Goal: Communication & Community: Share content

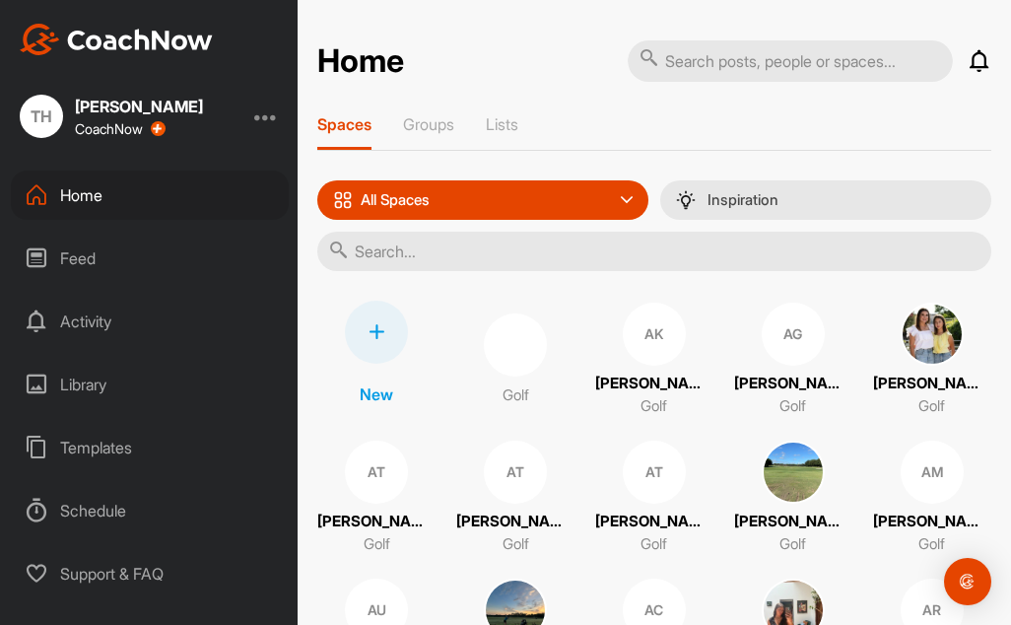
click at [423, 256] on input "text" at bounding box center [654, 251] width 674 height 39
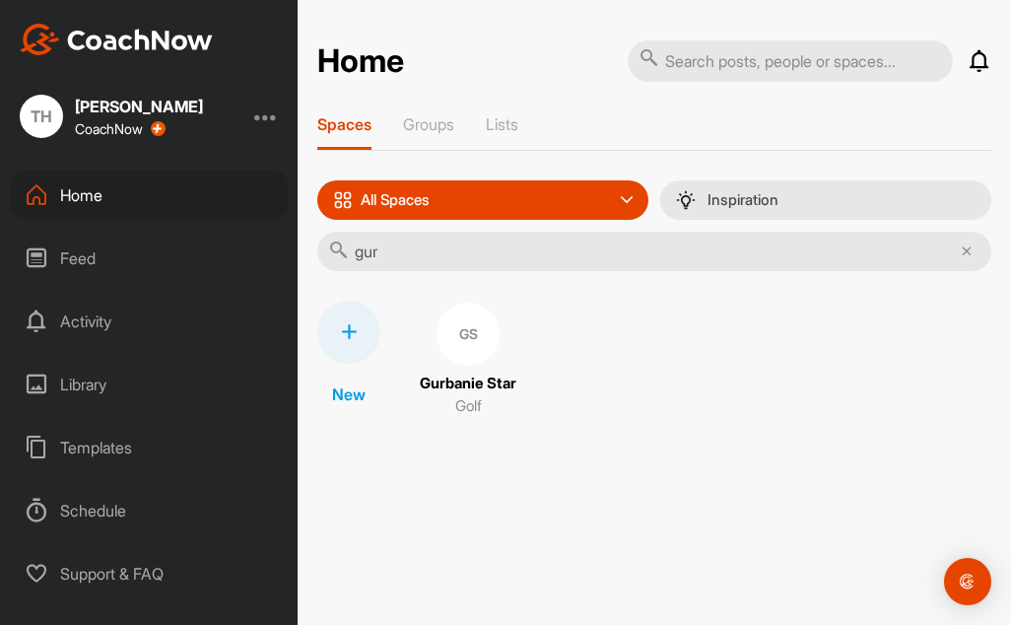
type input "gur"
click at [520, 384] on div "New GS Gurbanie Star Golf" at bounding box center [654, 359] width 674 height 118
click at [492, 379] on p "Gurbanie Star" at bounding box center [468, 383] width 97 height 23
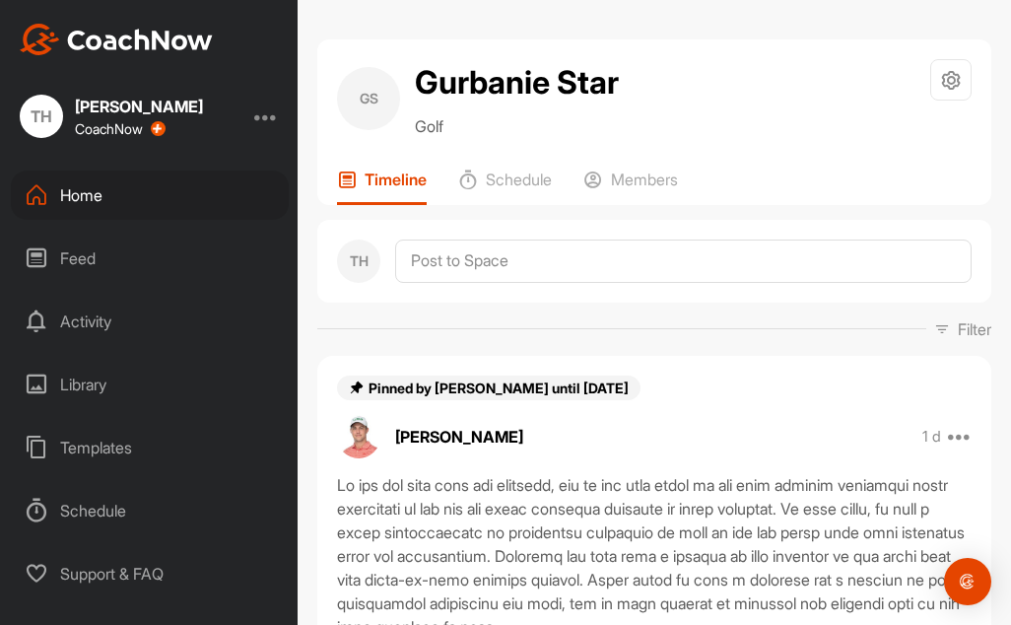
click at [708, 72] on div "GS Gurbanie Star Golf Space Settings Your Notifications Leave Space" at bounding box center [654, 98] width 634 height 79
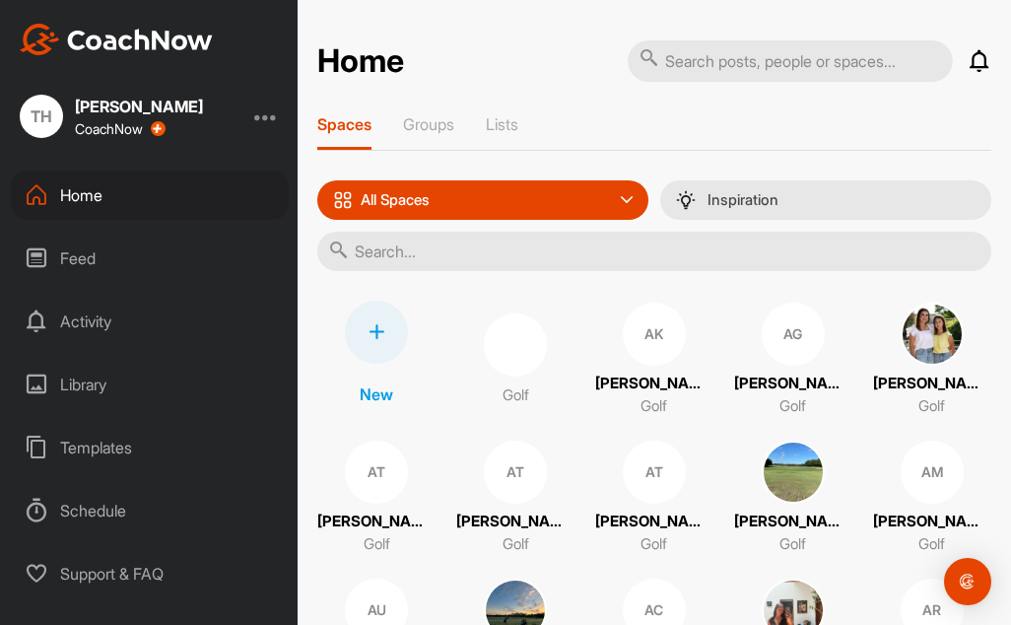
click at [396, 253] on input "text" at bounding box center [654, 251] width 674 height 39
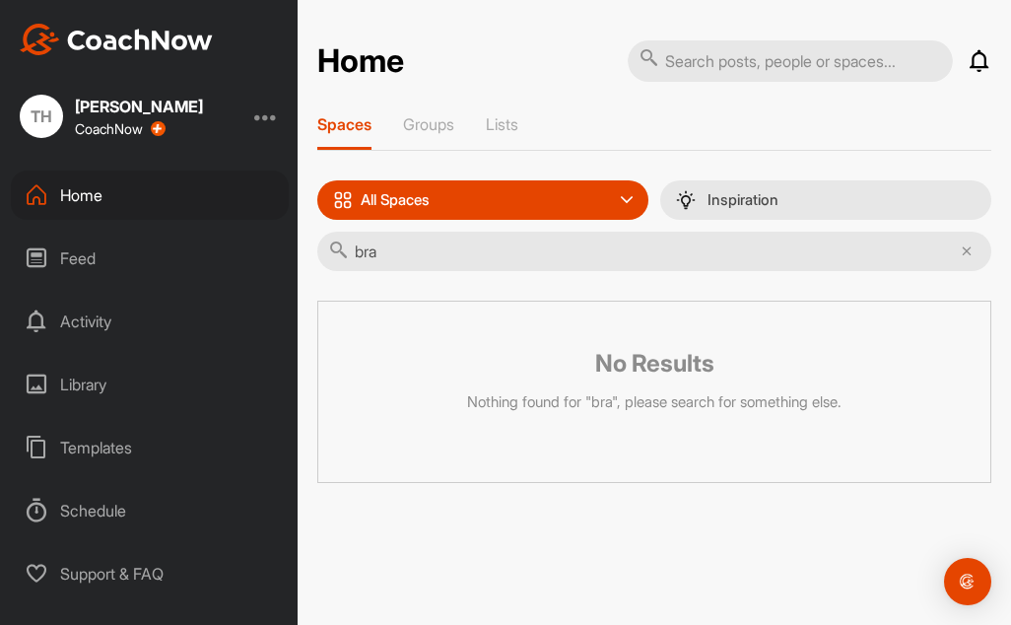
type input "br"
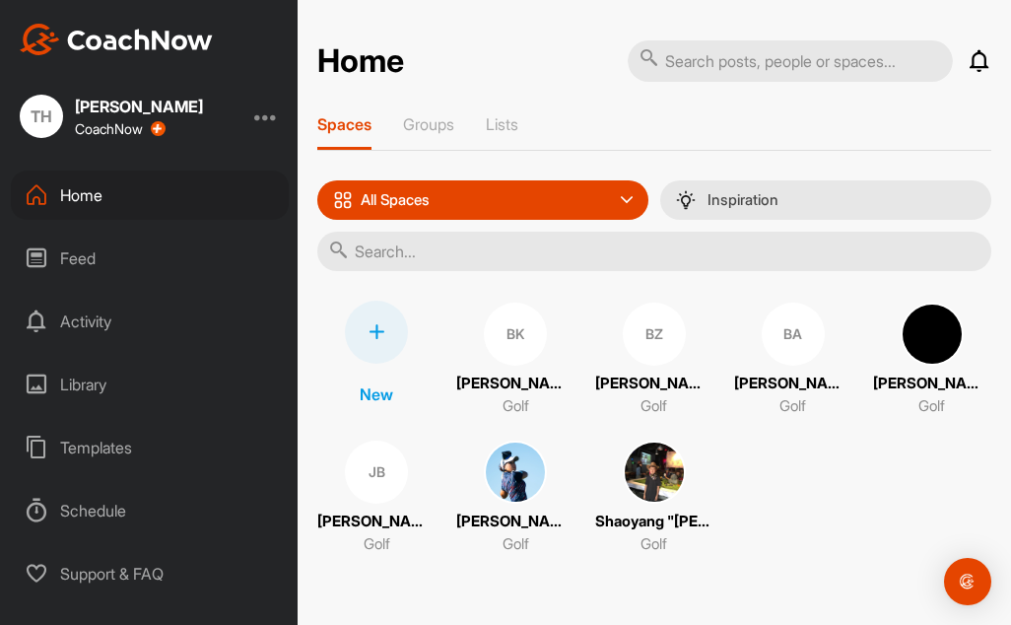
click at [396, 253] on input "text" at bounding box center [654, 251] width 674 height 39
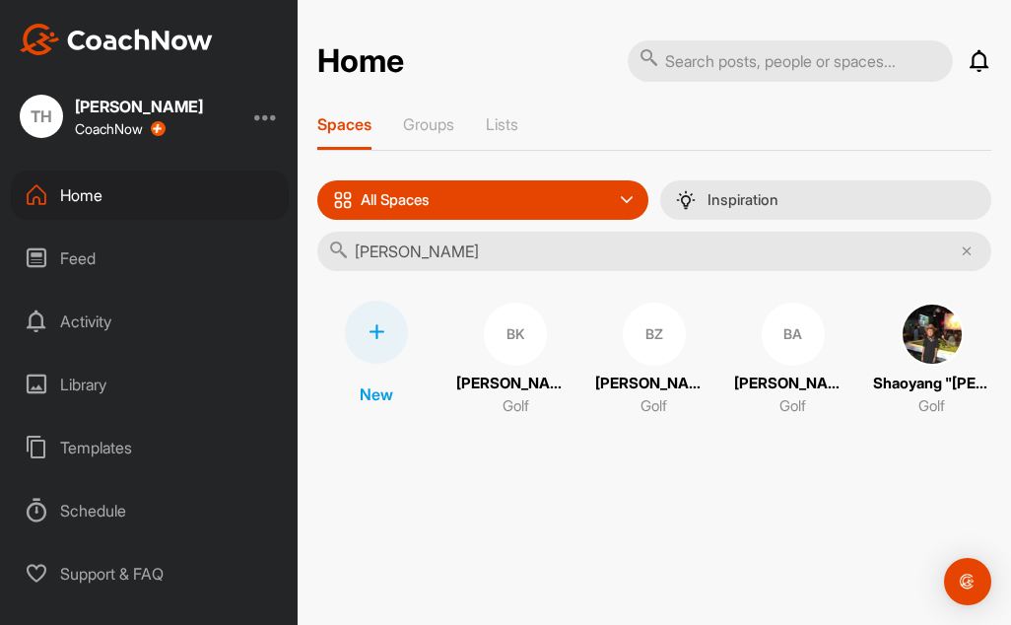
type input "brian"
click at [638, 375] on p "[PERSON_NAME]" at bounding box center [654, 383] width 118 height 23
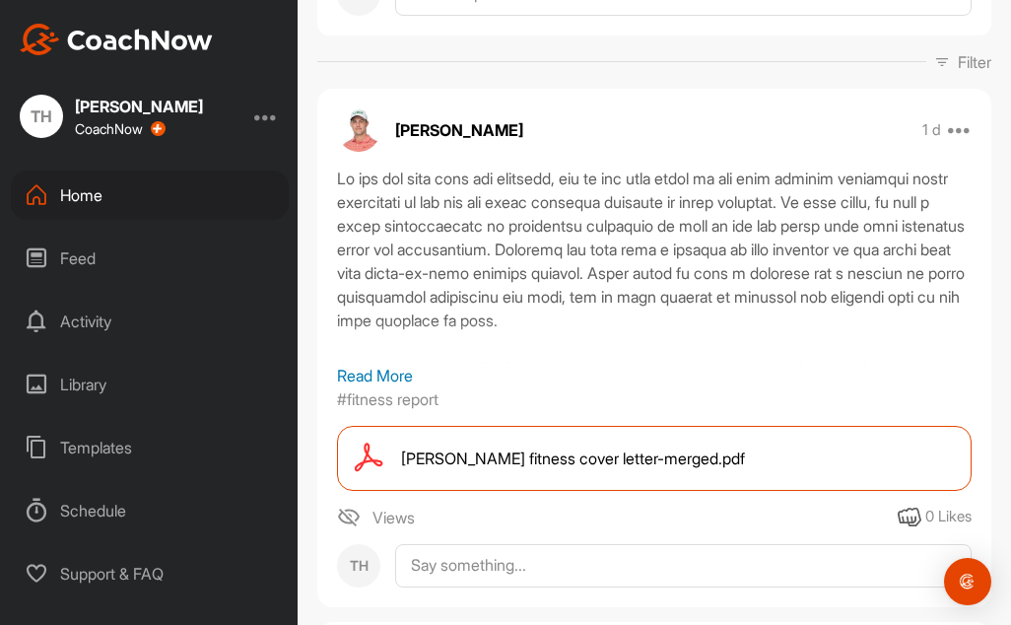
scroll to position [296, 0]
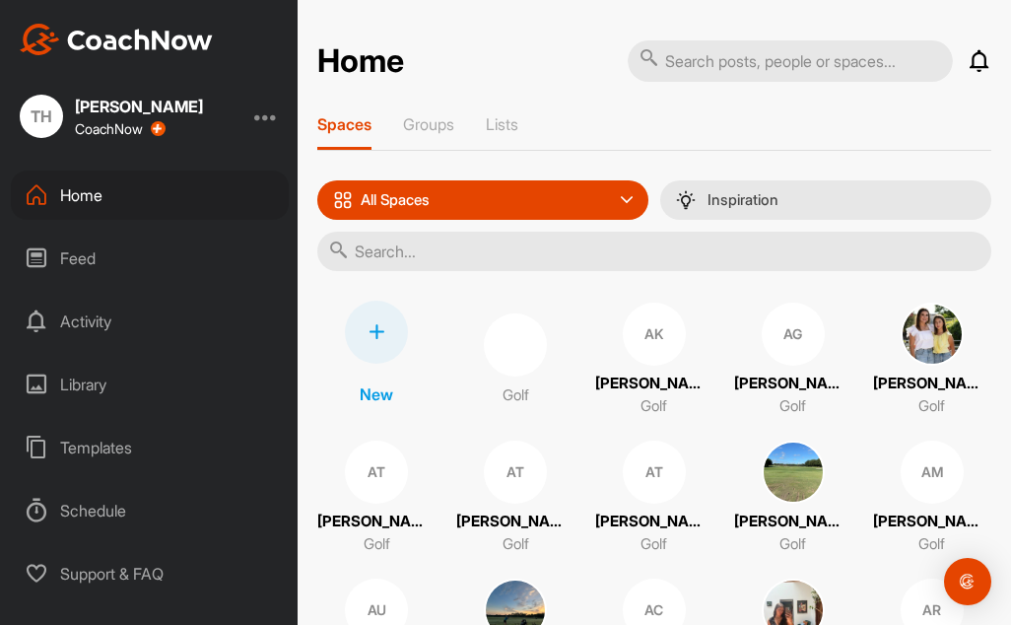
click at [426, 253] on input "text" at bounding box center [654, 251] width 674 height 39
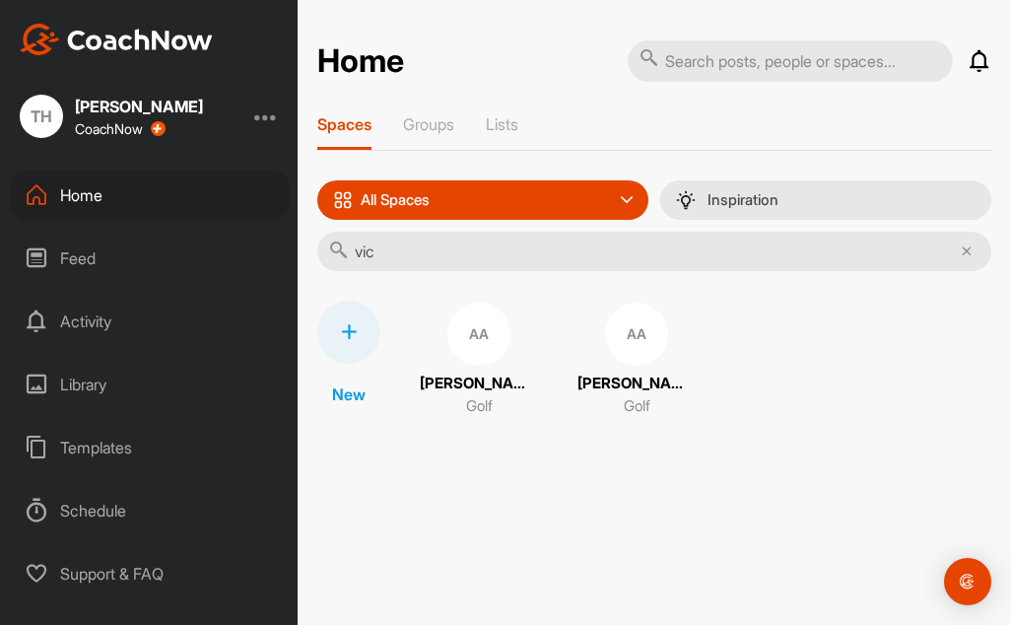
type input "vic"
click at [593, 381] on p "[PERSON_NAME]" at bounding box center [636, 383] width 118 height 23
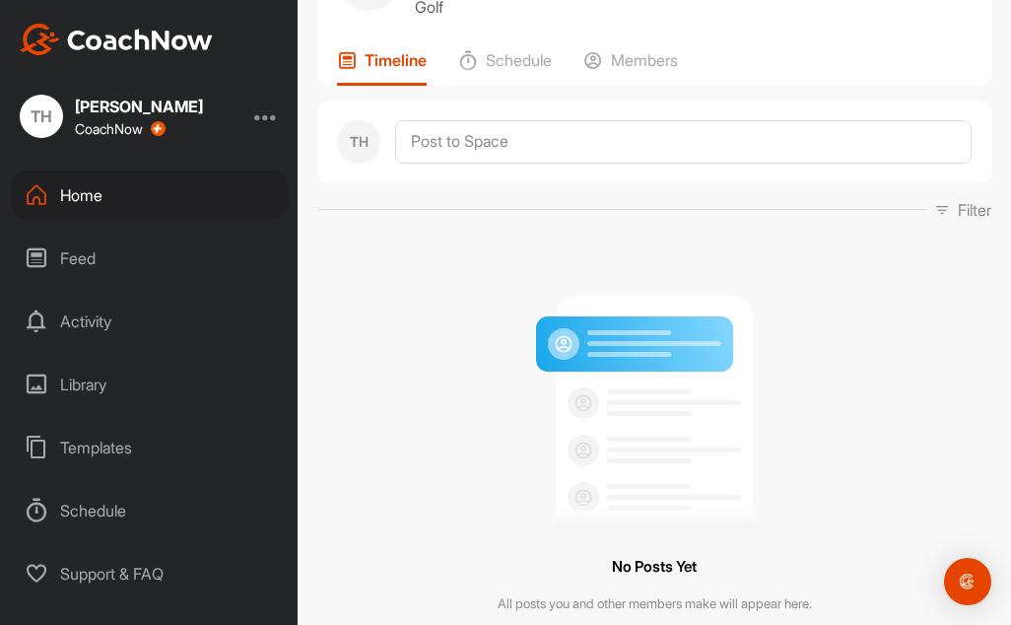
scroll to position [245, 0]
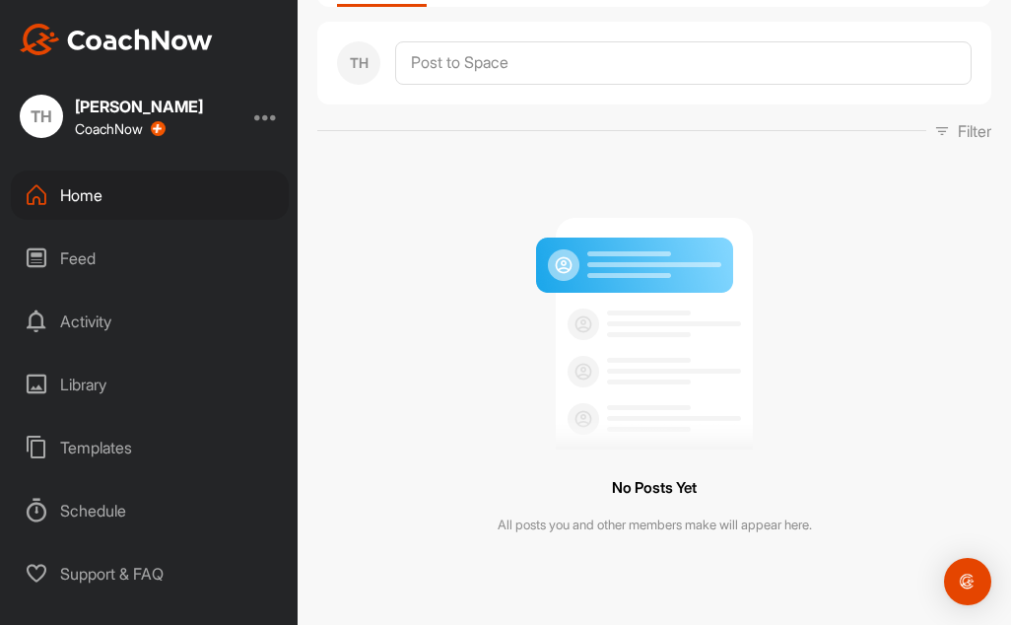
drag, startPoint x: 616, startPoint y: 164, endPoint x: 471, endPoint y: 240, distance: 164.0
click at [472, 240] on div "No Posts Yet All posts you and other members make will appear here." at bounding box center [654, 369] width 674 height 423
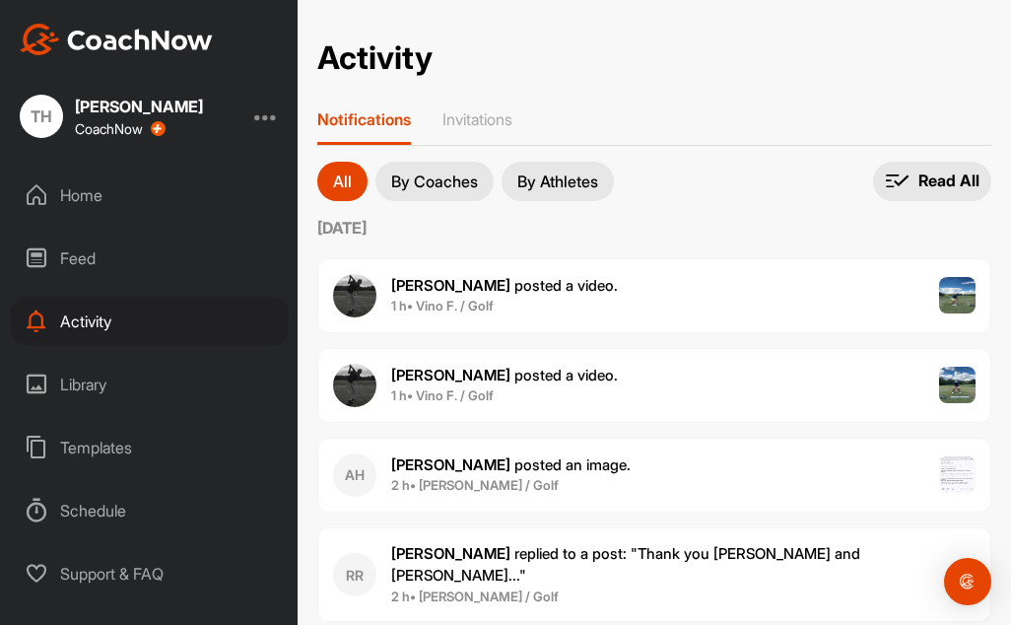
click at [86, 201] on div "Home" at bounding box center [150, 194] width 278 height 49
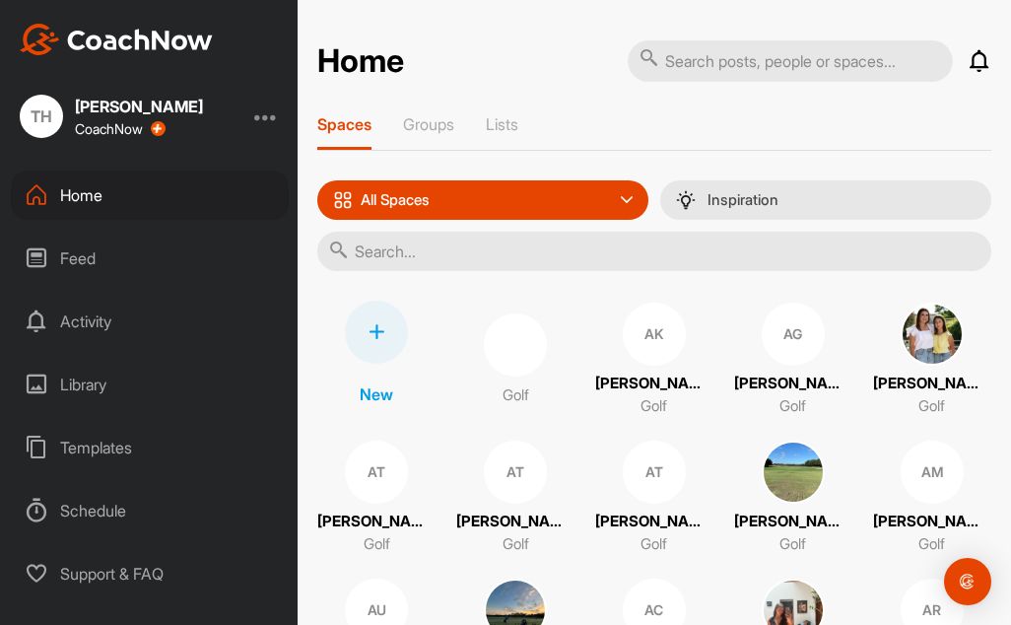
click at [142, 257] on div "Feed" at bounding box center [150, 257] width 278 height 49
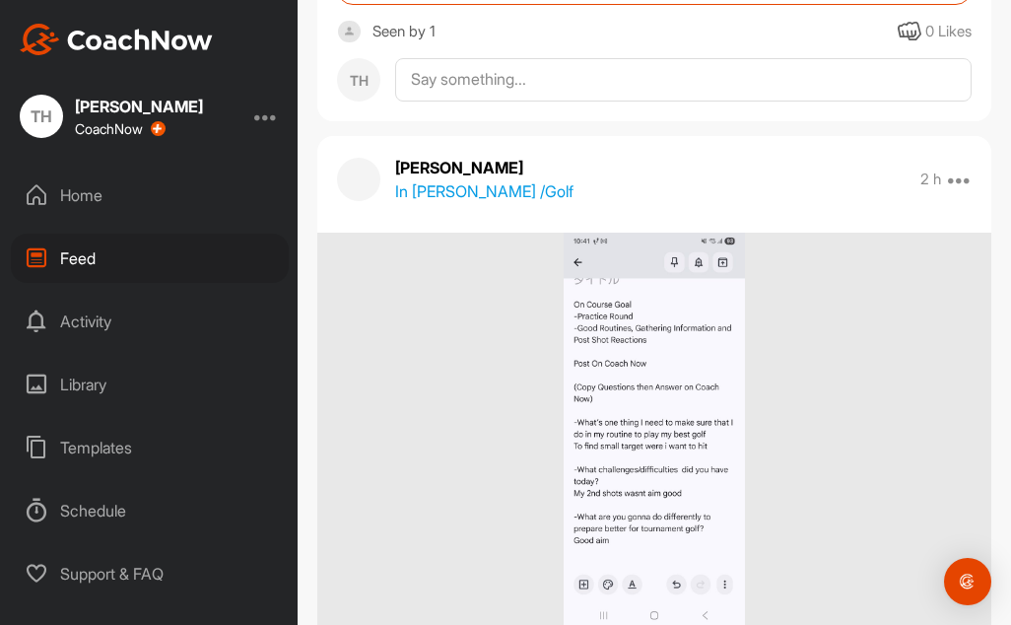
scroll to position [5222, 0]
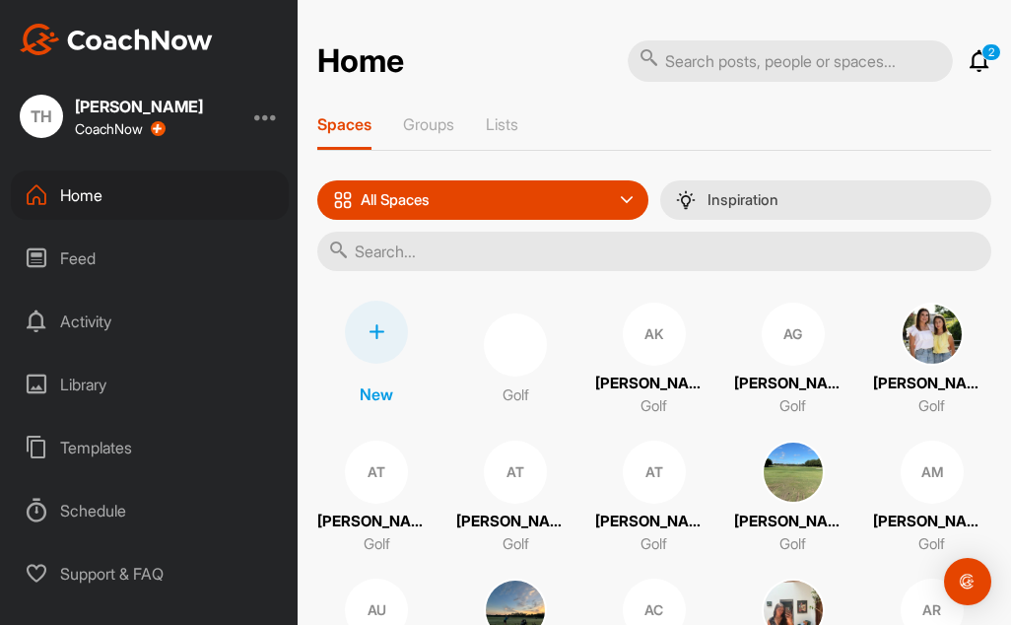
click at [431, 259] on input "text" at bounding box center [654, 251] width 674 height 39
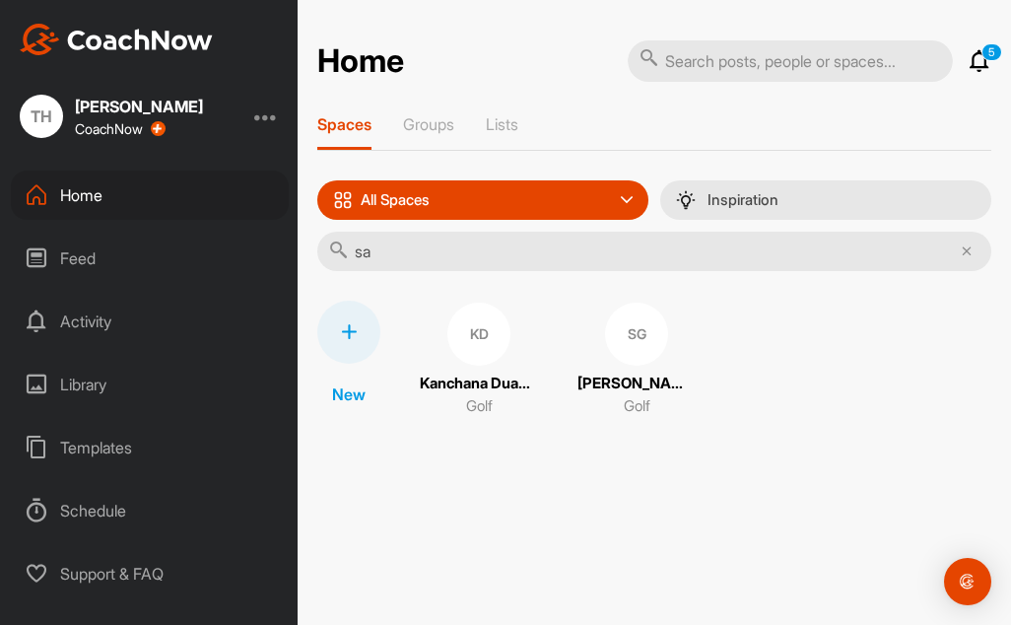
type input "s"
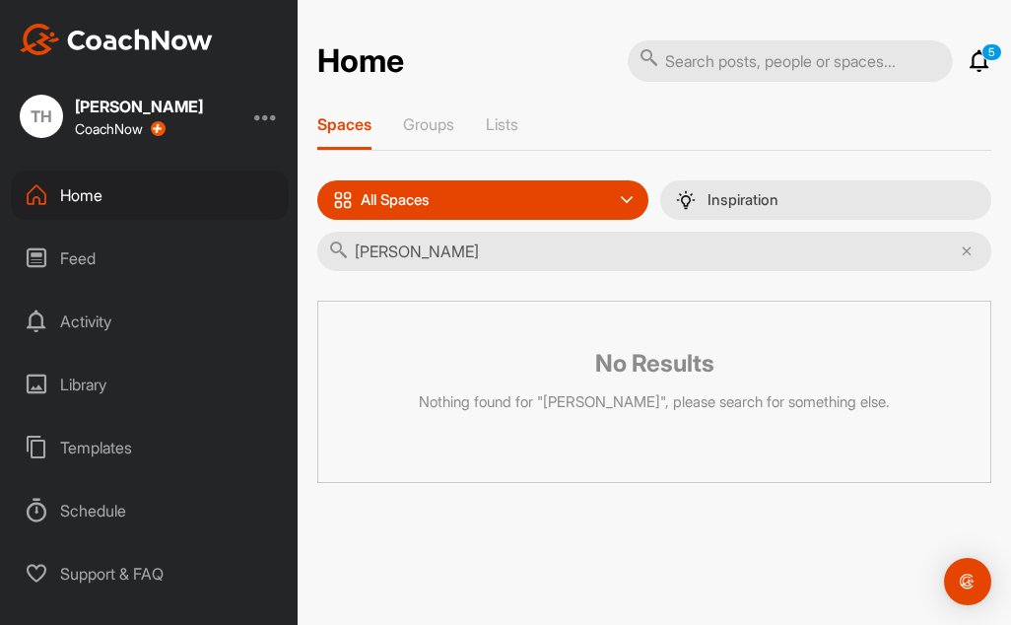
type input "[PERSON_NAME]"
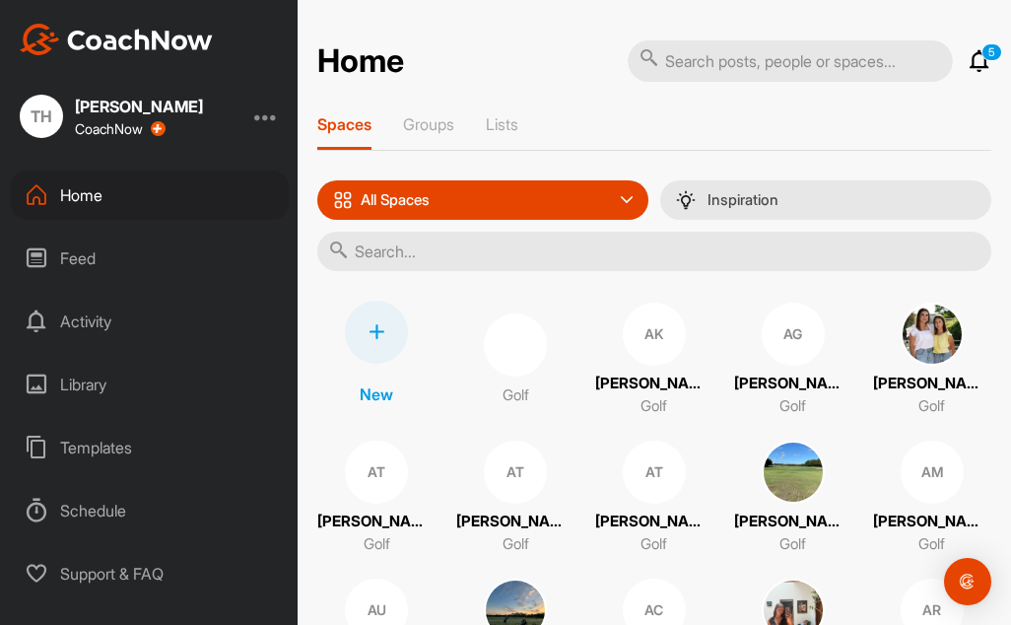
click at [967, 60] on icon at bounding box center [979, 61] width 24 height 24
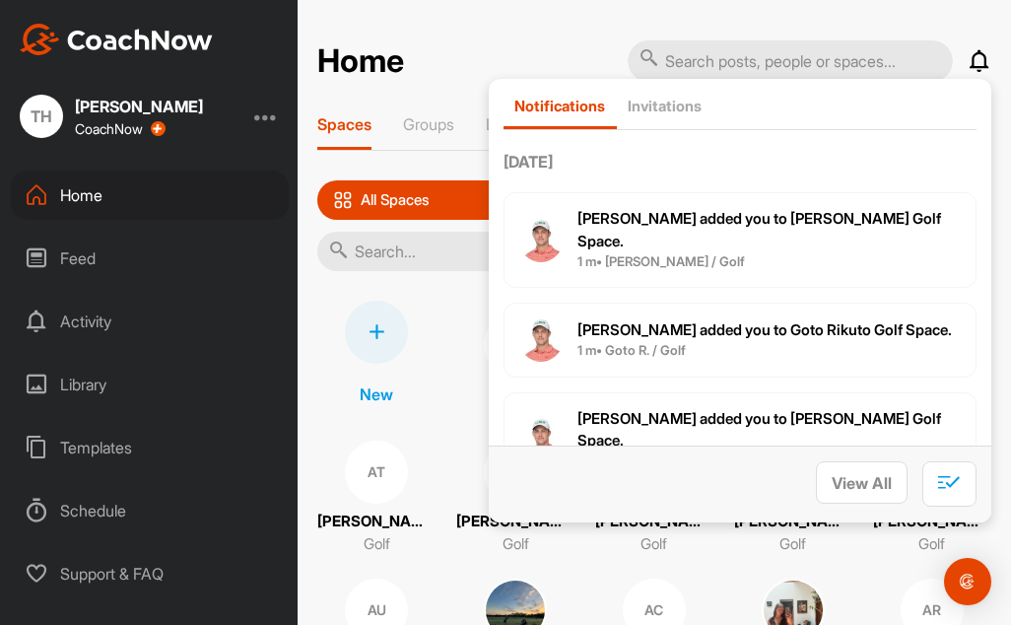
click at [403, 49] on h2 "Home" at bounding box center [360, 61] width 87 height 38
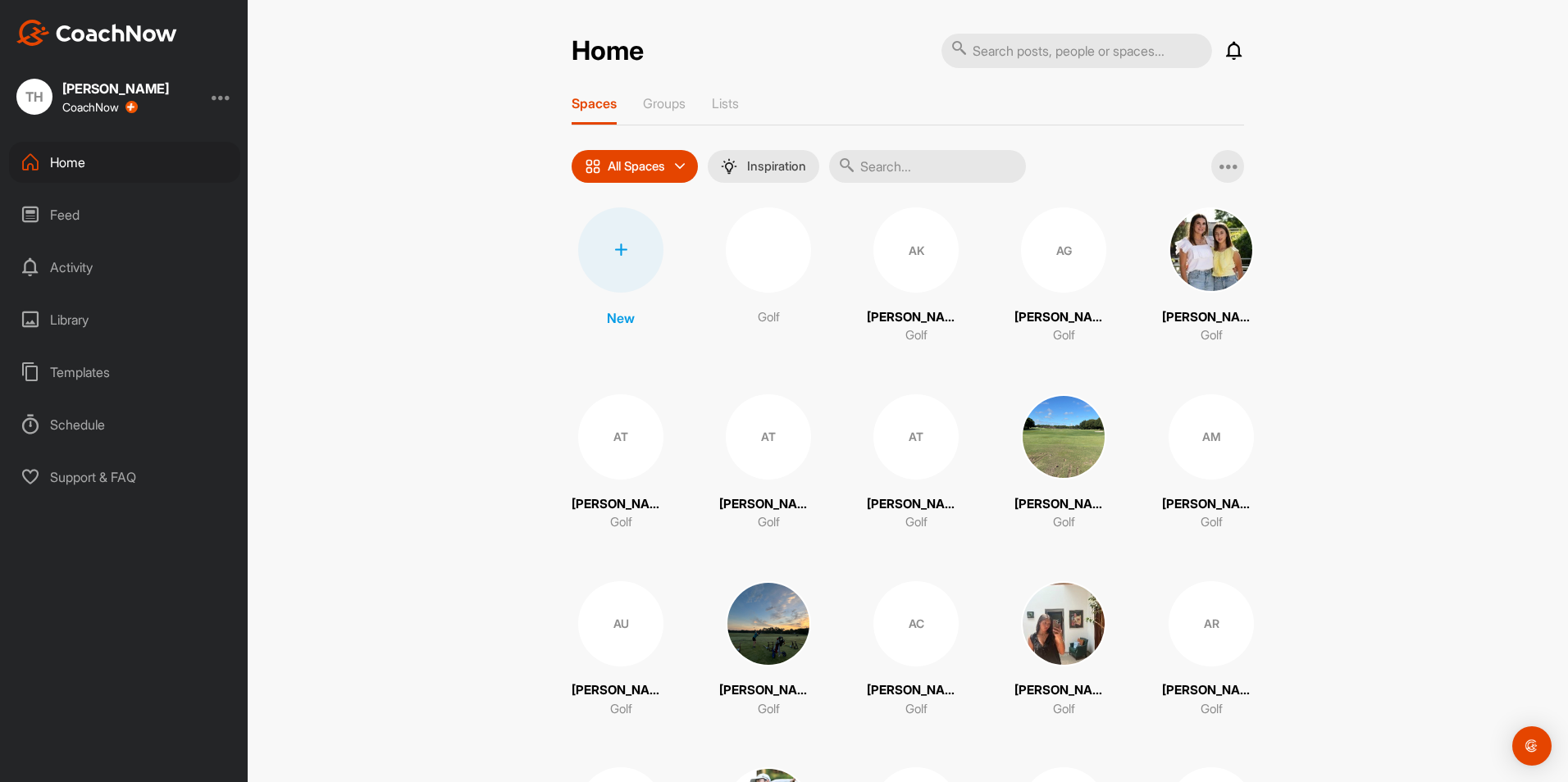
click at [841, 171] on input "text" at bounding box center [927, 166] width 196 height 32
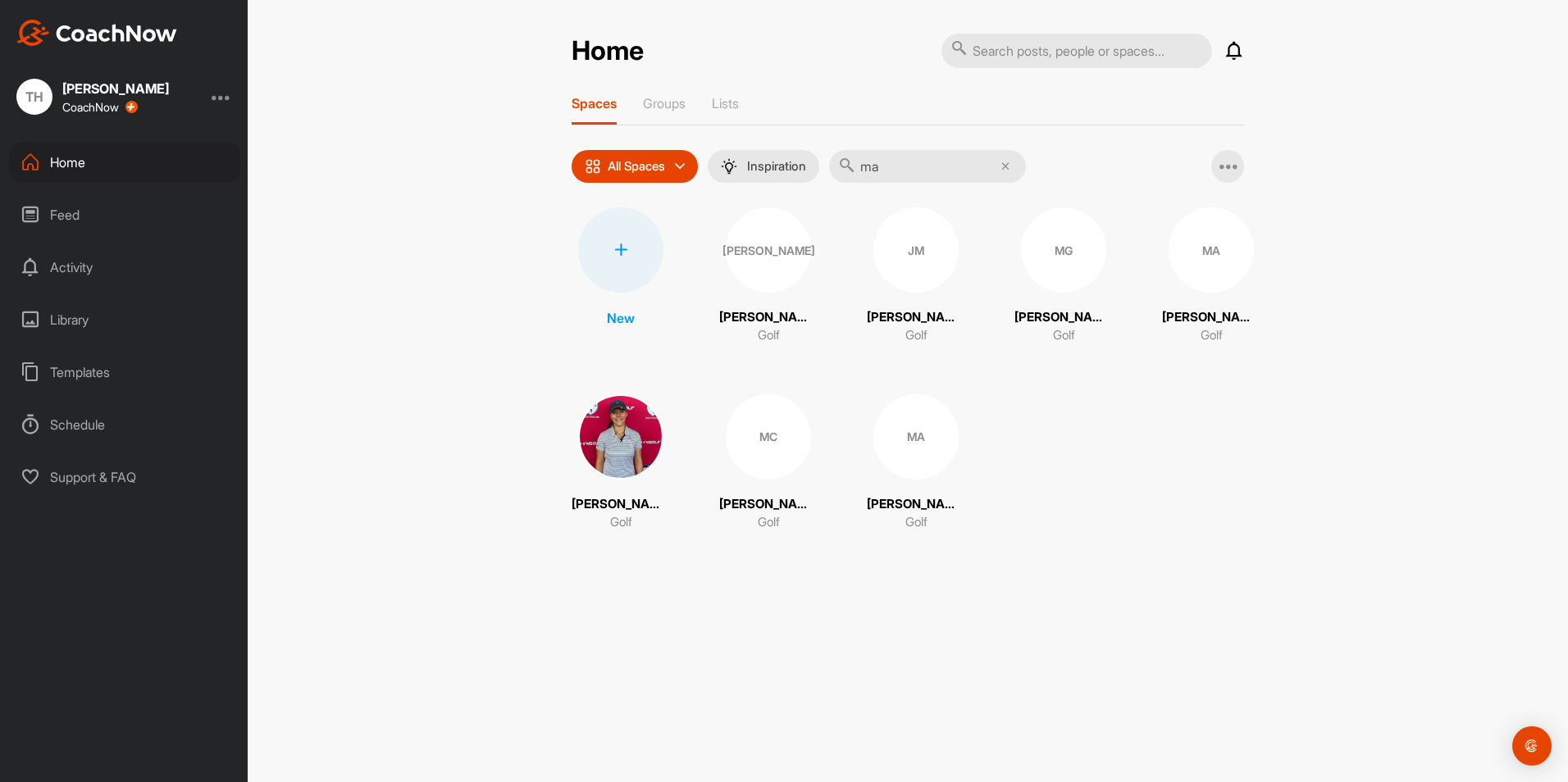
type input "m"
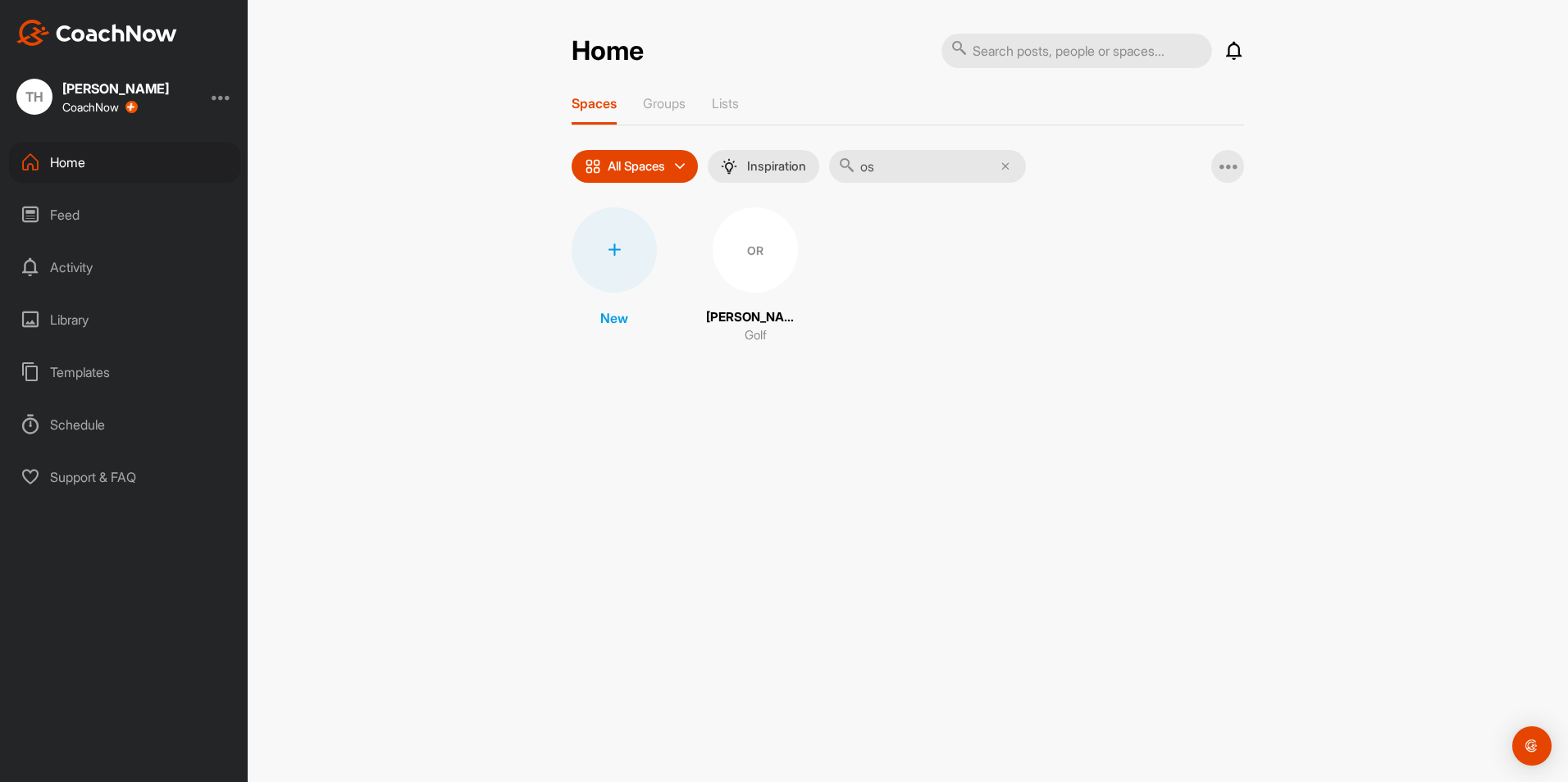
type input "o"
type input "r"
type input "t"
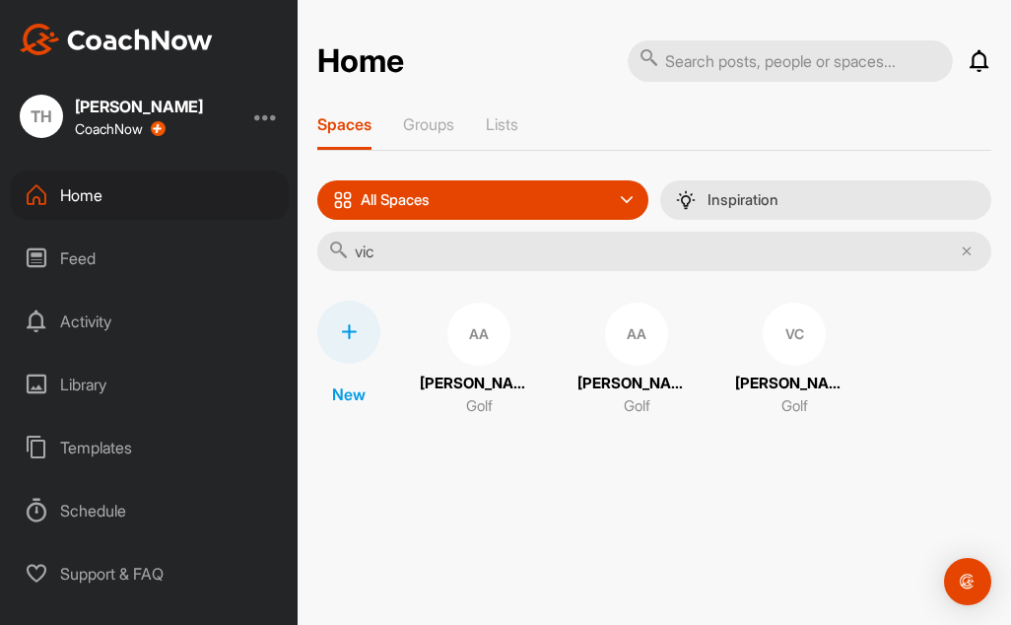
type input "vic"
click at [770, 384] on p "Victoria Cabezudo" at bounding box center [794, 383] width 118 height 23
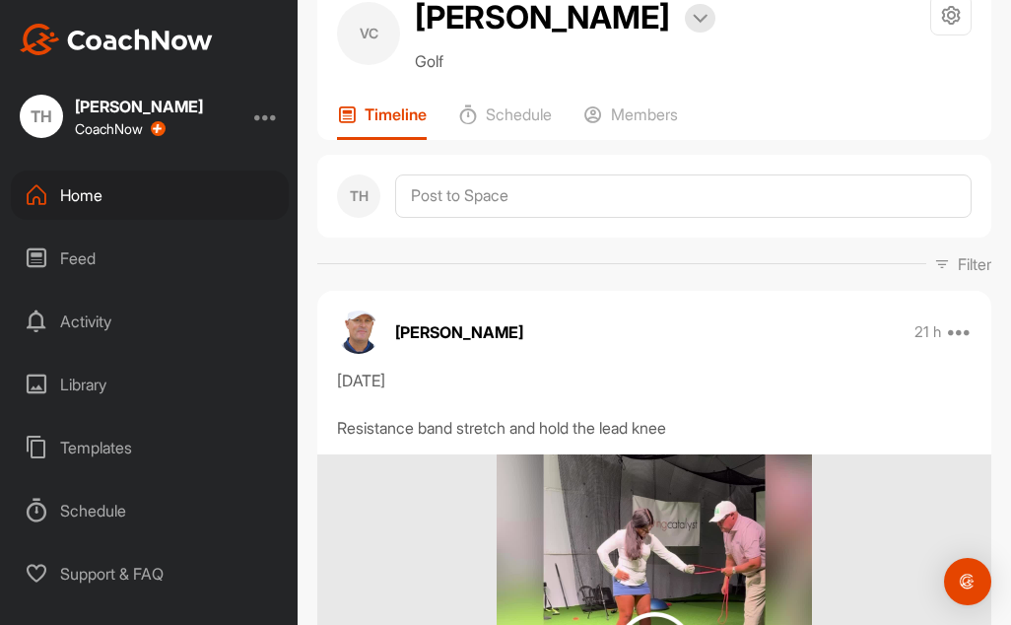
scroll to position [99, 0]
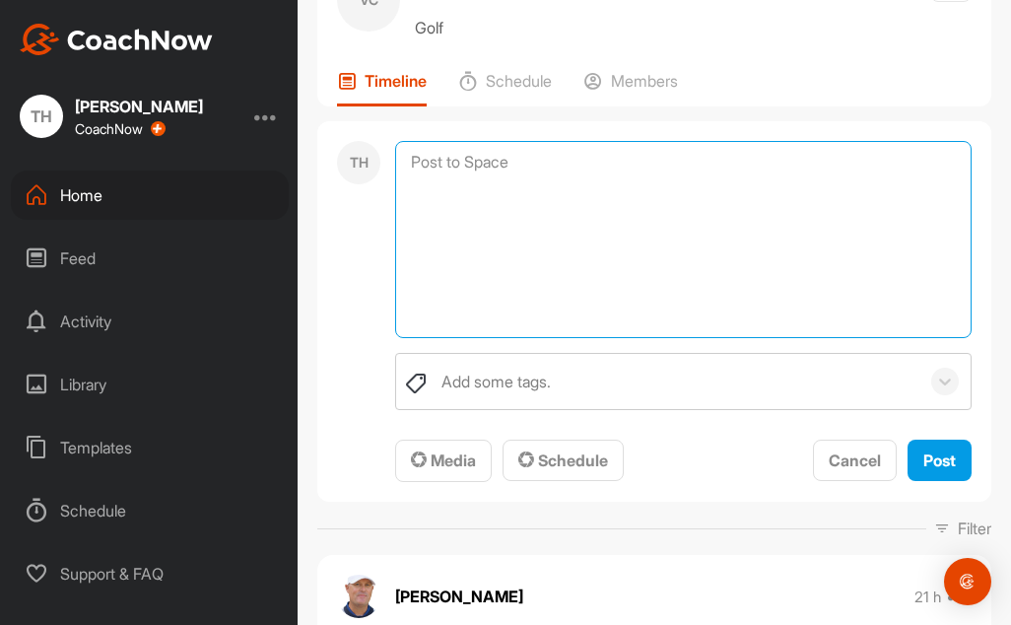
click at [490, 212] on textarea at bounding box center [683, 239] width 576 height 197
paste textarea "We are now well into the semester, and it has been great to see each student es…"
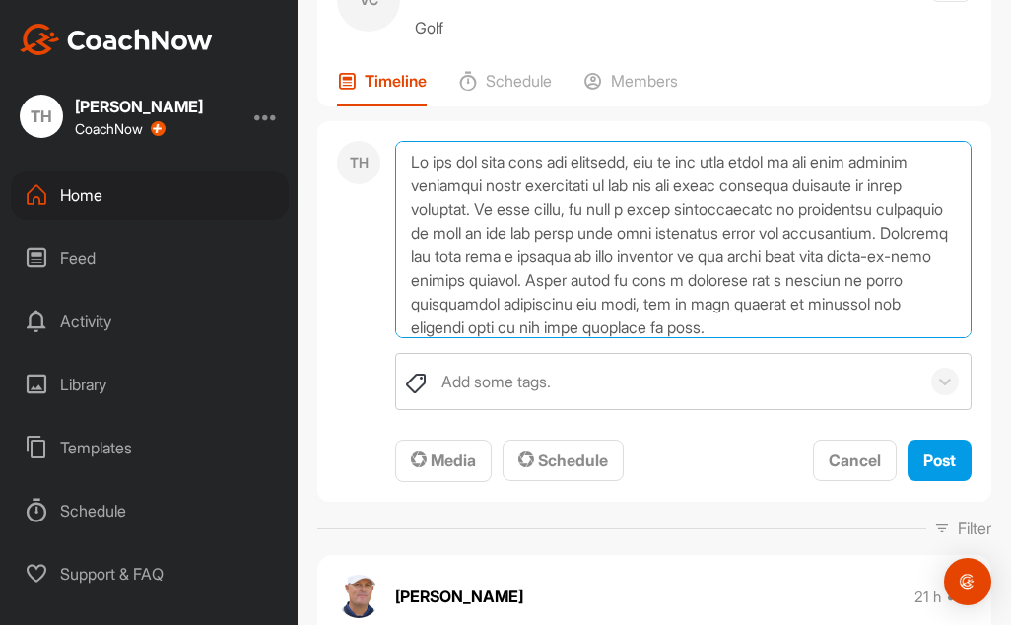
scroll to position [285, 0]
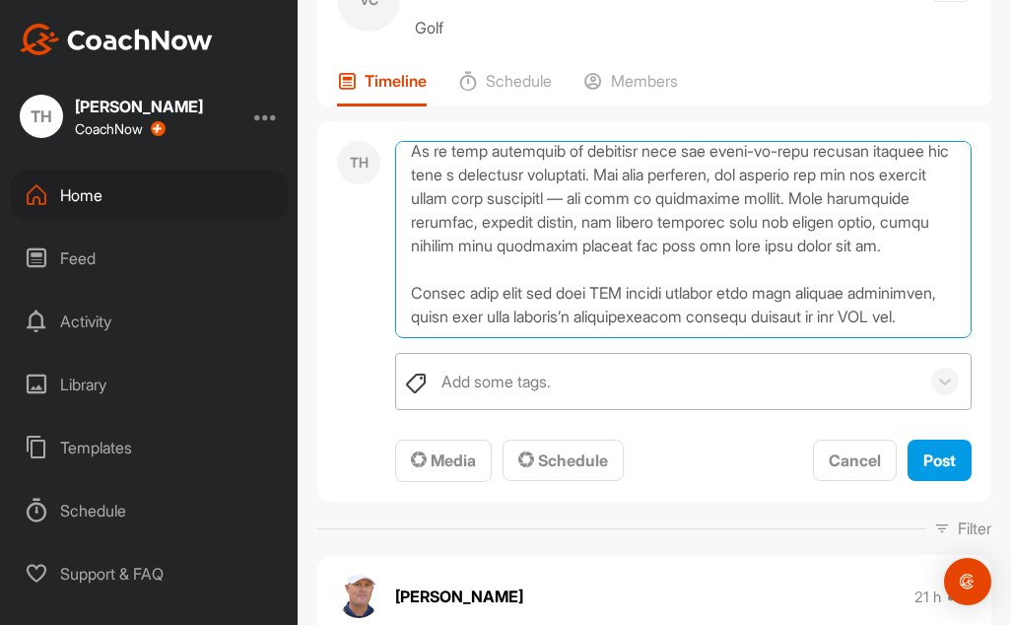
type textarea "We are now well into the semester, and it has been great to see each student es…"
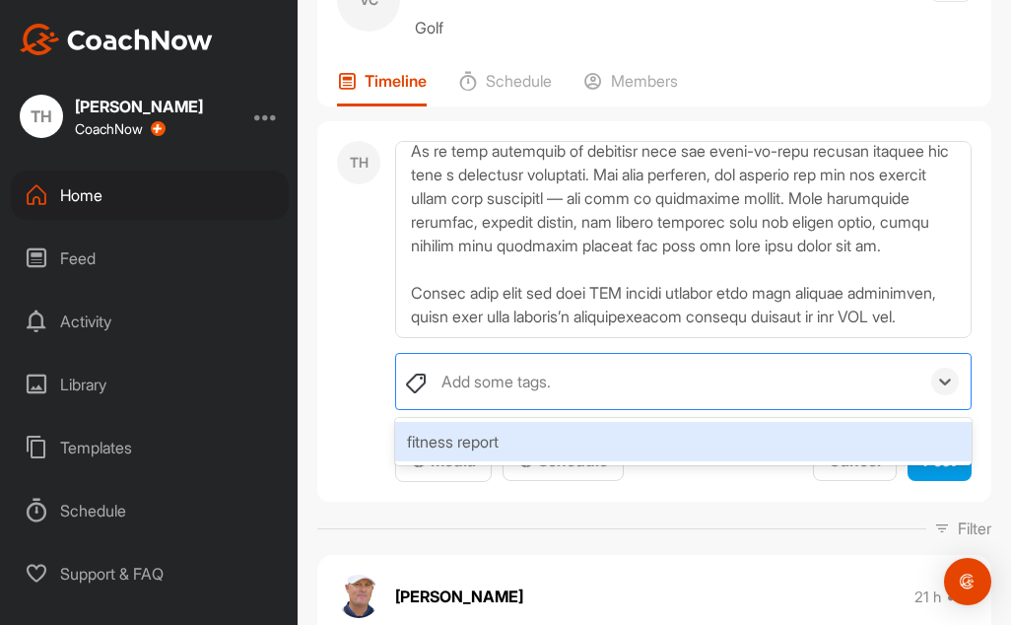
click at [515, 393] on div "Add some tags." at bounding box center [495, 381] width 109 height 24
click at [473, 461] on div "fitness report" at bounding box center [683, 441] width 576 height 39
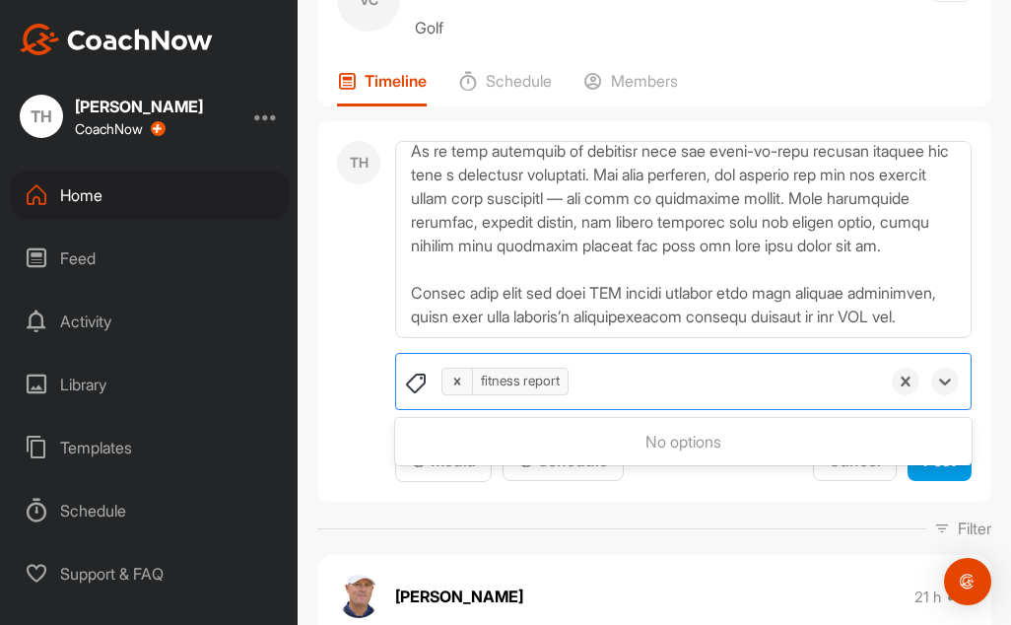
click at [373, 483] on div "TH" at bounding box center [358, 312] width 43 height 342
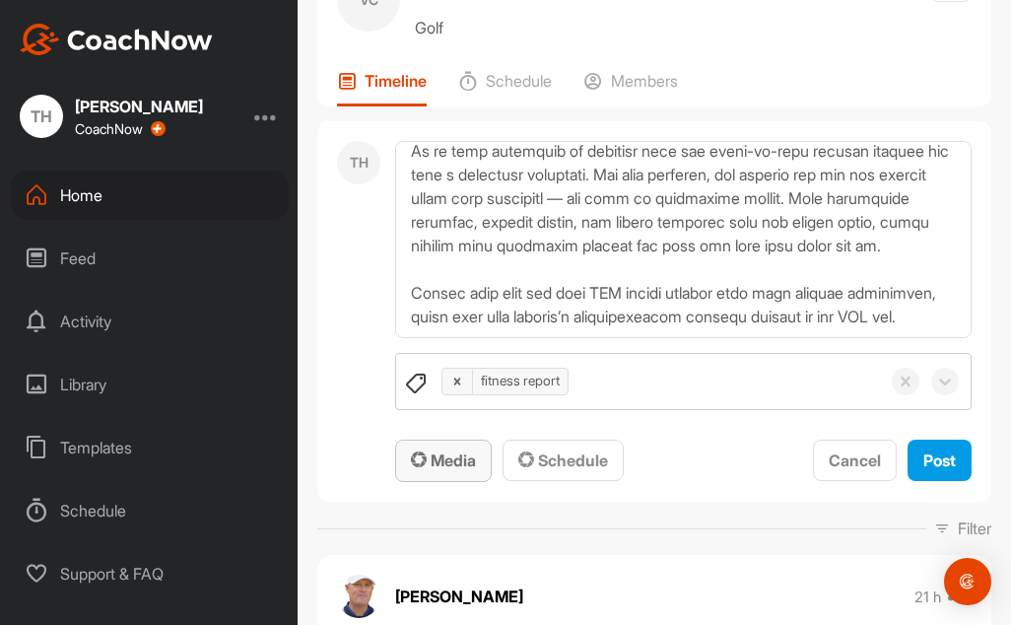
click at [432, 470] on span "Media" at bounding box center [443, 460] width 65 height 20
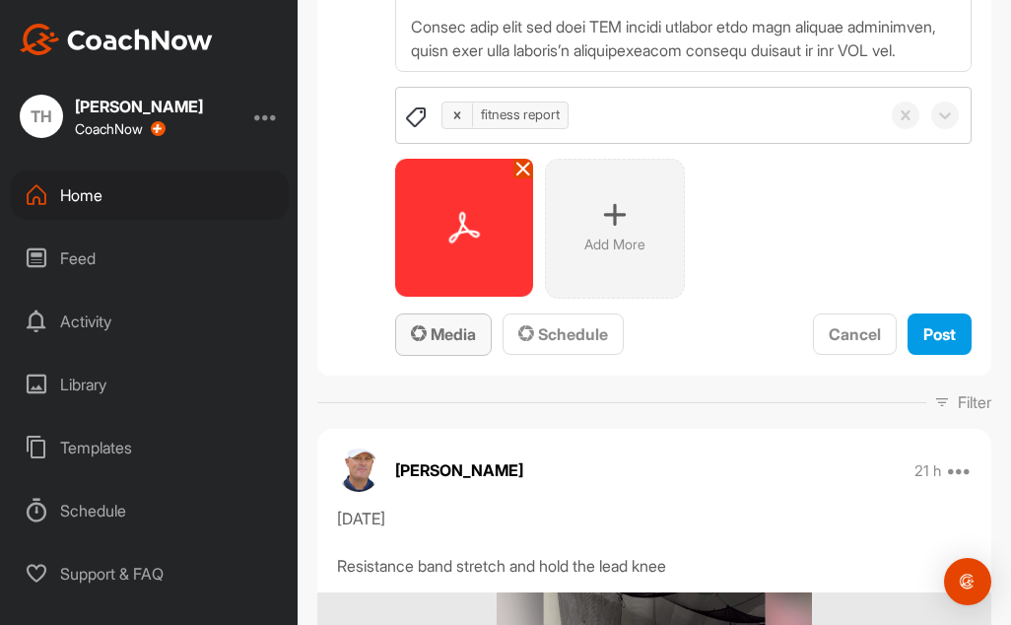
scroll to position [394, 0]
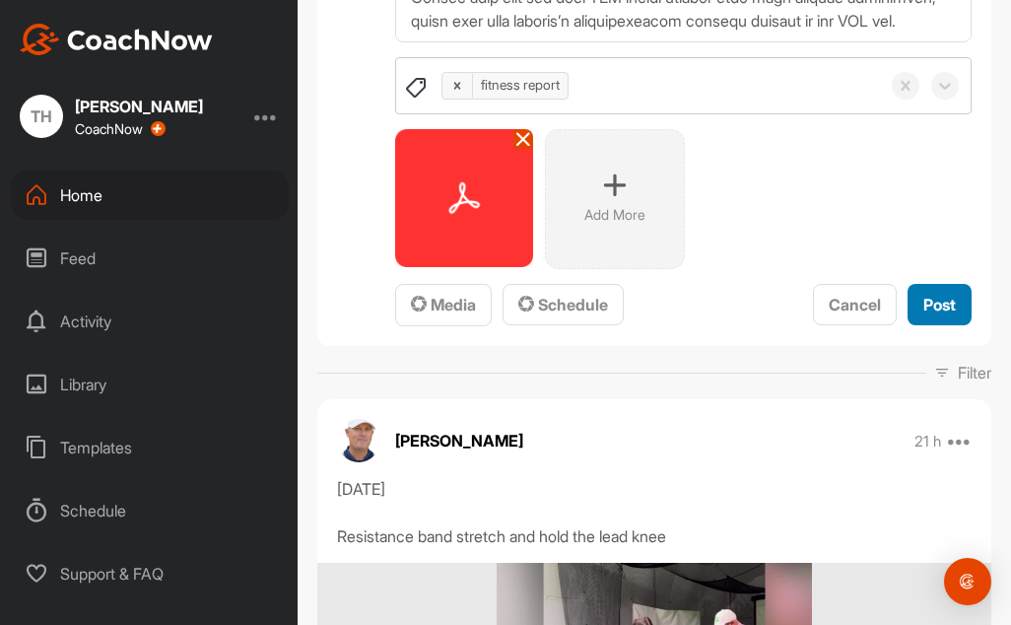
click at [940, 314] on span "Post" at bounding box center [939, 305] width 33 height 20
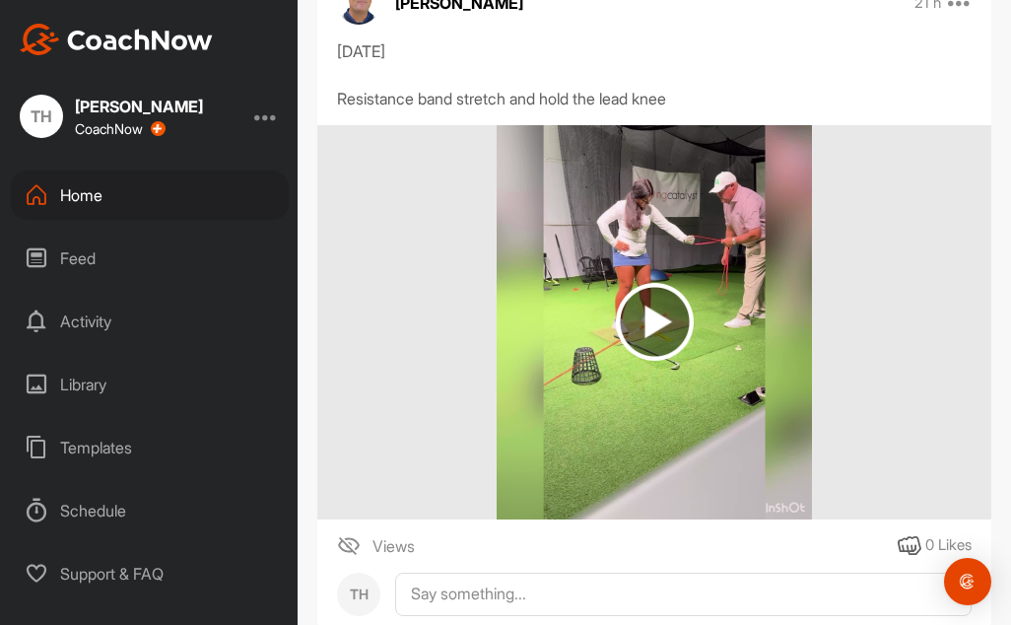
scroll to position [0, 0]
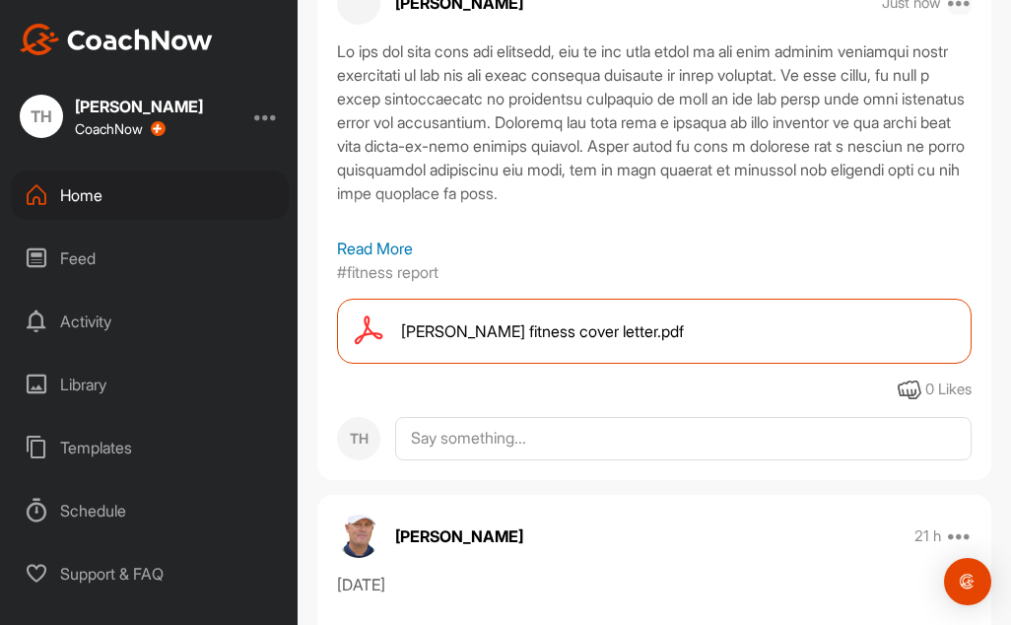
click at [949, 15] on icon at bounding box center [960, 3] width 24 height 24
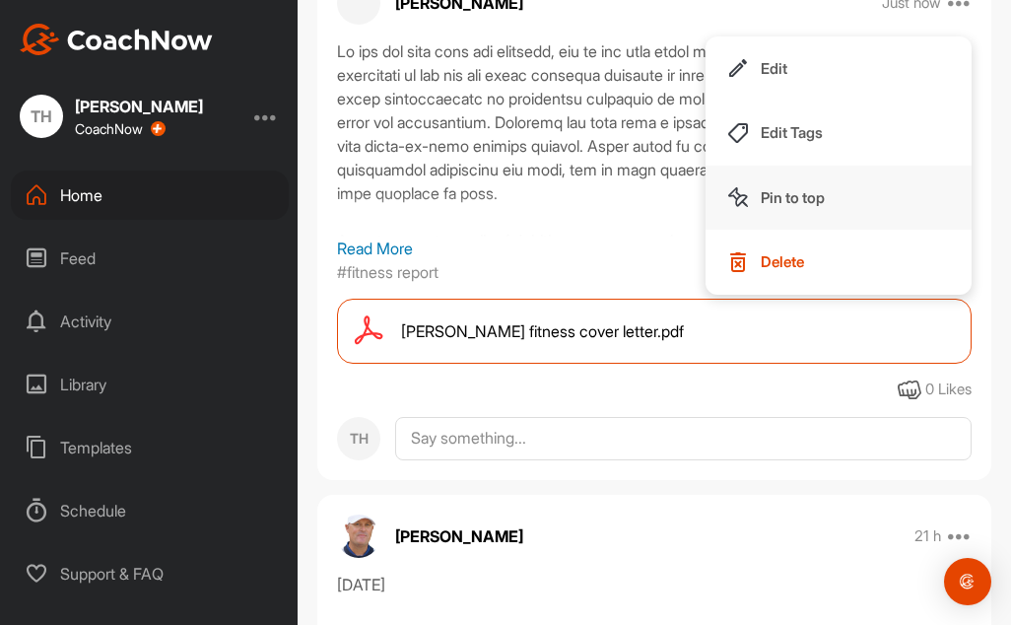
click at [779, 208] on p "Pin to top" at bounding box center [793, 197] width 64 height 21
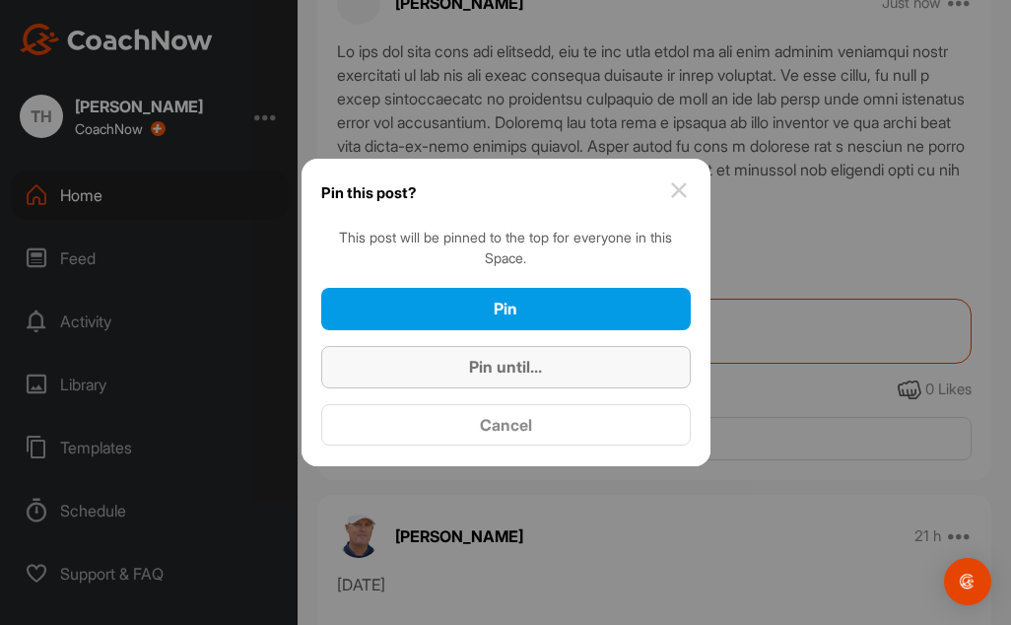
click at [552, 363] on div "Pin until..." at bounding box center [506, 367] width 338 height 24
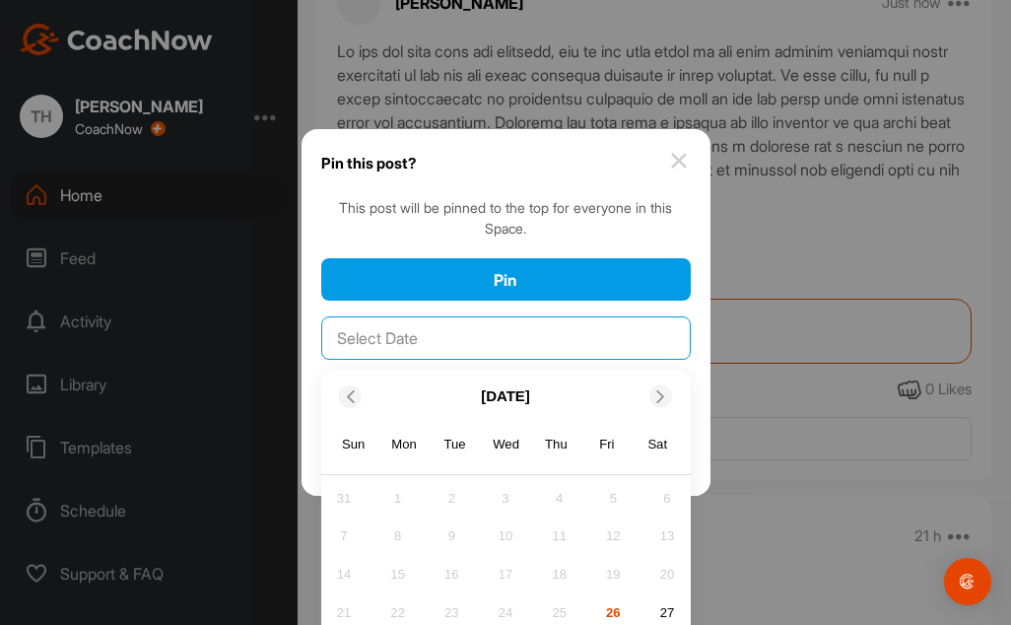
click at [536, 346] on input "text" at bounding box center [505, 337] width 369 height 43
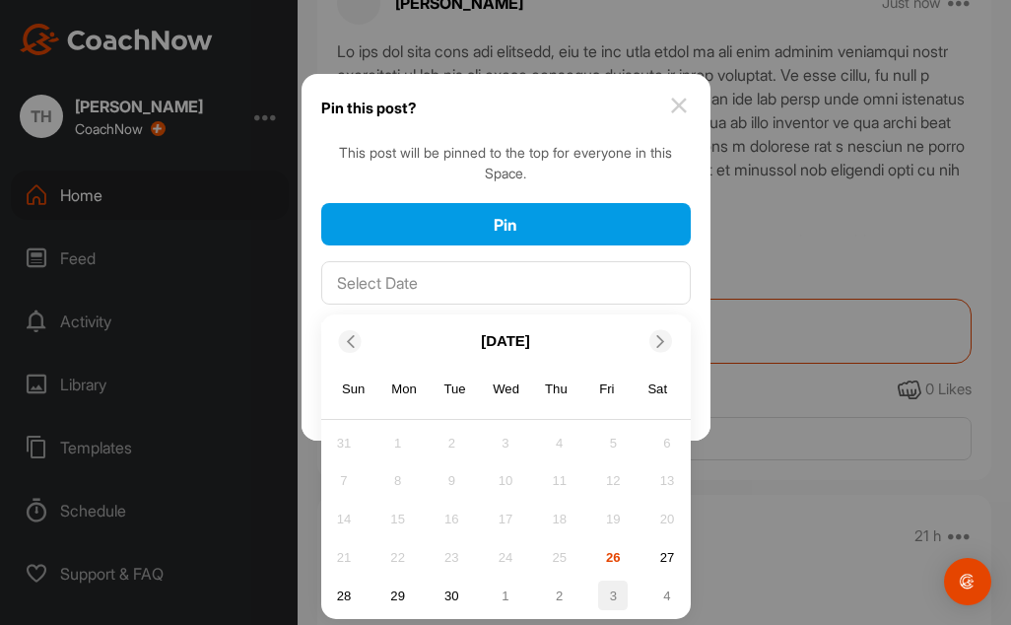
click at [606, 592] on div "3" at bounding box center [613, 595] width 30 height 30
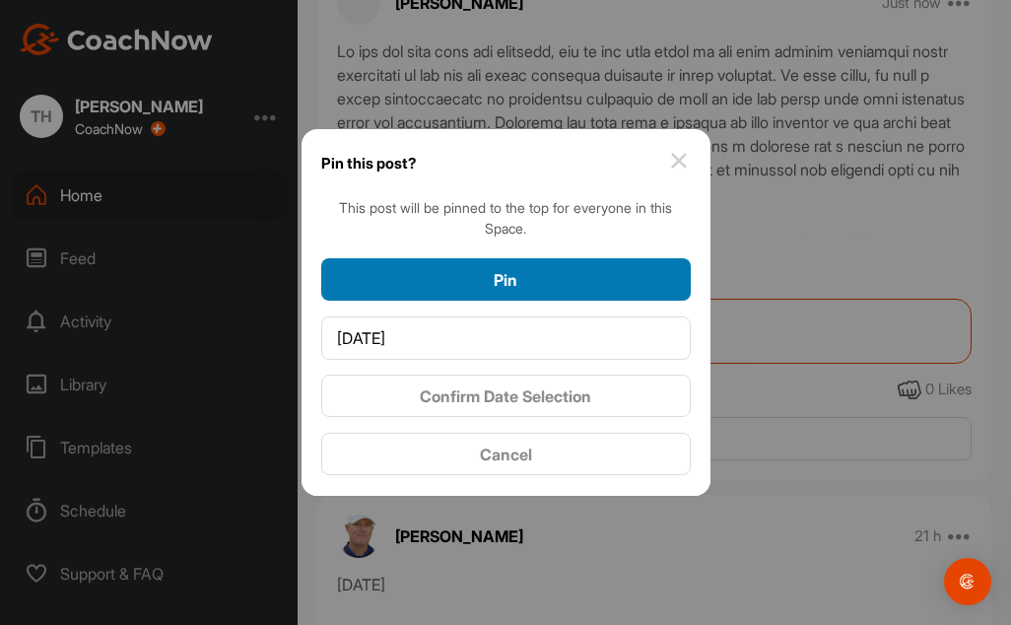
click at [517, 294] on button "Pin" at bounding box center [505, 279] width 369 height 42
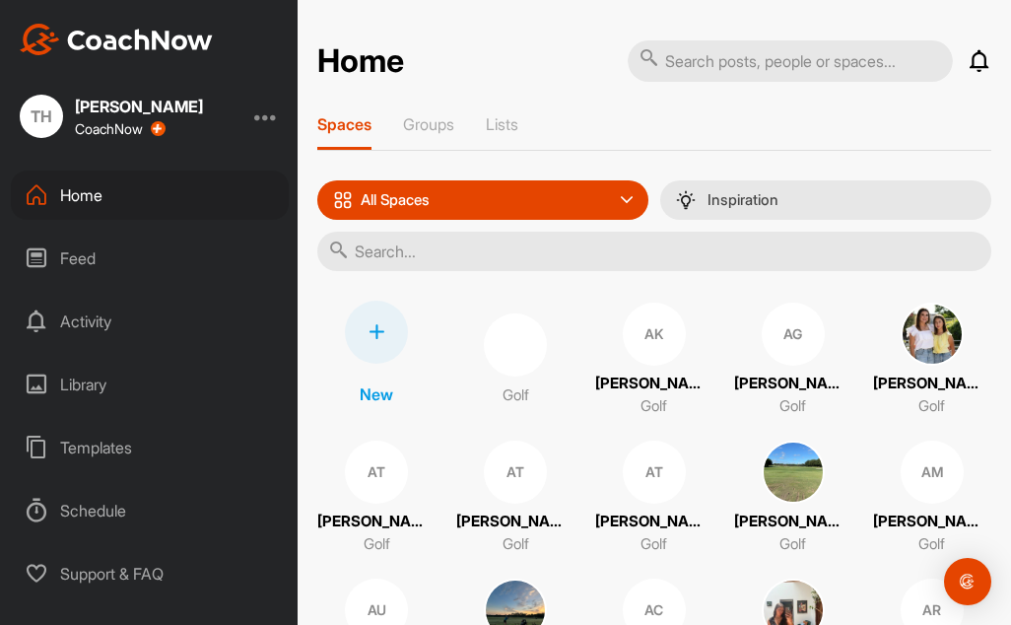
click at [463, 250] on input "text" at bounding box center [654, 251] width 674 height 39
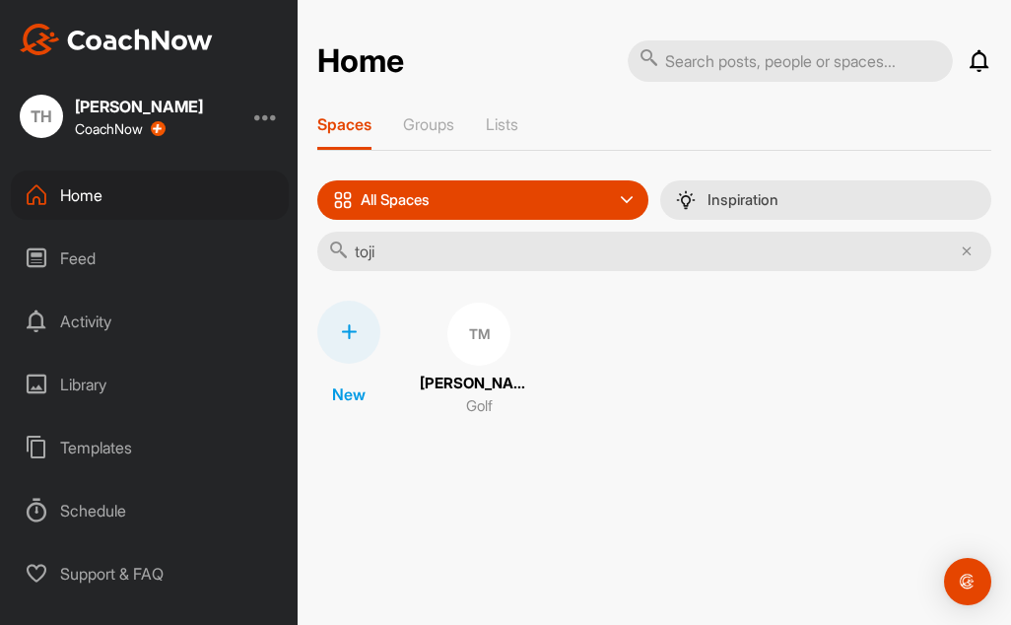
type input "toji"
click at [439, 388] on p "Toji Murata" at bounding box center [479, 383] width 118 height 23
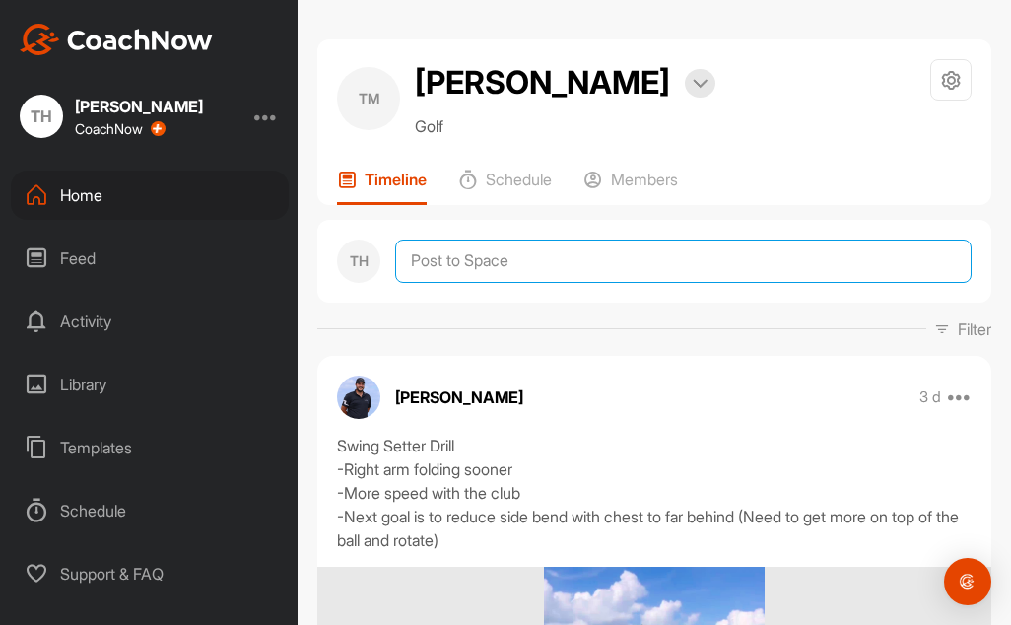
click at [441, 264] on textarea at bounding box center [683, 260] width 576 height 43
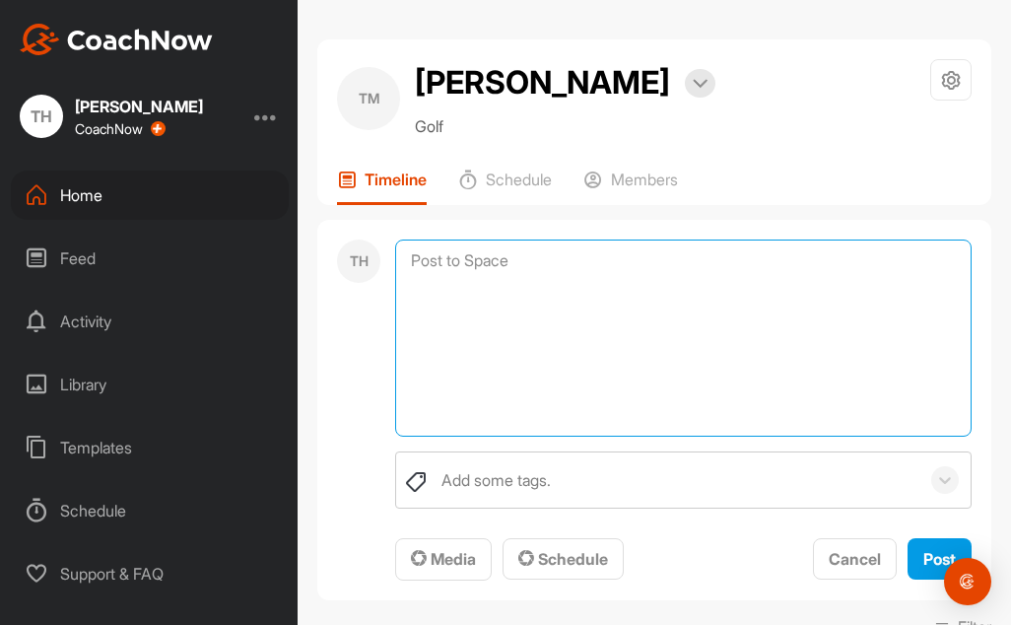
paste textarea "We are now well into the semester, and it has been great to see each student es…"
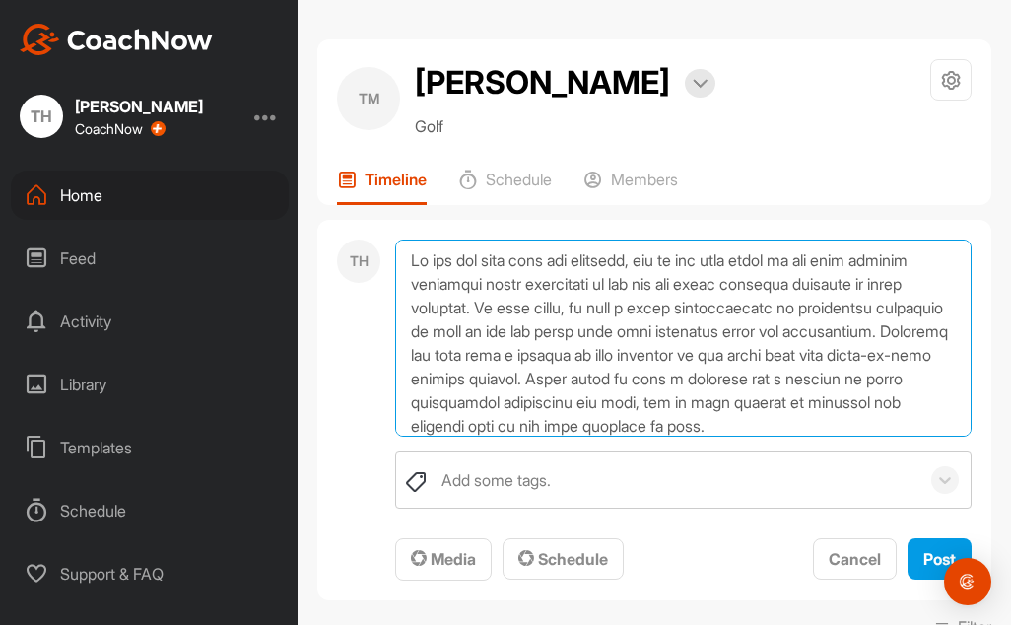
scroll to position [285, 0]
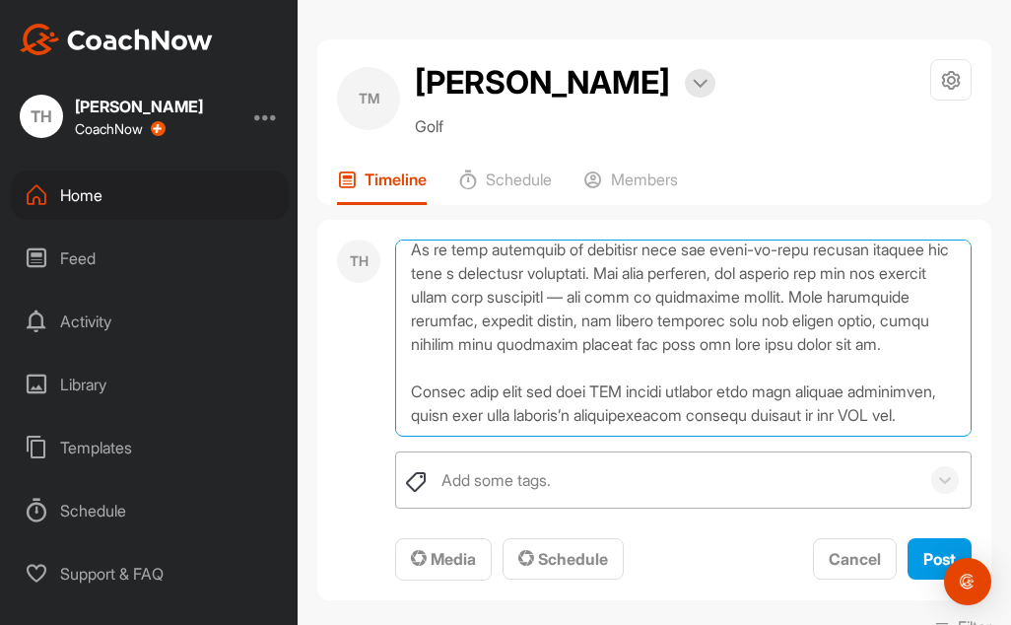
type textarea "We are now well into the semester, and it has been great to see each student es…"
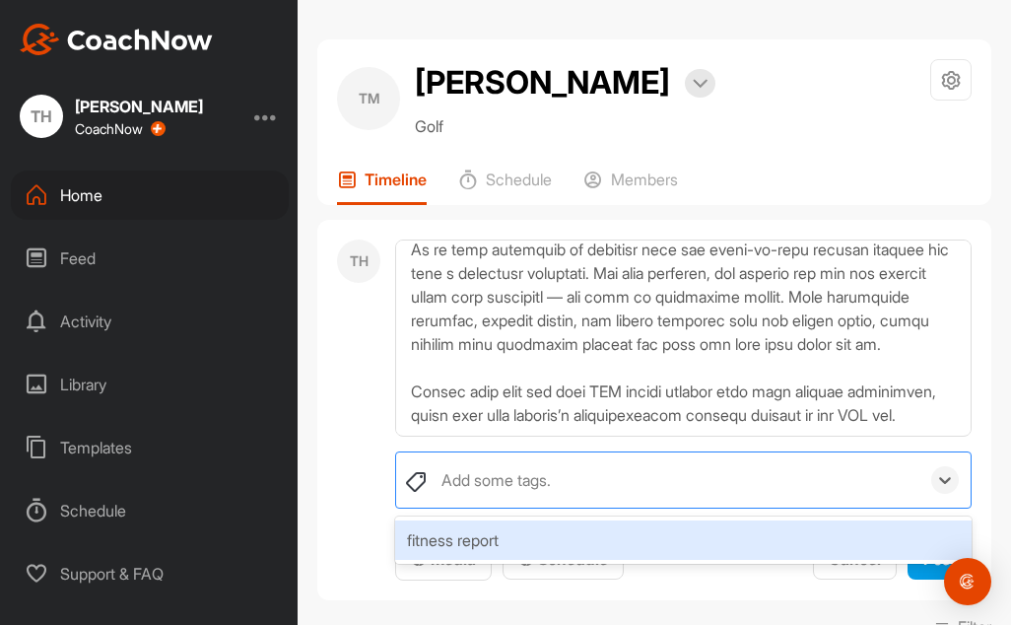
click at [457, 484] on div "Add some tags." at bounding box center [495, 480] width 109 height 24
click at [465, 535] on div "fitness report" at bounding box center [683, 539] width 576 height 39
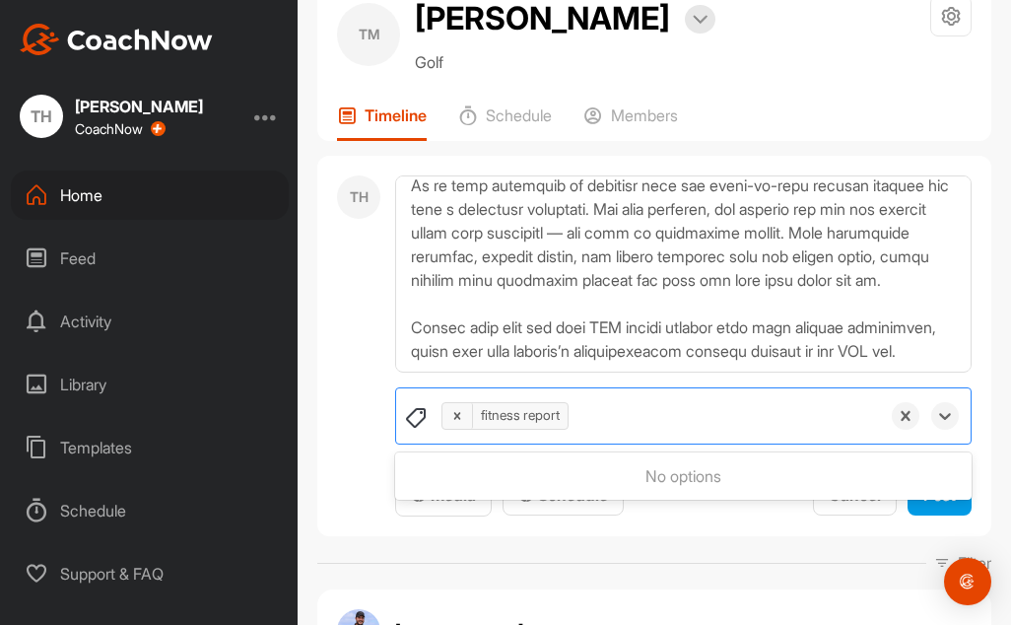
scroll to position [99, 0]
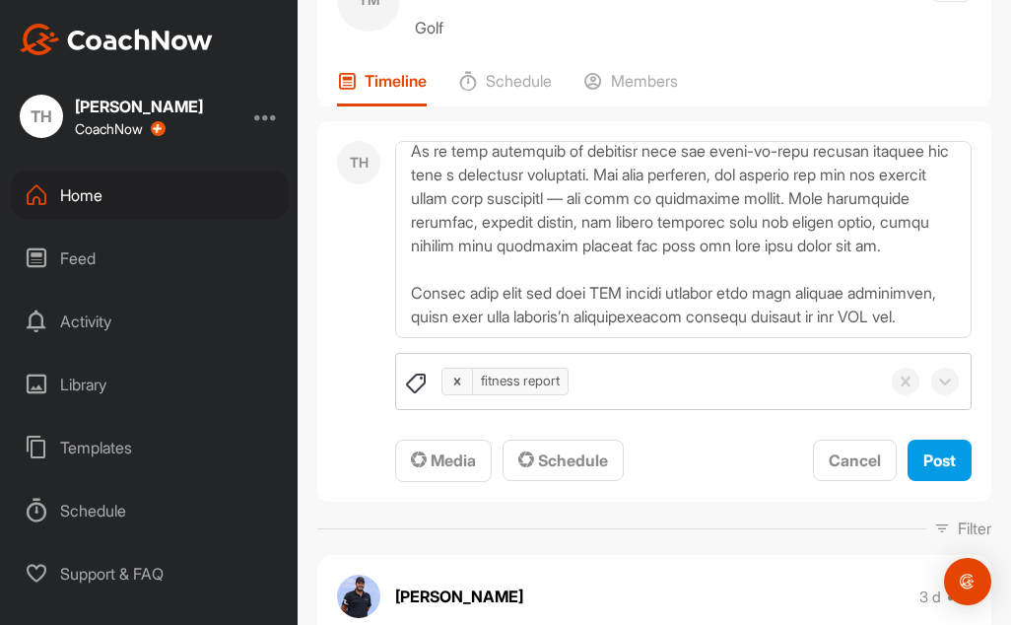
click at [350, 462] on div "TH" at bounding box center [358, 312] width 43 height 342
click at [424, 455] on icon "button" at bounding box center [419, 459] width 16 height 16
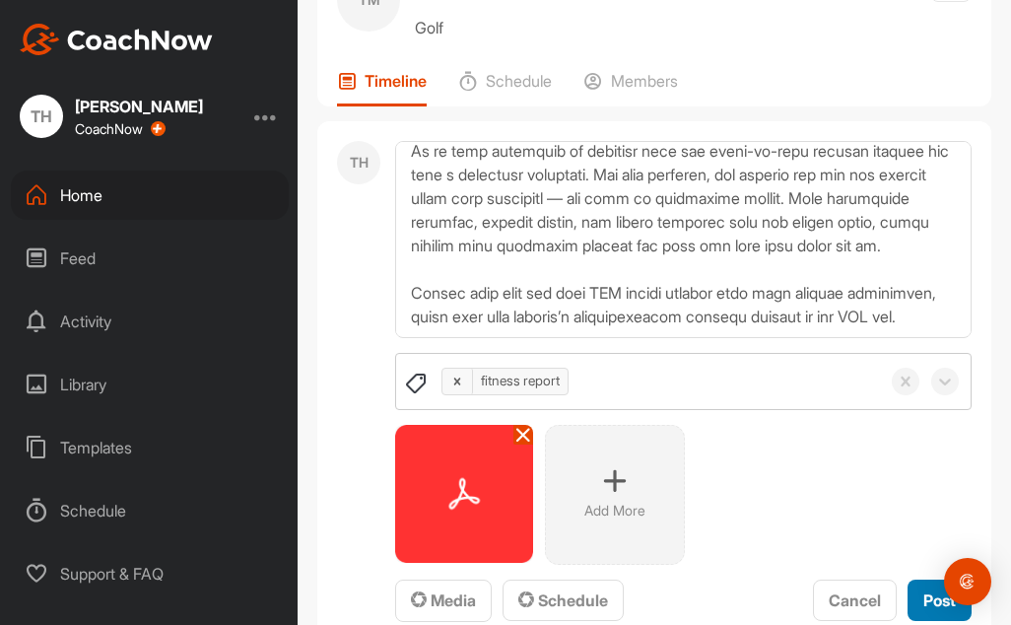
click at [929, 604] on span "Post" at bounding box center [939, 600] width 33 height 20
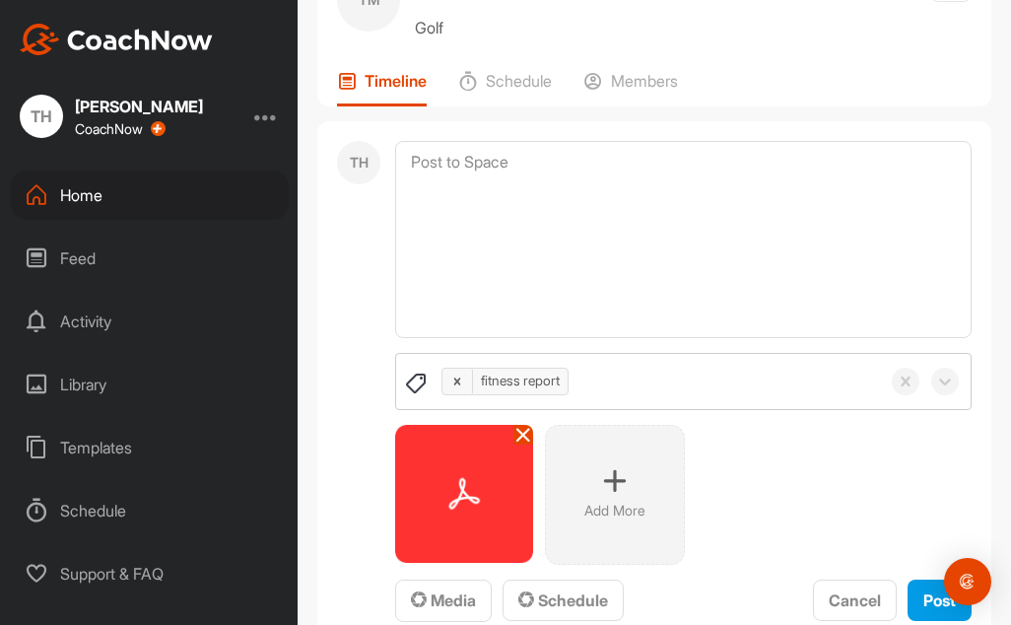
scroll to position [0, 0]
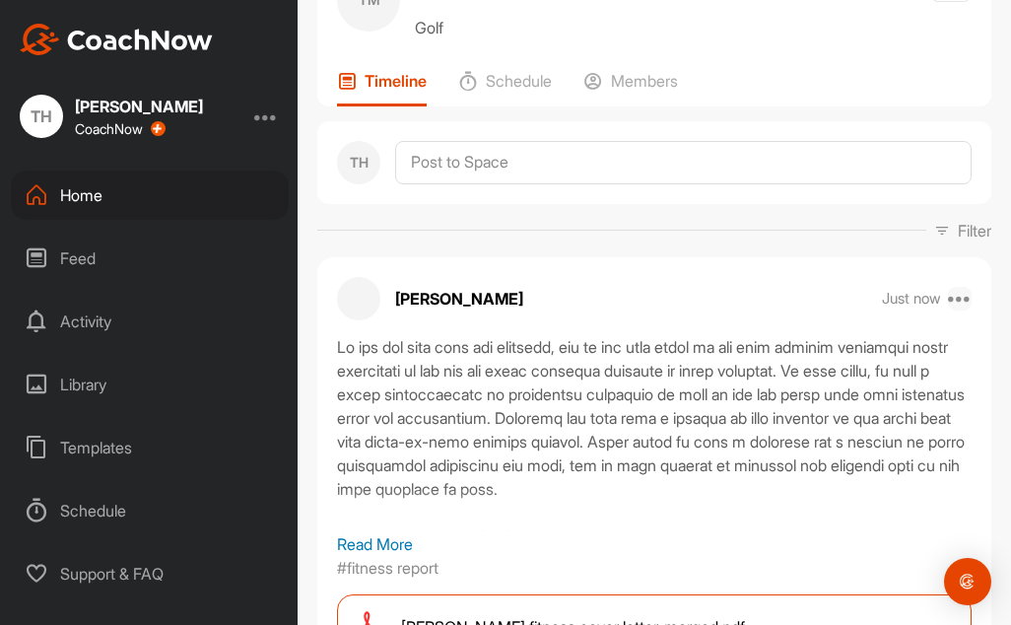
click at [955, 299] on icon at bounding box center [960, 299] width 24 height 24
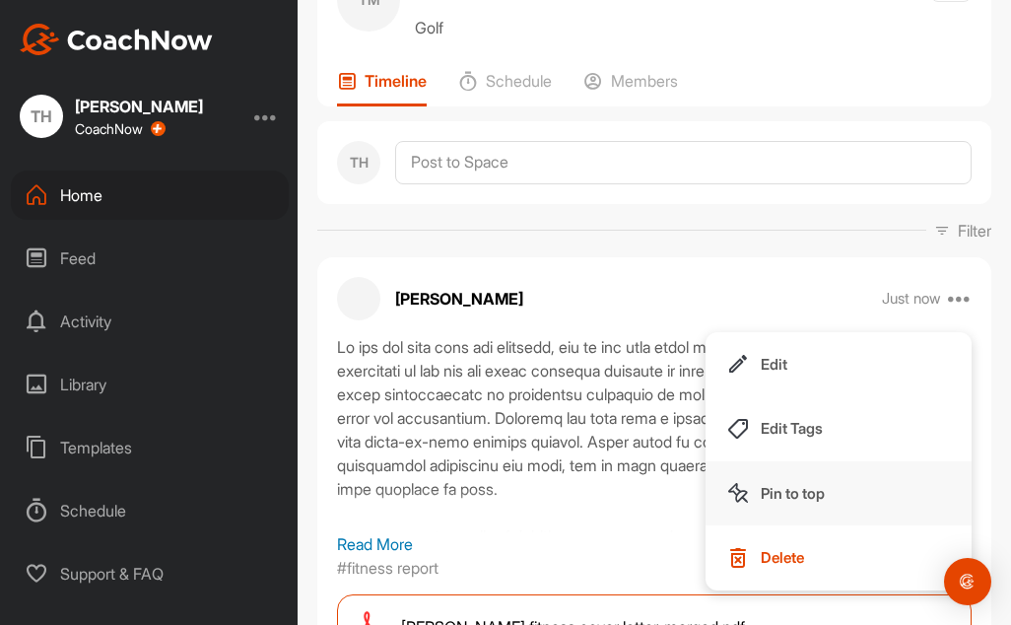
click at [787, 501] on p "Pin to top" at bounding box center [793, 493] width 64 height 21
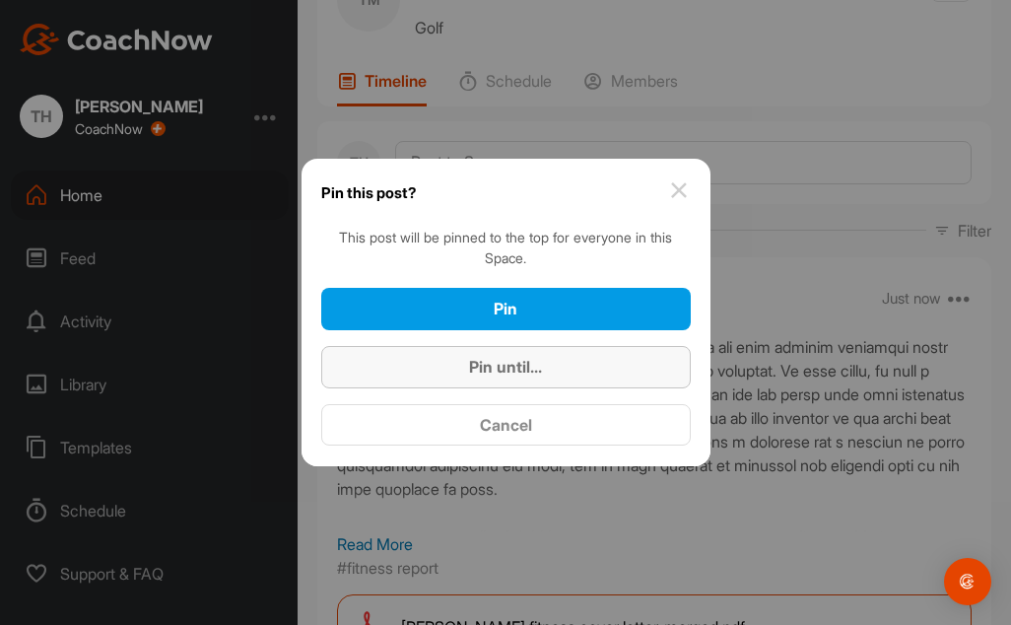
click at [542, 366] on span "Pin until..." at bounding box center [505, 367] width 73 height 20
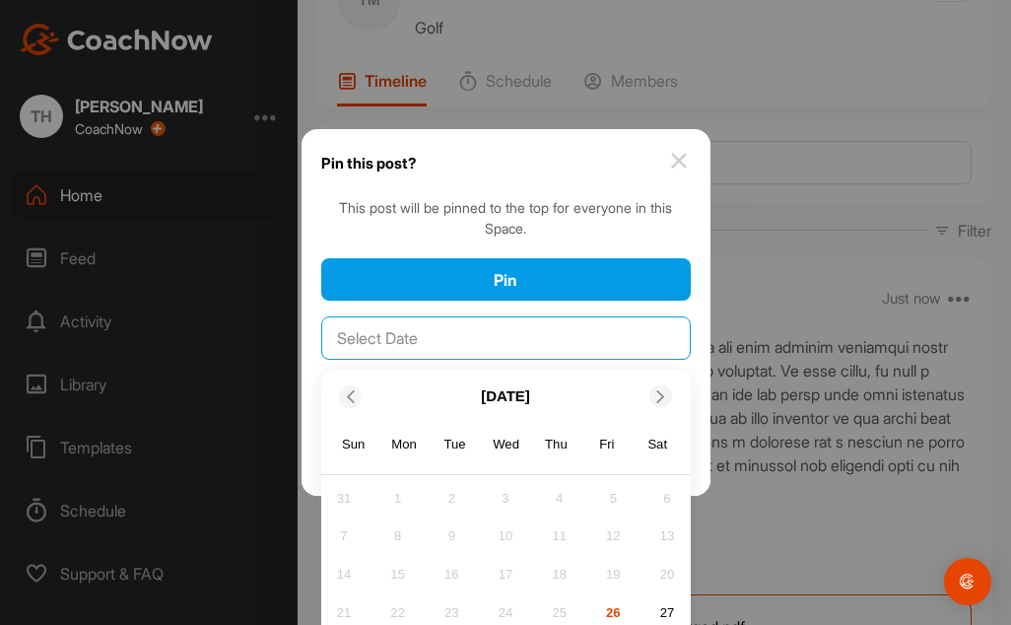
click at [512, 333] on input "text" at bounding box center [505, 337] width 369 height 43
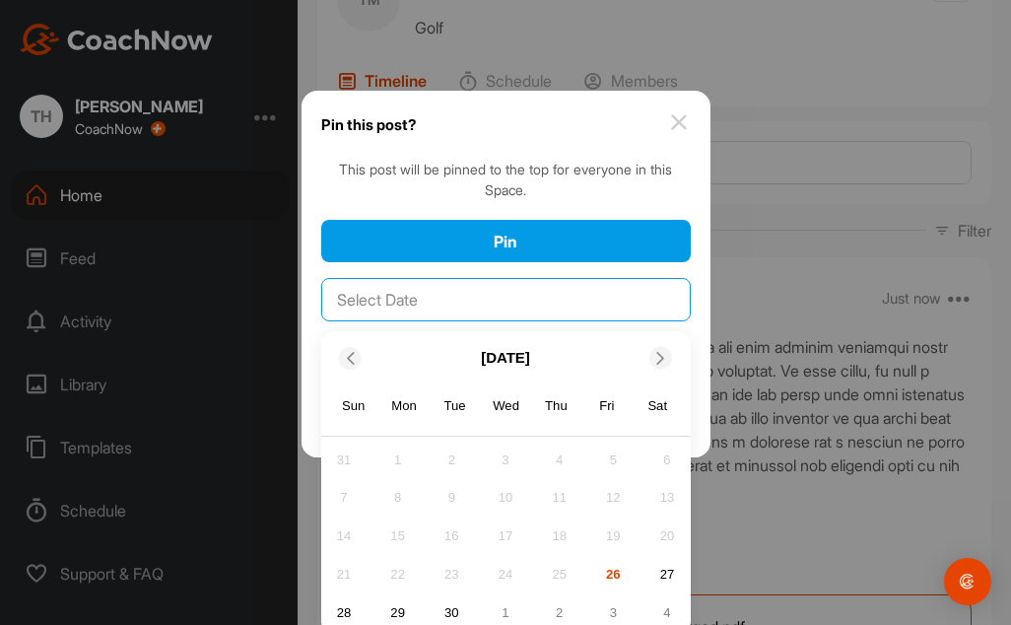
scroll to position [55, 0]
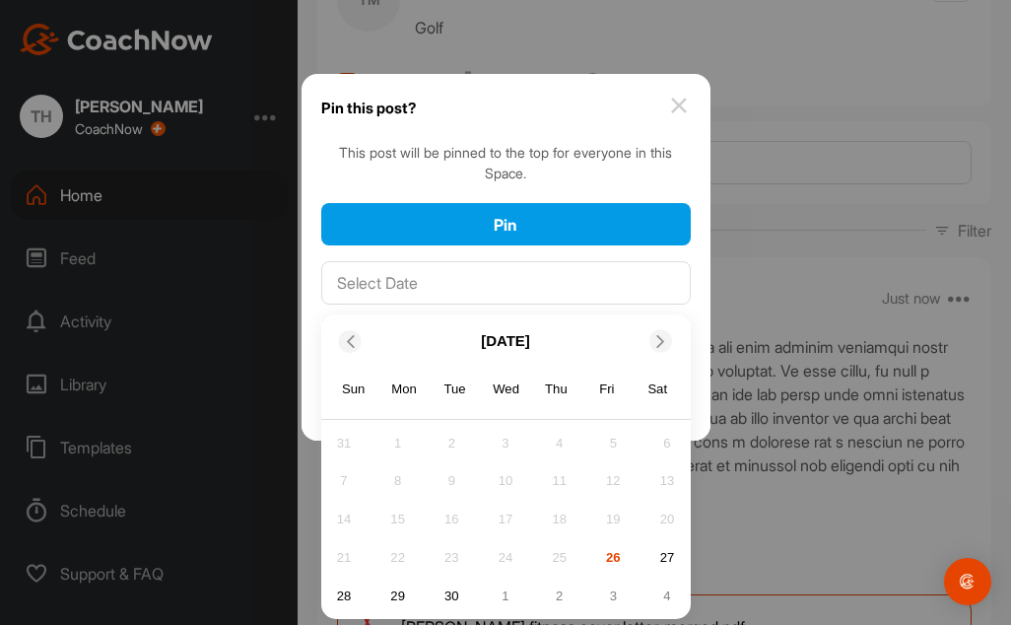
click at [603, 588] on div "3" at bounding box center [613, 595] width 30 height 30
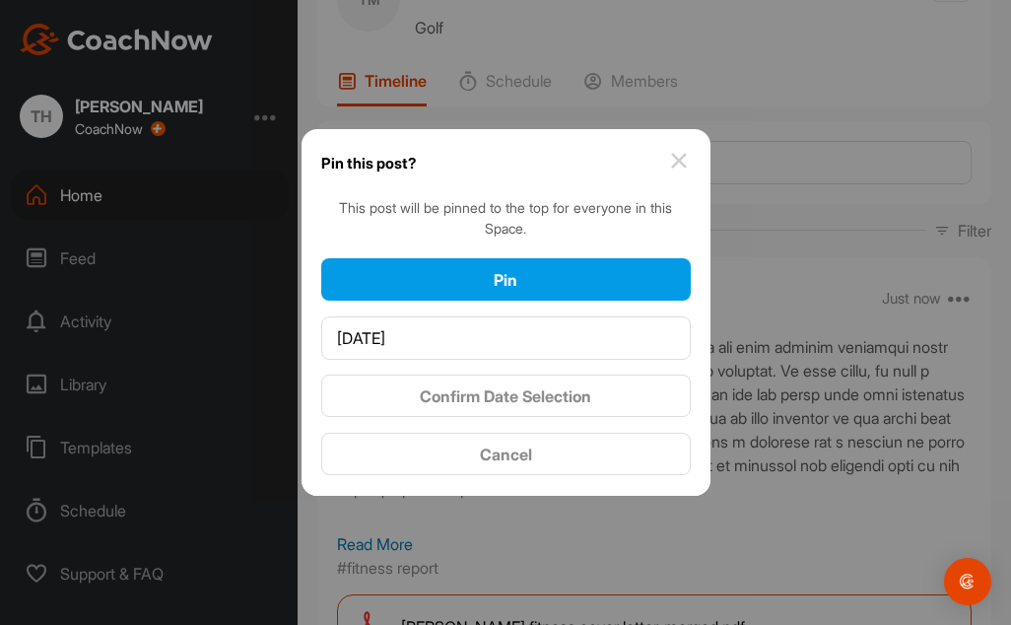
scroll to position [0, 0]
click at [535, 384] on div "Confirm Date Selection" at bounding box center [506, 396] width 338 height 24
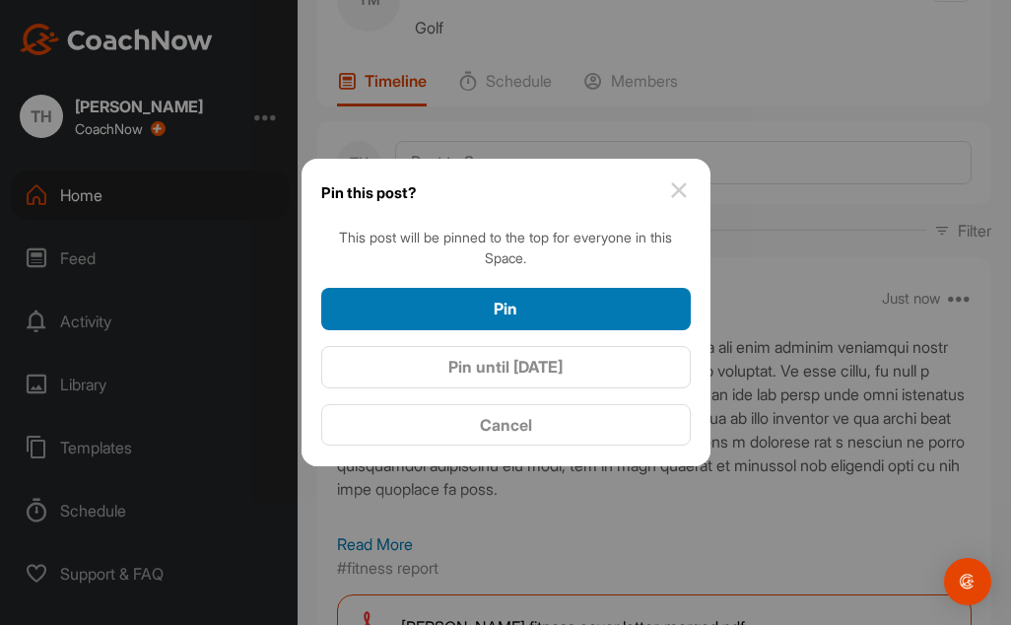
click at [551, 308] on div "Pin" at bounding box center [506, 309] width 338 height 24
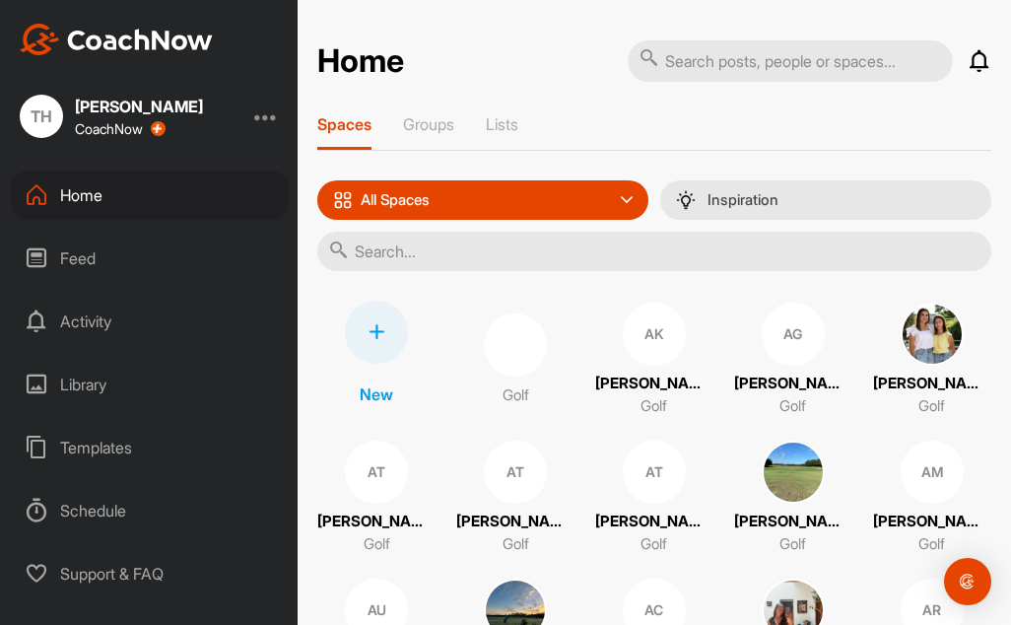
click at [368, 254] on input "text" at bounding box center [654, 251] width 674 height 39
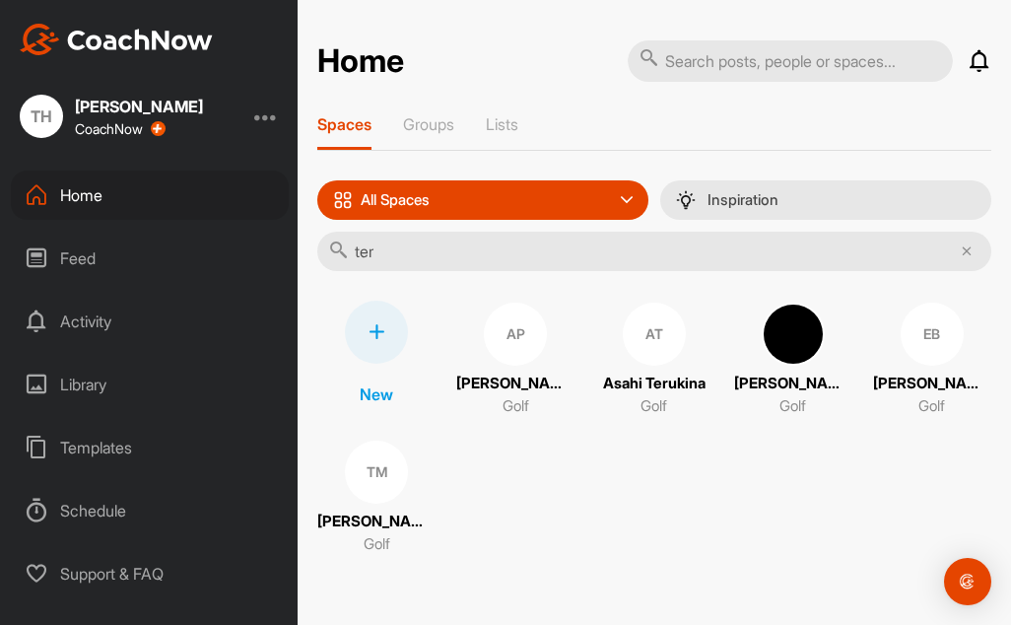
type input "ter"
click at [399, 523] on p "Terence McAuley" at bounding box center [376, 521] width 118 height 23
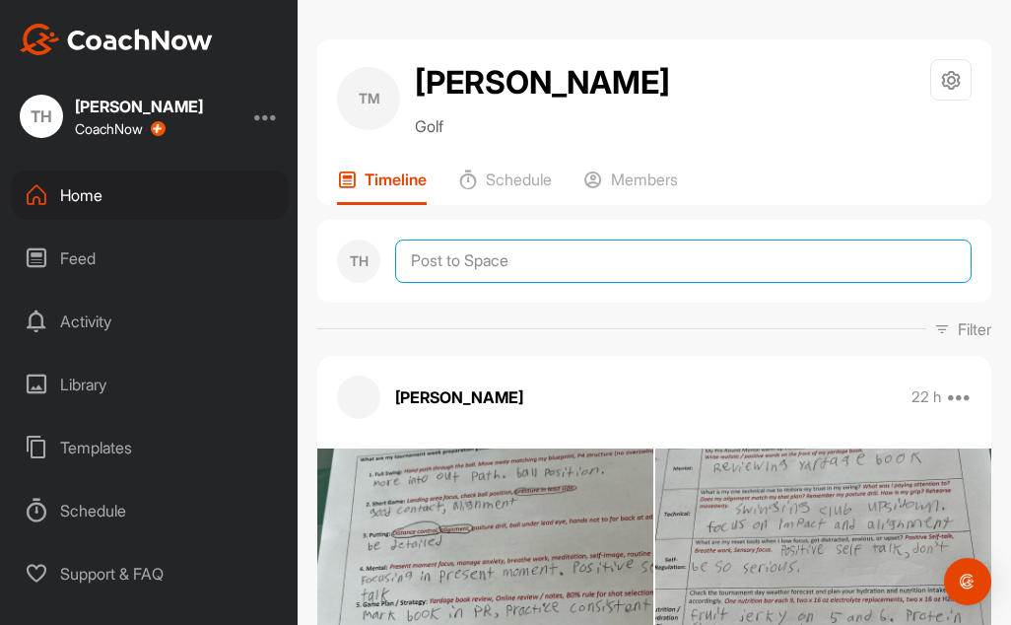
click at [470, 263] on textarea at bounding box center [683, 260] width 576 height 43
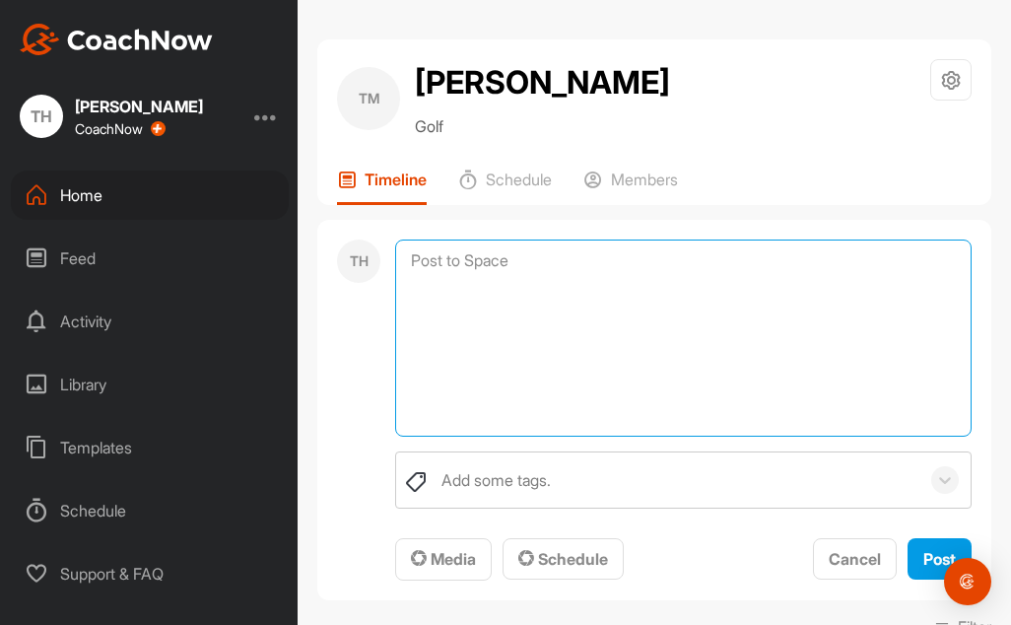
paste textarea "We are now well into the semester, and it has been great to see each student es…"
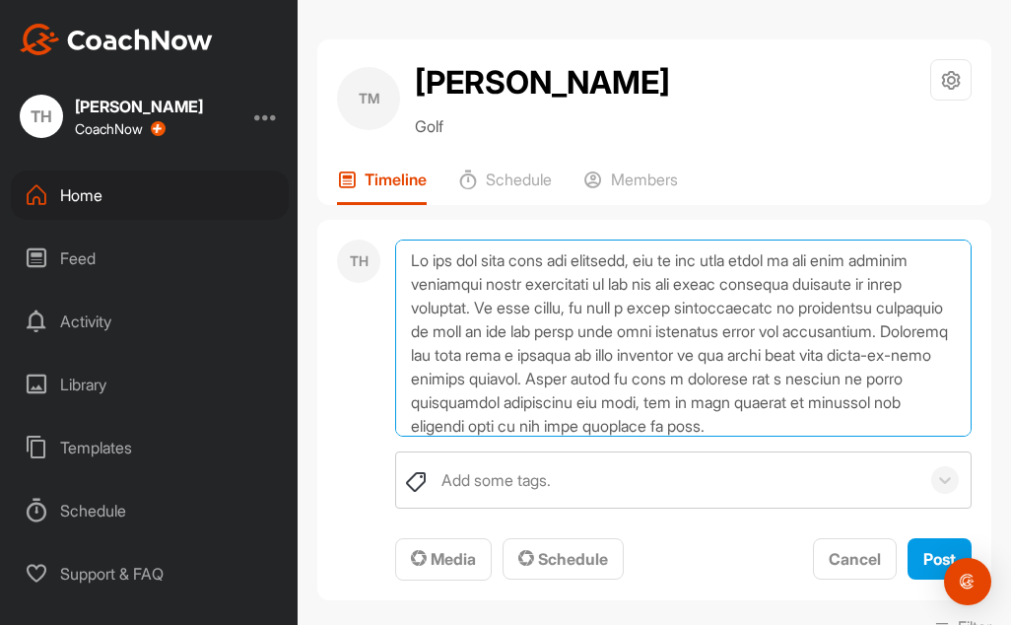
scroll to position [285, 0]
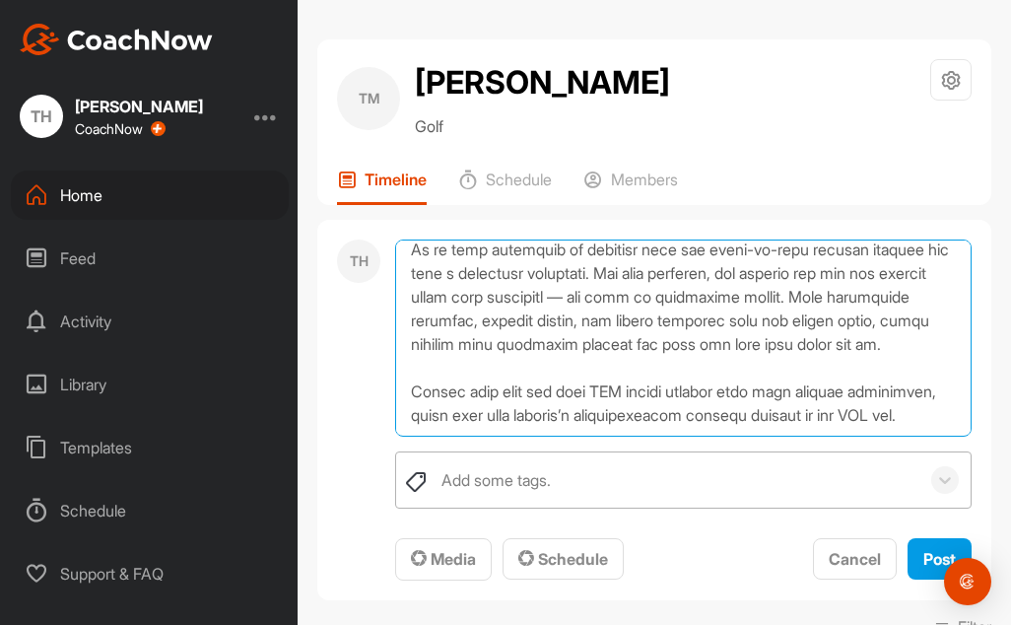
type textarea "We are now well into the semester, and it has been great to see each student es…"
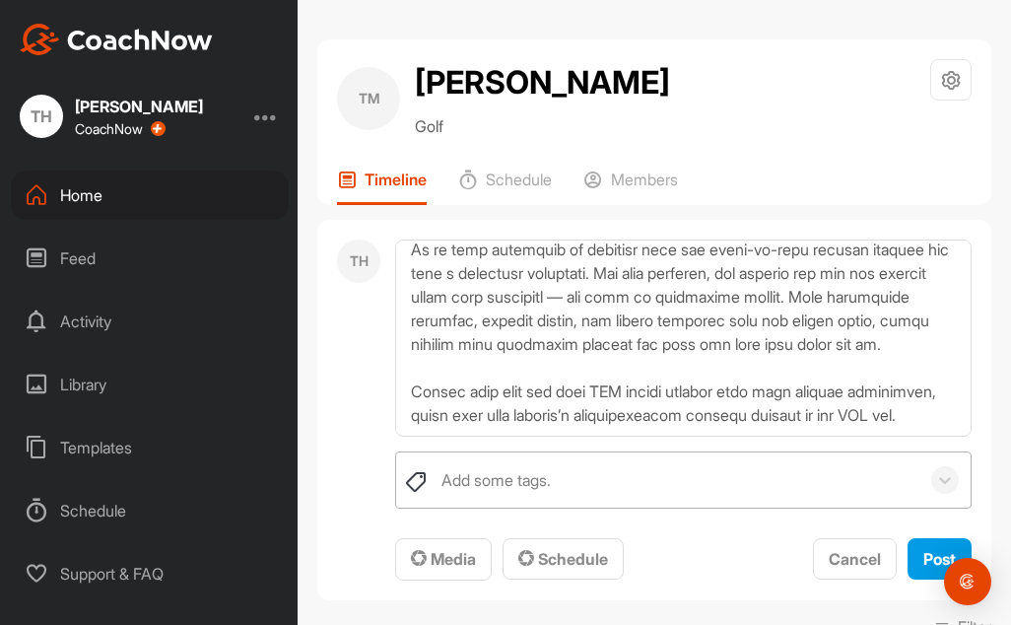
click at [492, 471] on div "Add some tags." at bounding box center [495, 480] width 109 height 24
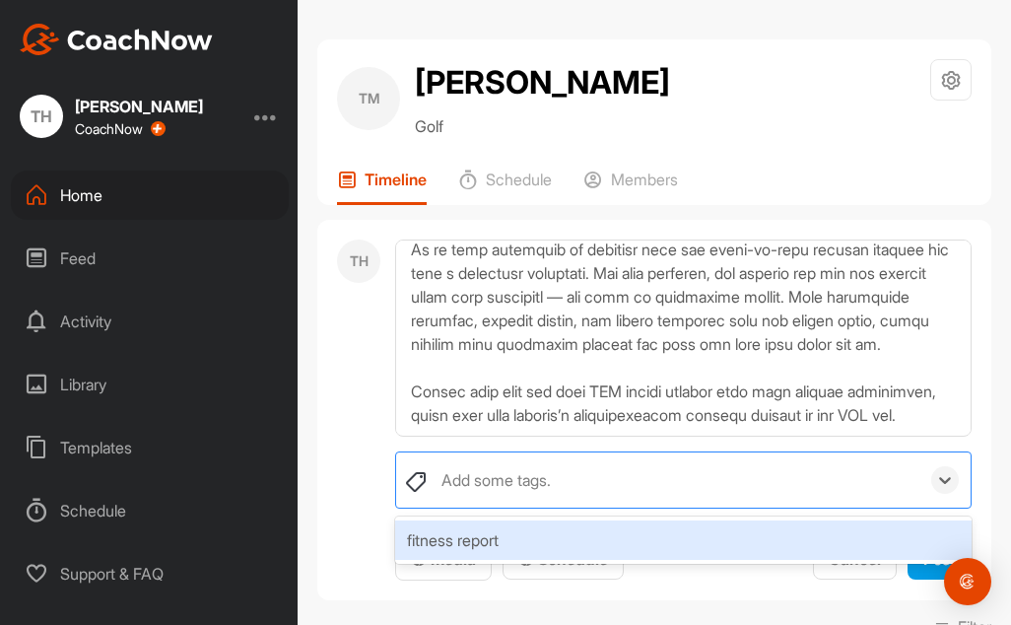
drag, startPoint x: 471, startPoint y: 536, endPoint x: 406, endPoint y: 504, distance: 72.3
click at [472, 536] on div "fitness report" at bounding box center [683, 539] width 576 height 39
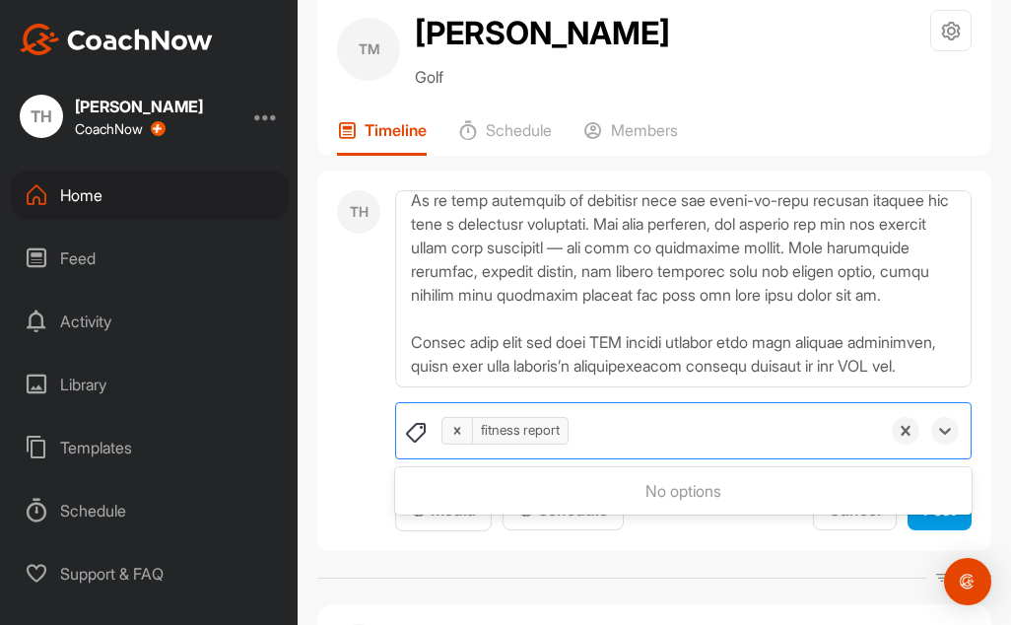
scroll to position [99, 0]
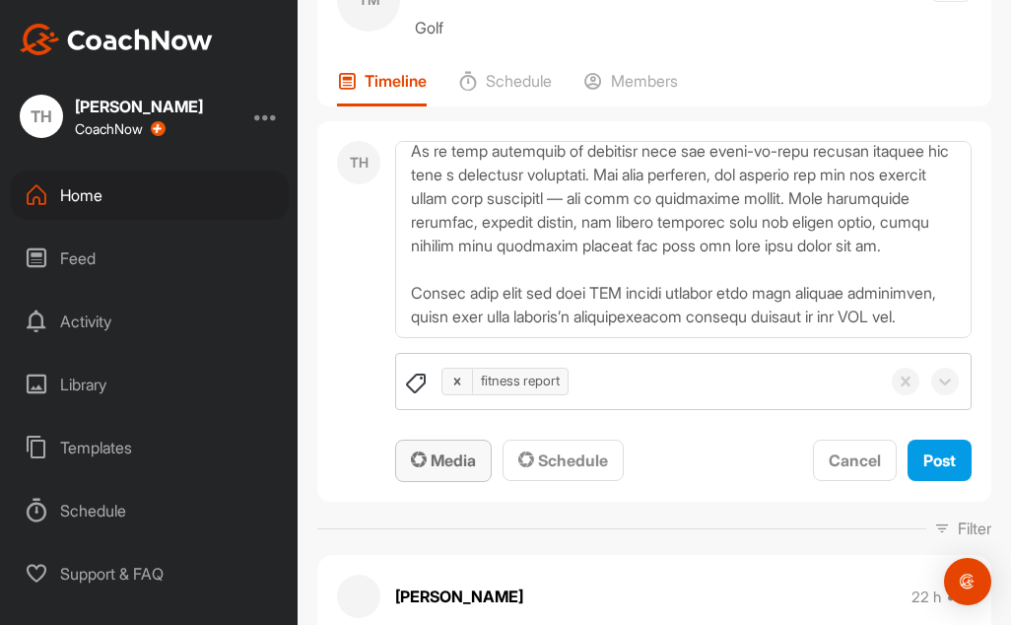
click at [435, 479] on button "Media" at bounding box center [443, 460] width 97 height 42
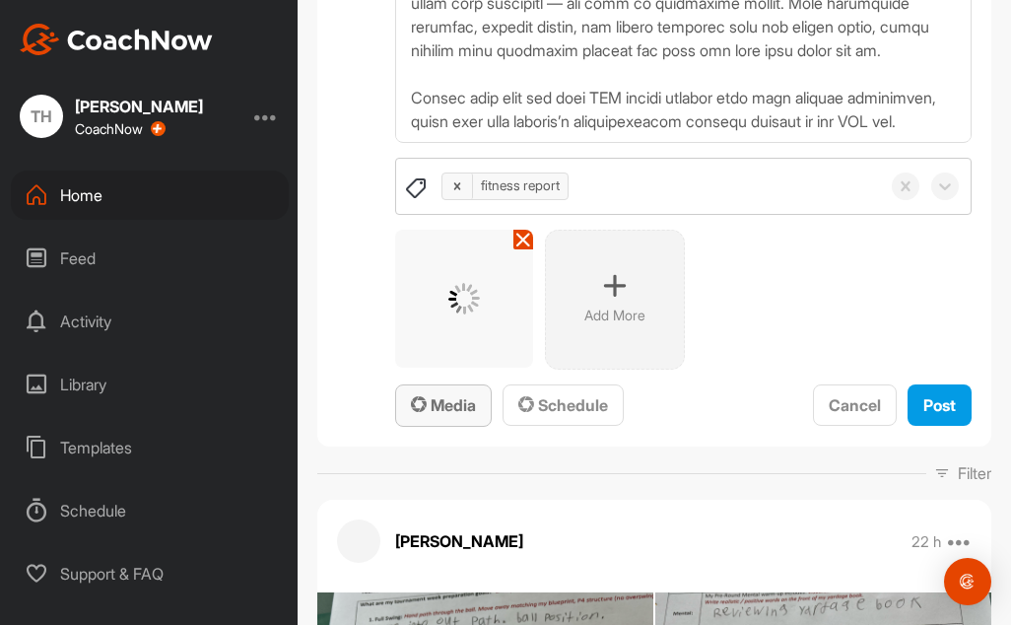
scroll to position [296, 0]
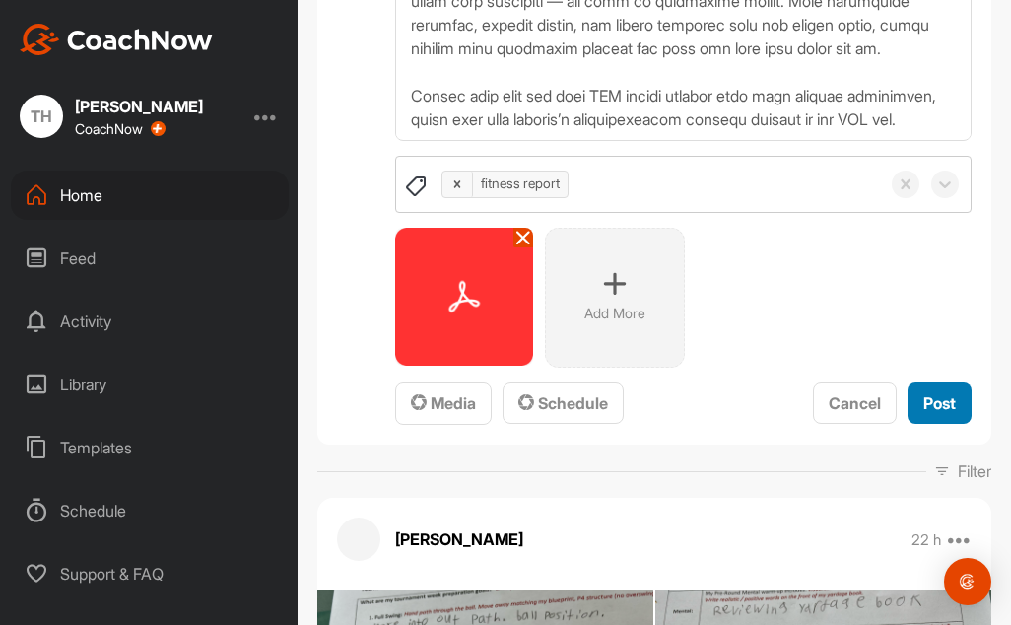
click at [951, 396] on button "Post" at bounding box center [939, 403] width 64 height 42
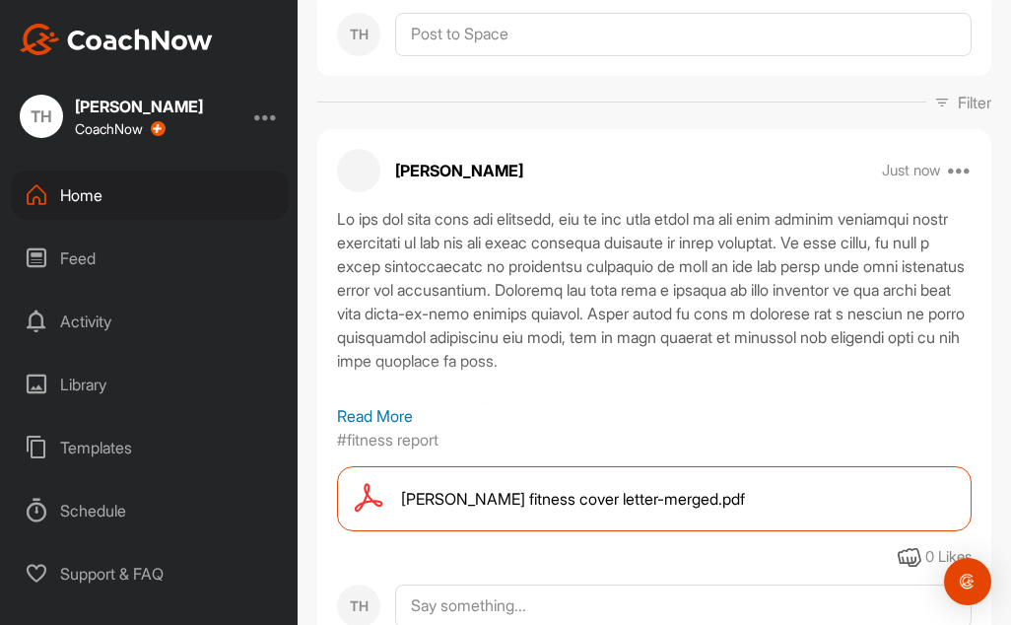
scroll to position [99, 0]
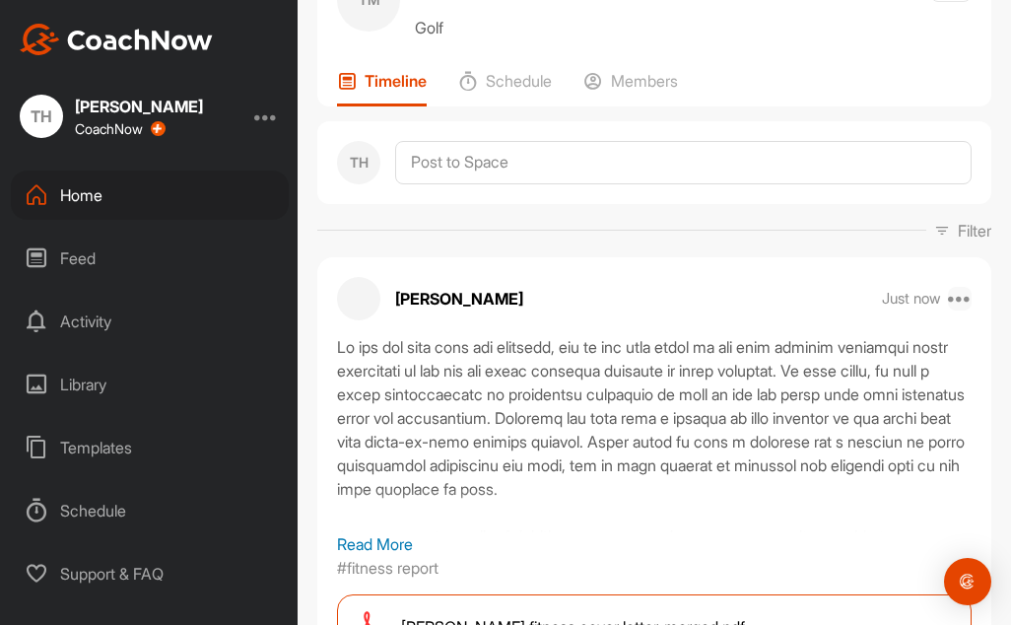
click at [948, 305] on icon at bounding box center [960, 299] width 24 height 24
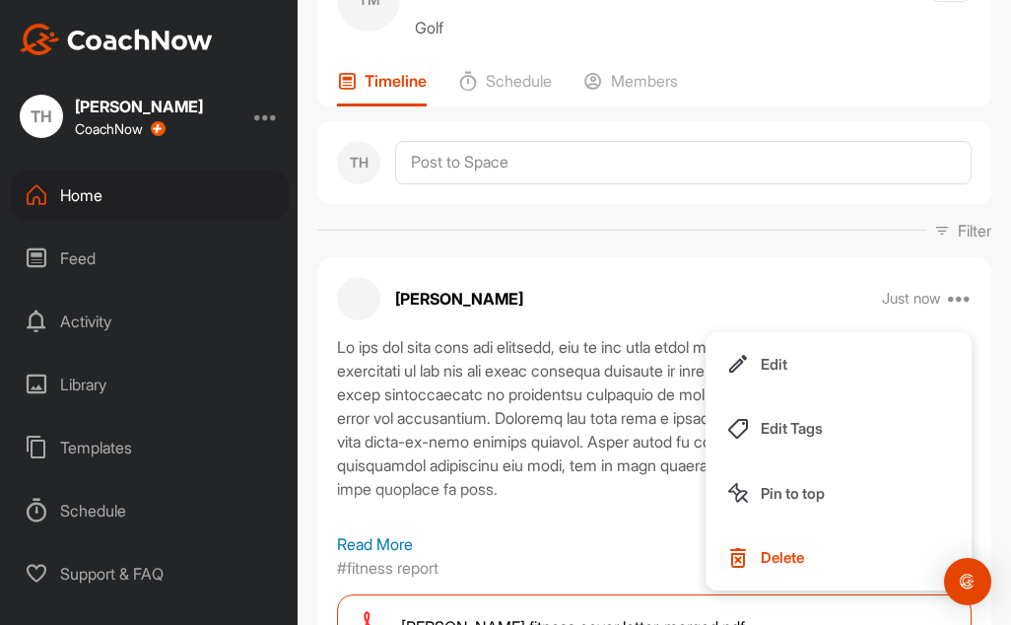
click at [778, 490] on p "Pin to top" at bounding box center [793, 493] width 64 height 21
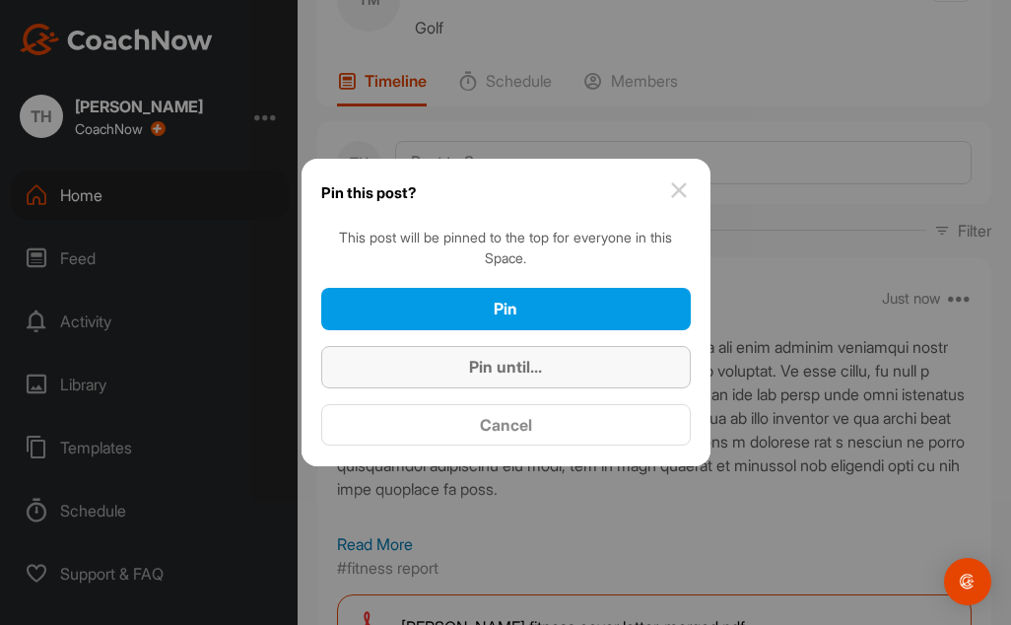
click at [582, 377] on div "Pin until..." at bounding box center [506, 367] width 338 height 24
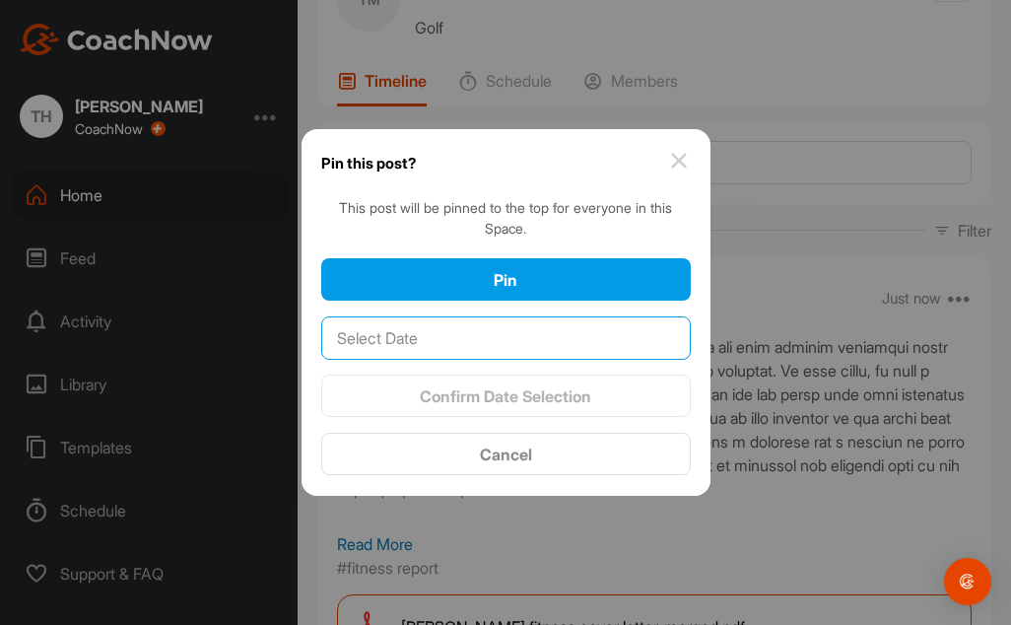
click at [513, 335] on input "text" at bounding box center [505, 337] width 369 height 43
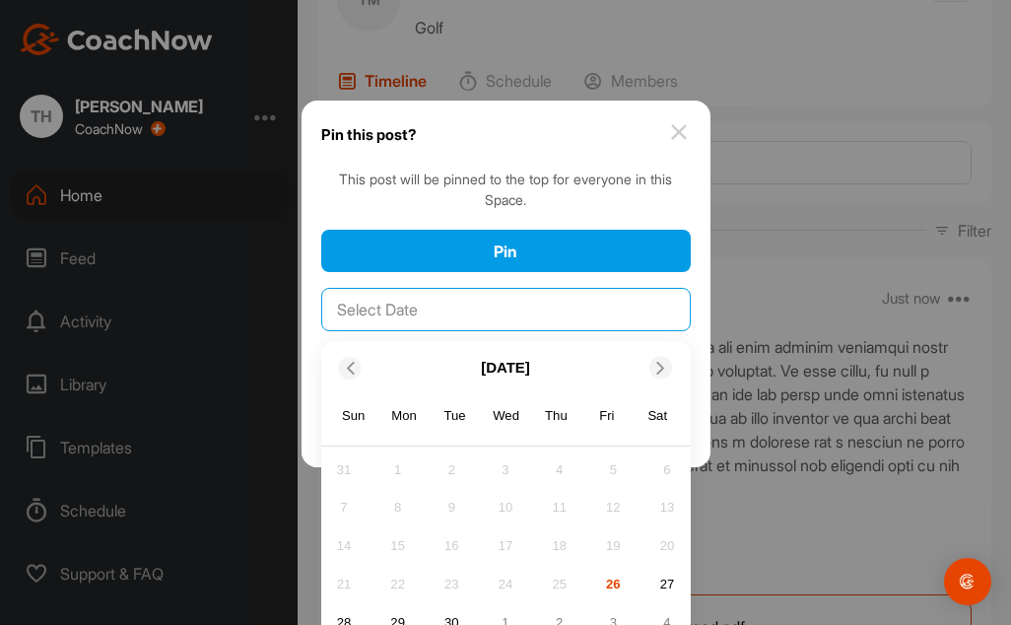
scroll to position [55, 0]
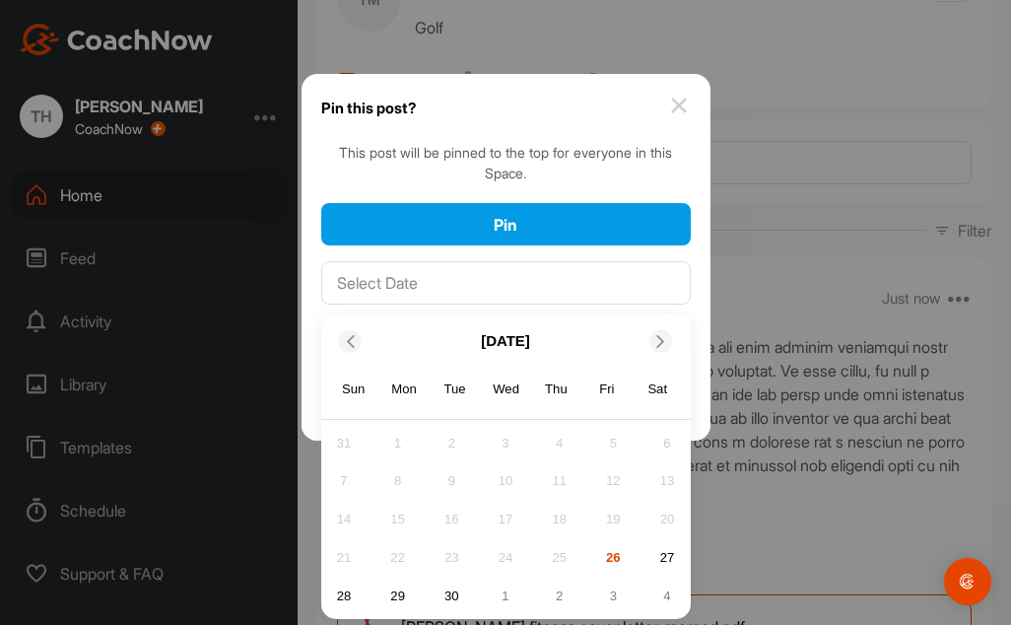
click at [598, 589] on div "3" at bounding box center [613, 595] width 30 height 30
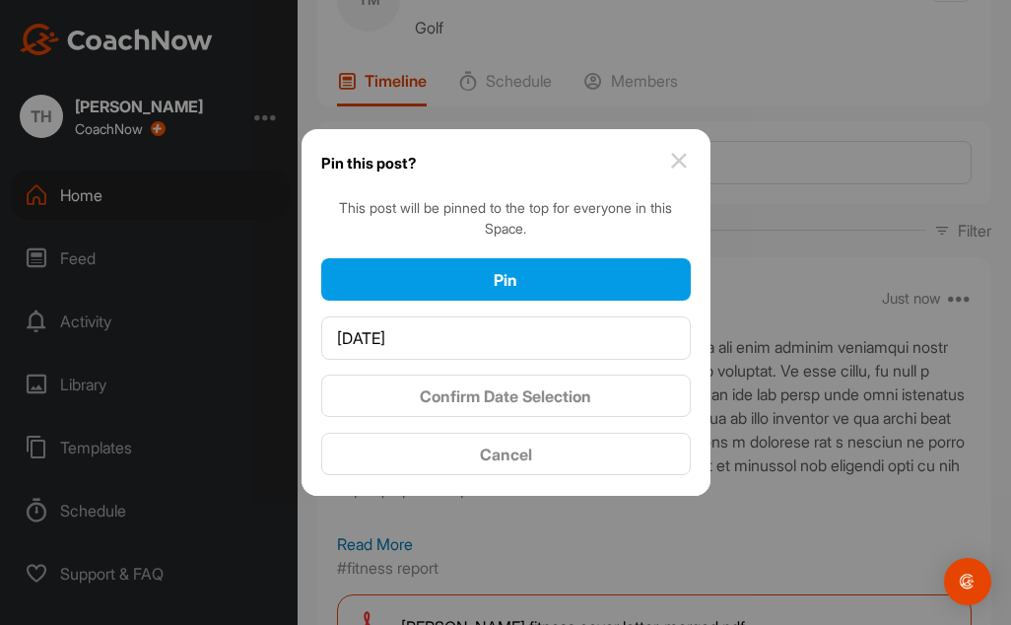
scroll to position [0, 0]
click at [574, 398] on span "Confirm Date Selection" at bounding box center [505, 396] width 171 height 20
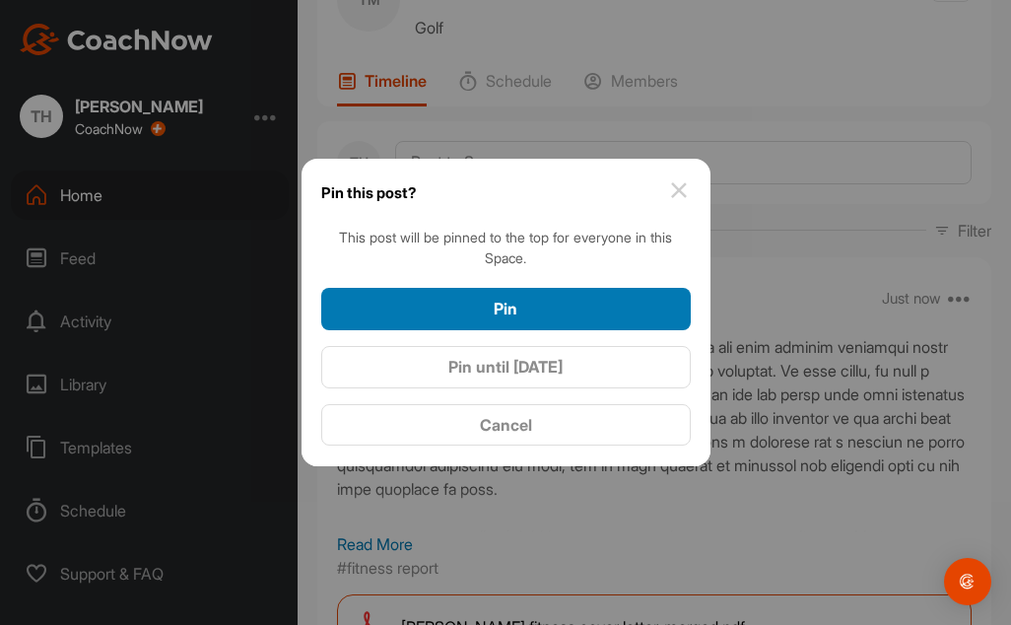
click at [570, 306] on div "Pin" at bounding box center [506, 309] width 338 height 24
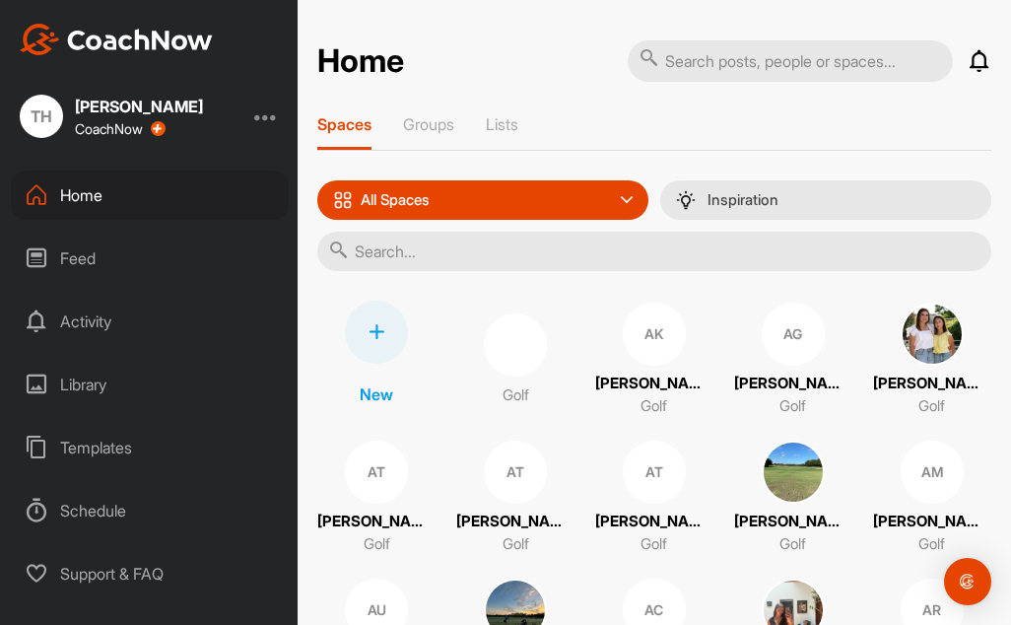
click at [363, 258] on input "text" at bounding box center [654, 251] width 674 height 39
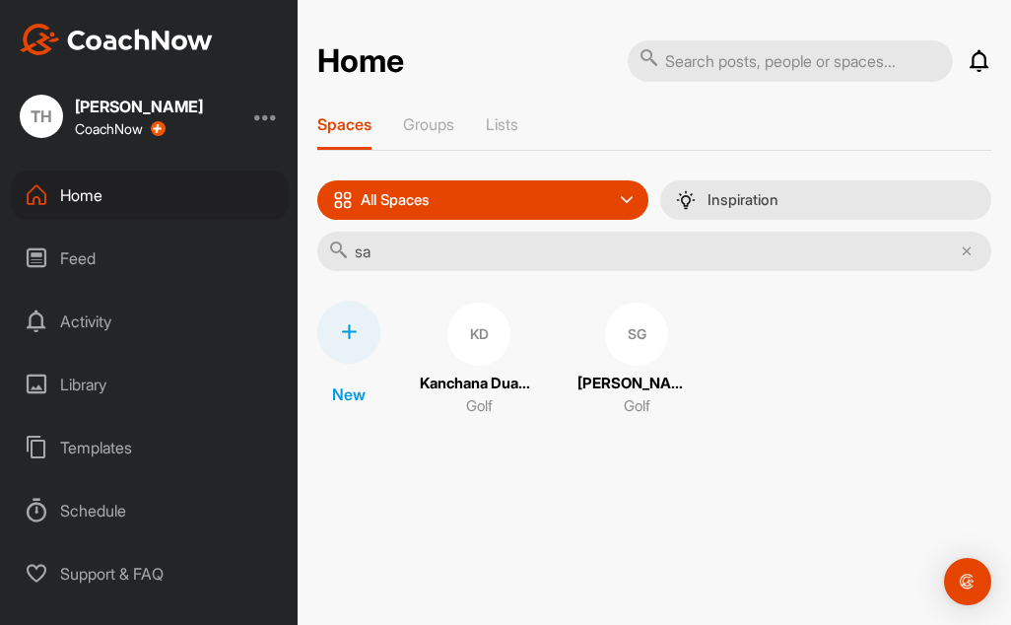
type input "s"
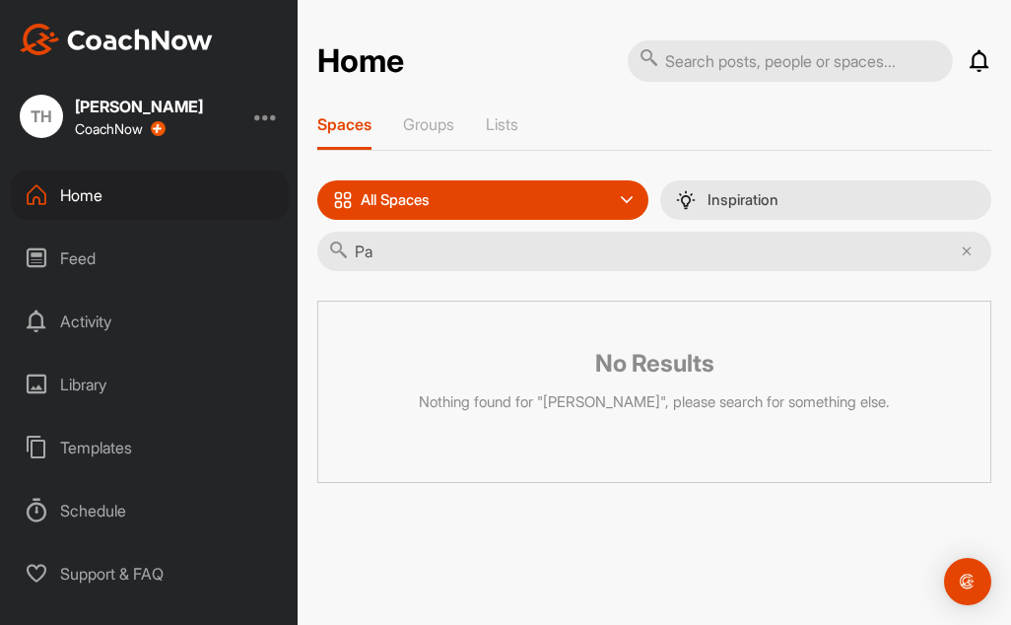
type input "P"
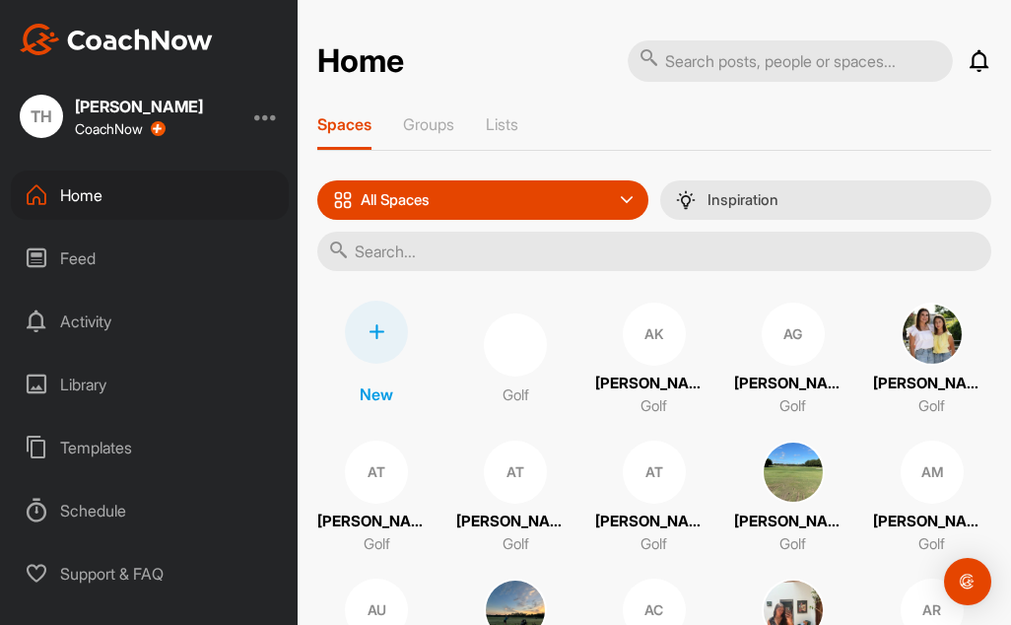
click at [450, 261] on input "text" at bounding box center [654, 251] width 674 height 39
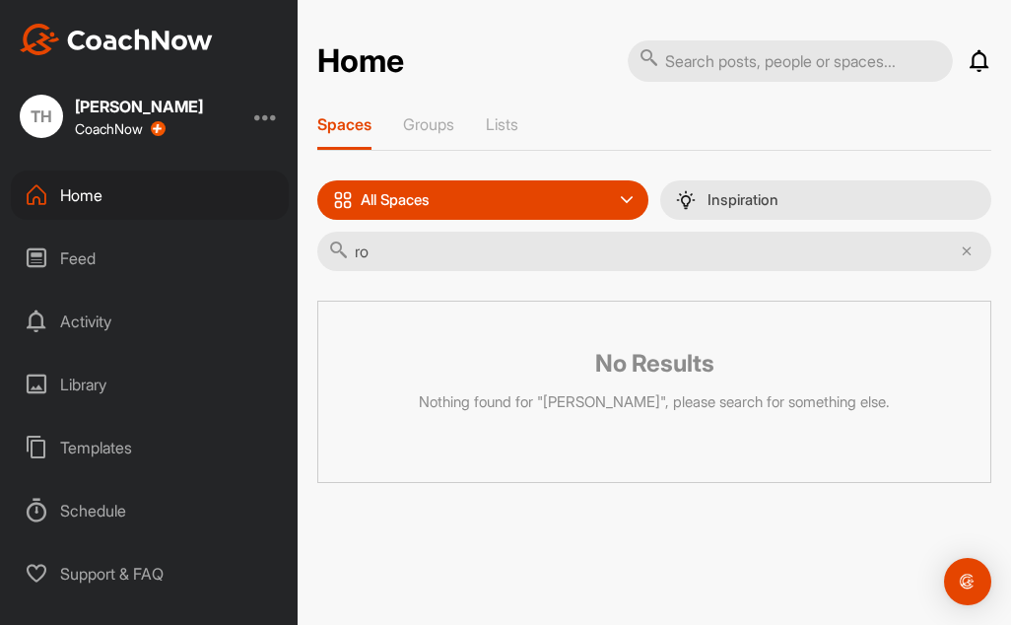
type input "r"
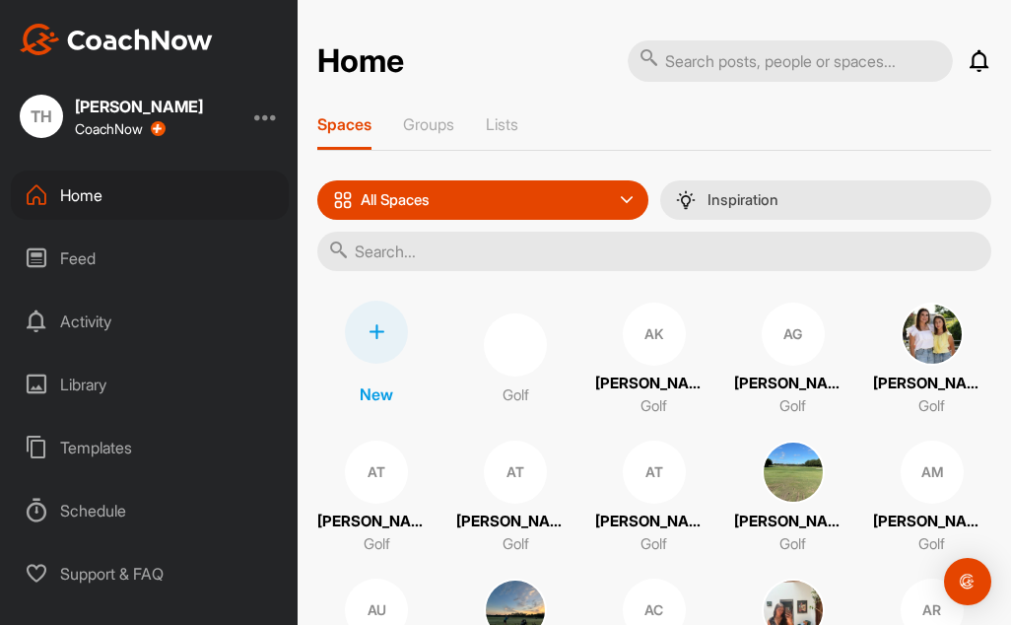
click at [395, 249] on input "text" at bounding box center [654, 251] width 674 height 39
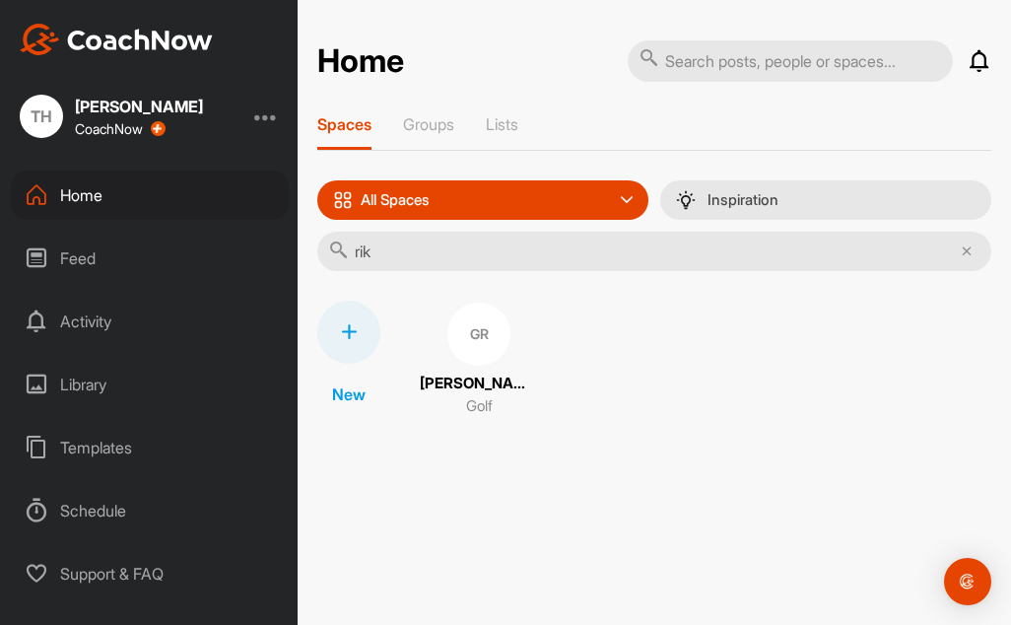
type input "rik"
click at [475, 381] on p "[PERSON_NAME]" at bounding box center [479, 383] width 118 height 23
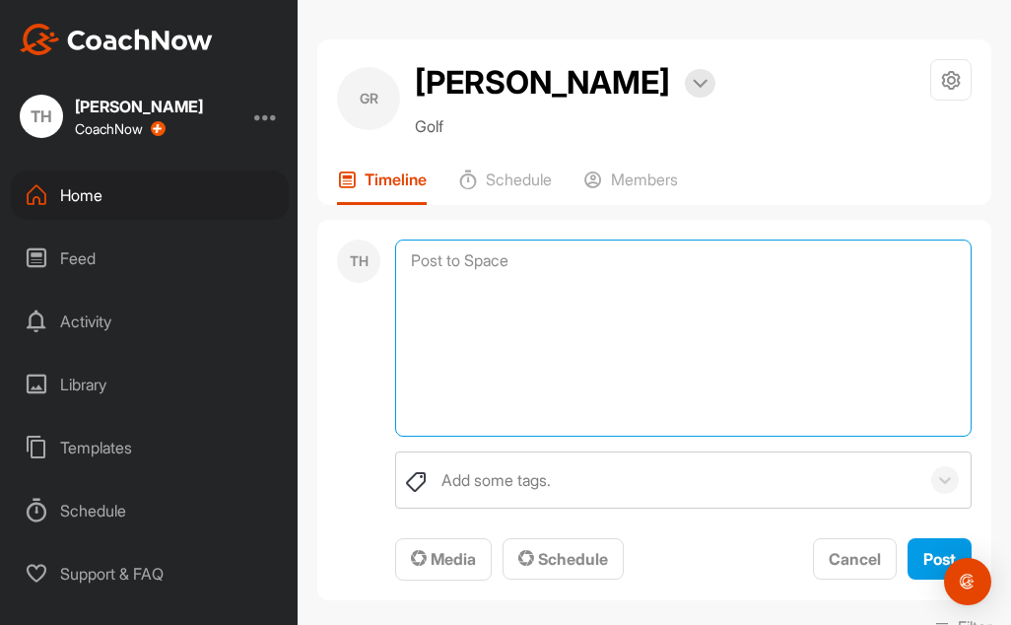
click at [415, 263] on textarea at bounding box center [683, 337] width 576 height 197
paste textarea "We are now well into the semester, and it has been great to see each student es…"
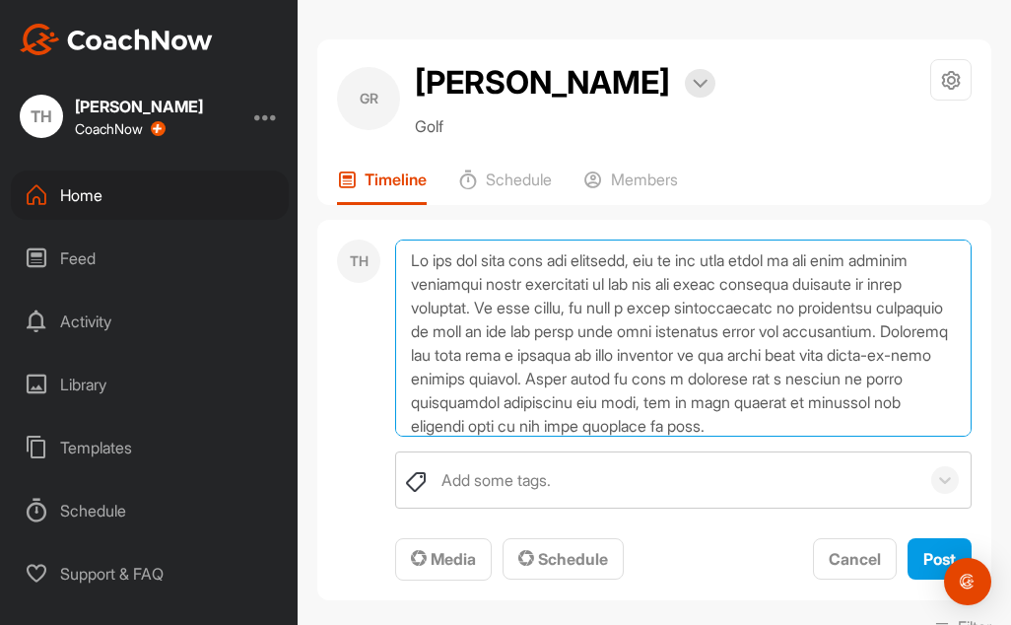
scroll to position [285, 0]
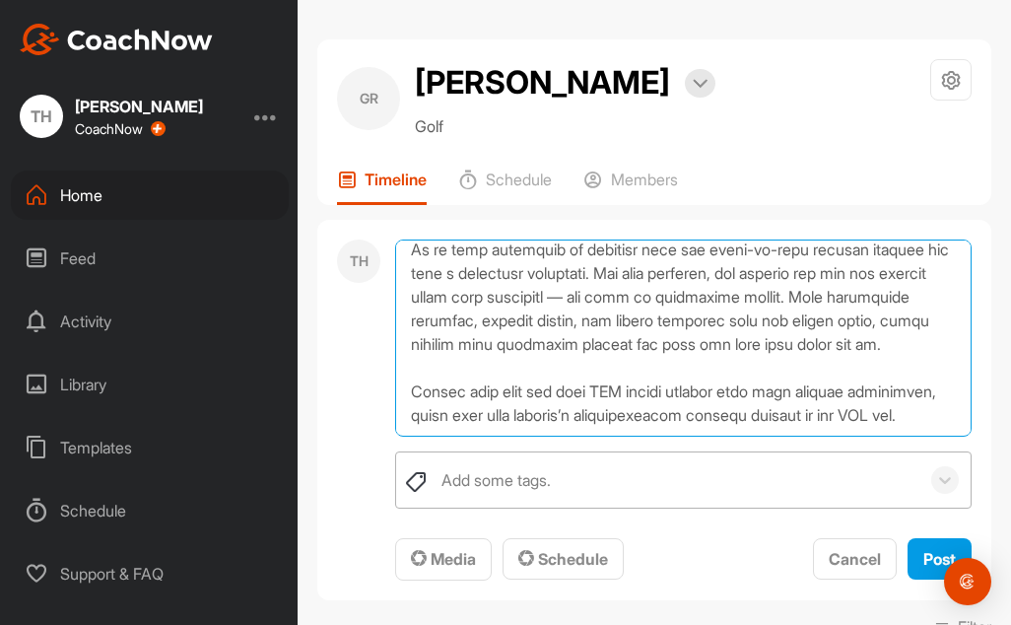
type textarea "We are now well into the semester, and it has been great to see each student es…"
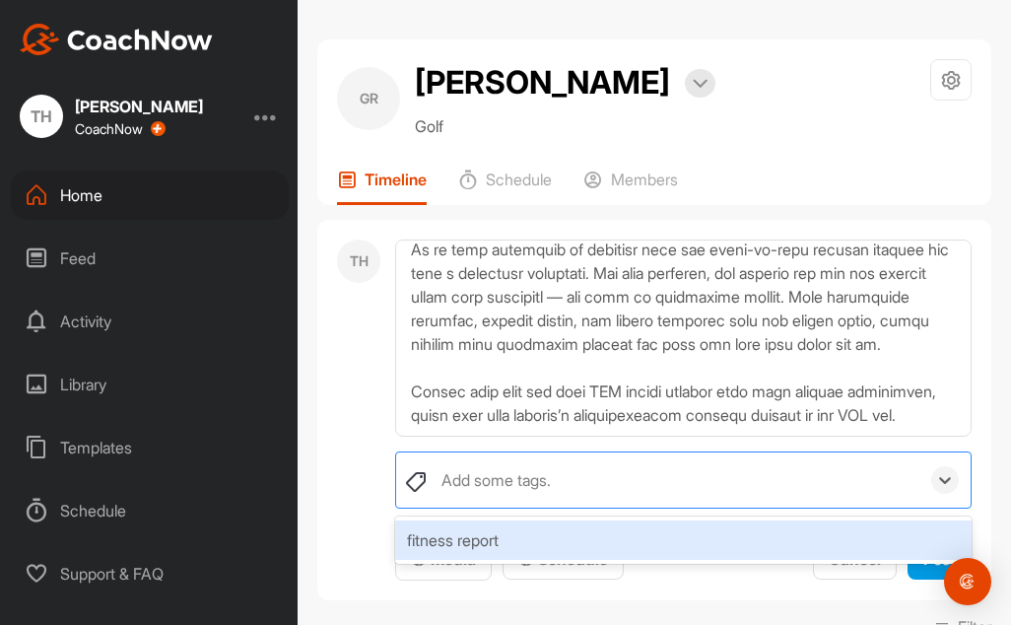
click at [477, 490] on div "Add some tags." at bounding box center [495, 480] width 109 height 24
click at [451, 538] on div "fitness report" at bounding box center [683, 539] width 576 height 39
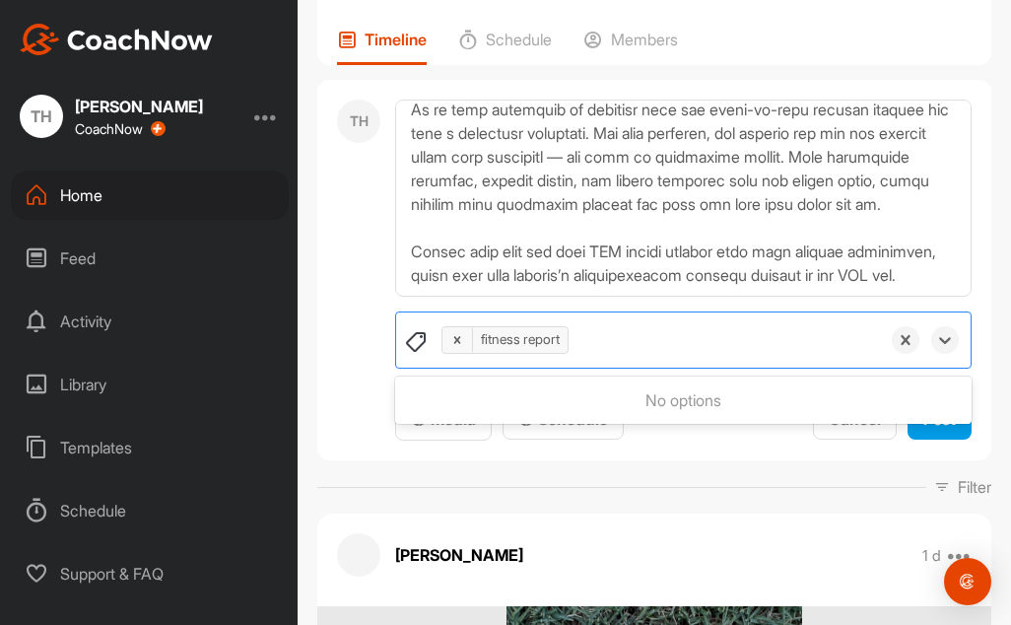
scroll to position [197, 0]
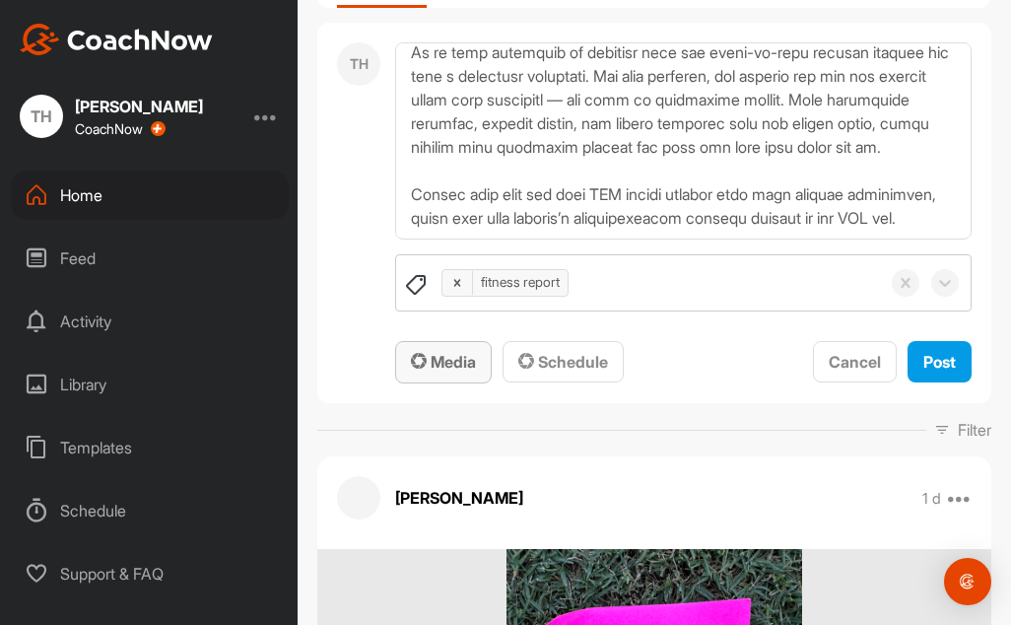
click at [439, 377] on button "Media" at bounding box center [443, 362] width 97 height 42
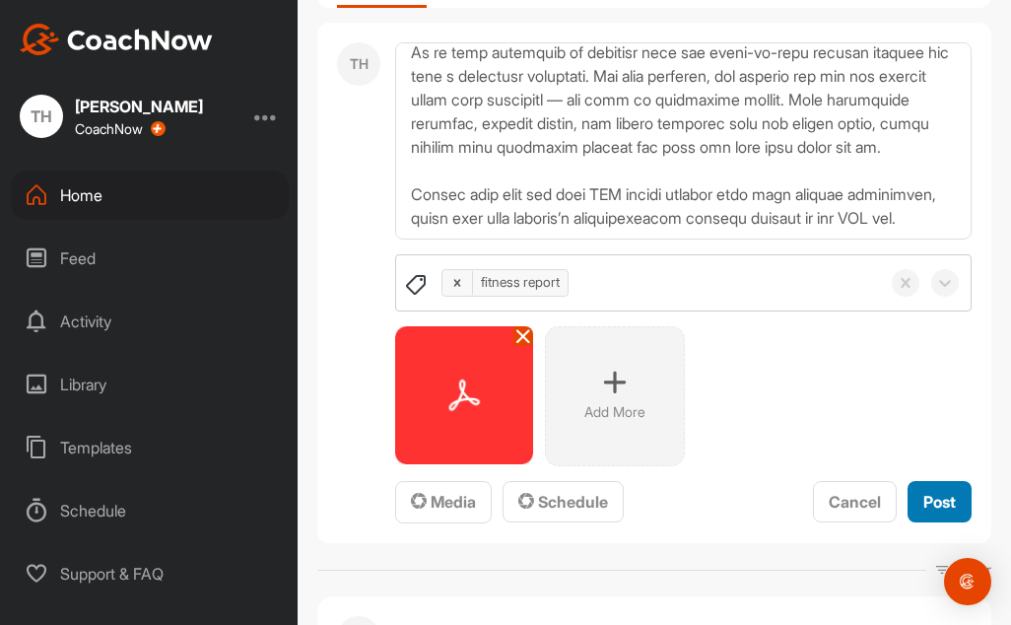
click at [907, 503] on button "Post" at bounding box center [939, 502] width 64 height 42
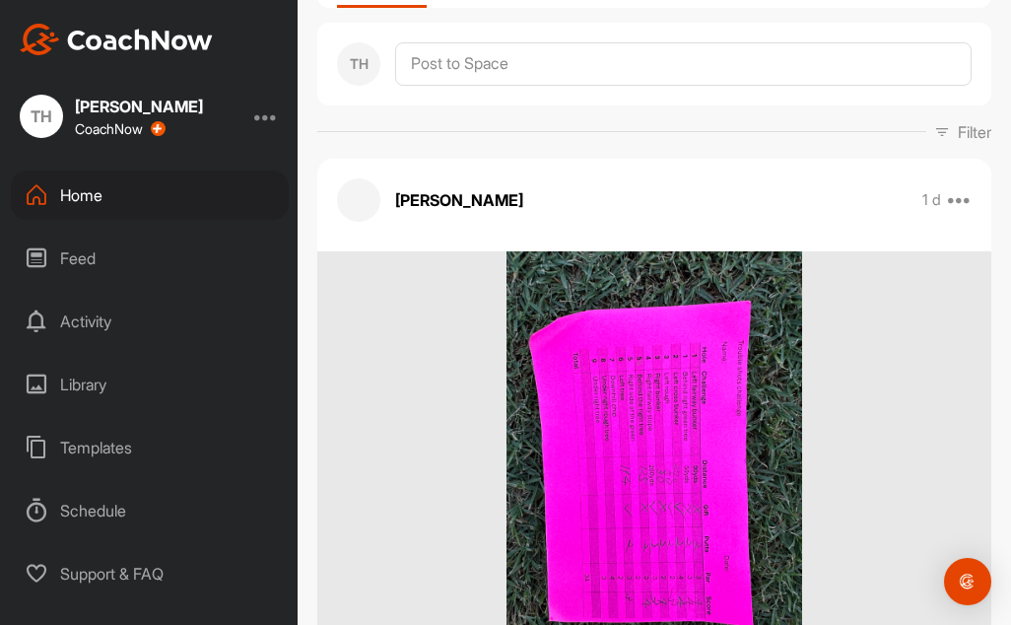
scroll to position [0, 0]
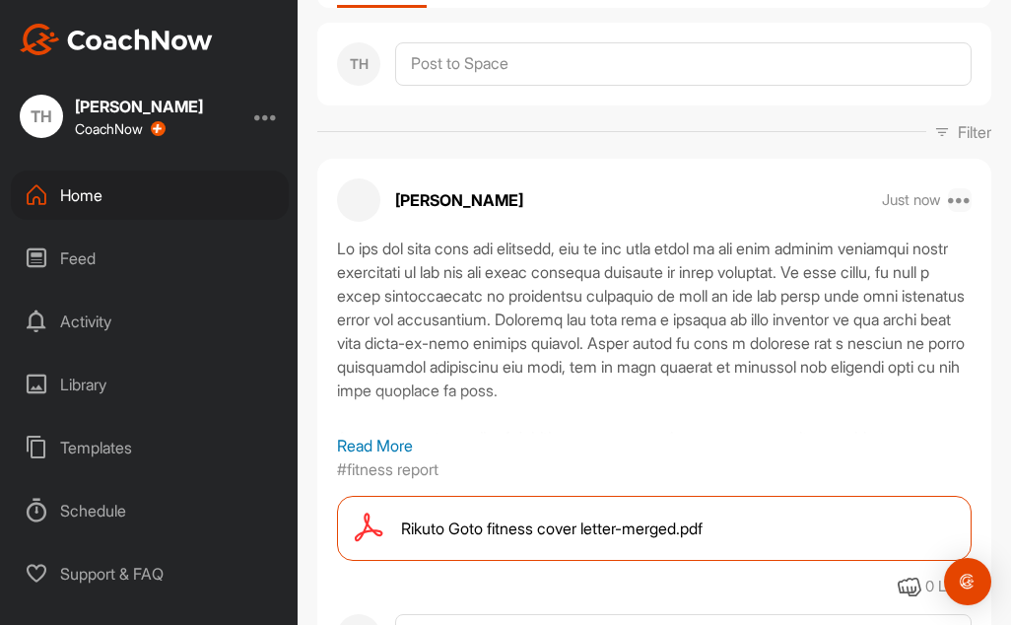
click at [948, 207] on icon at bounding box center [960, 200] width 24 height 24
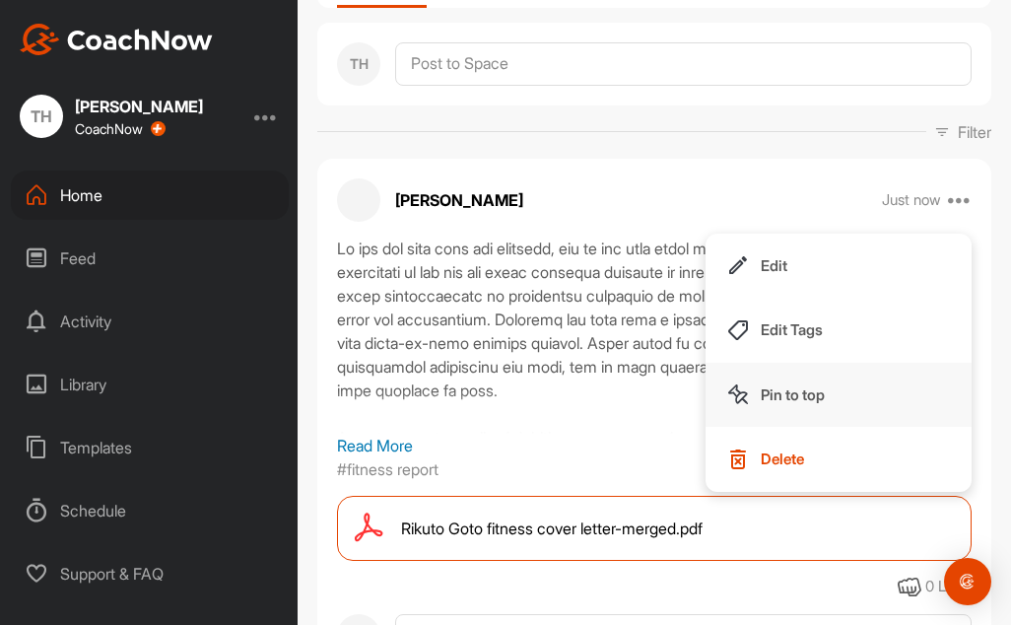
click at [814, 378] on button "Pin to top" at bounding box center [838, 395] width 266 height 65
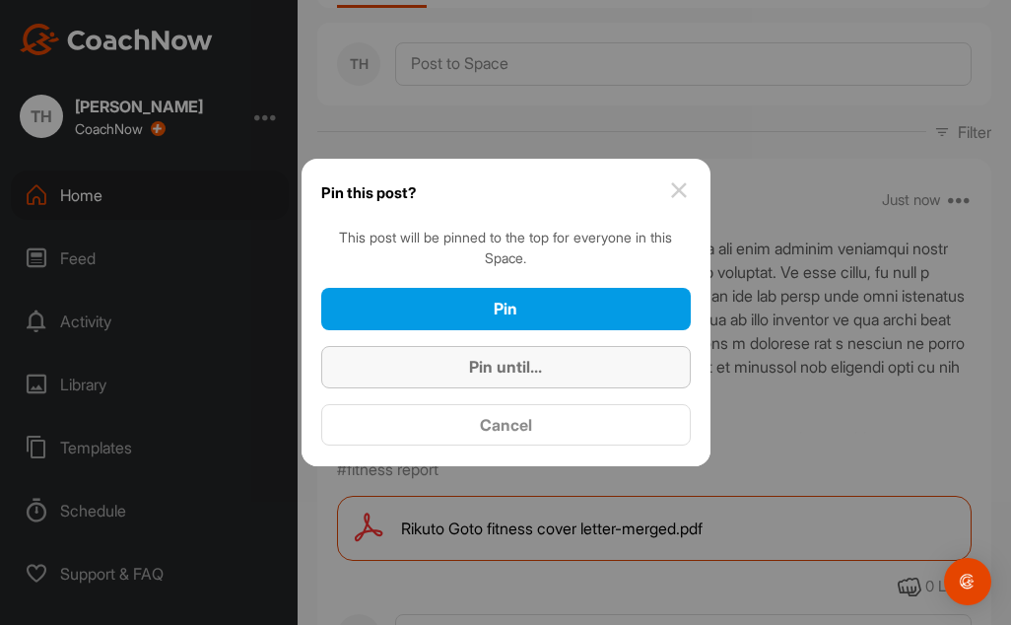
click at [581, 372] on div "Pin until..." at bounding box center [506, 367] width 338 height 24
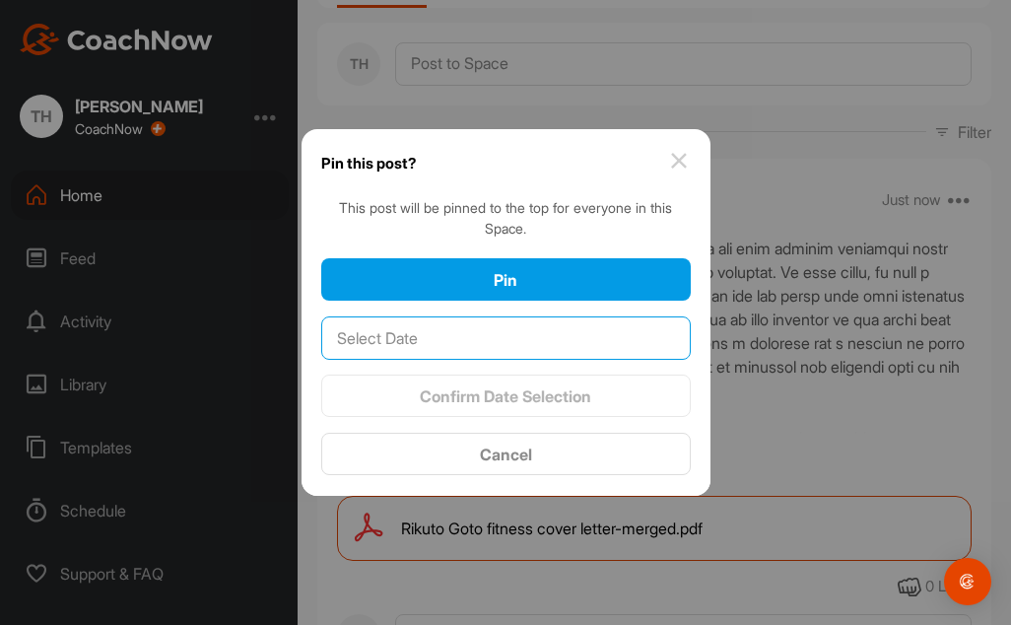
click at [466, 353] on input "text" at bounding box center [505, 337] width 369 height 43
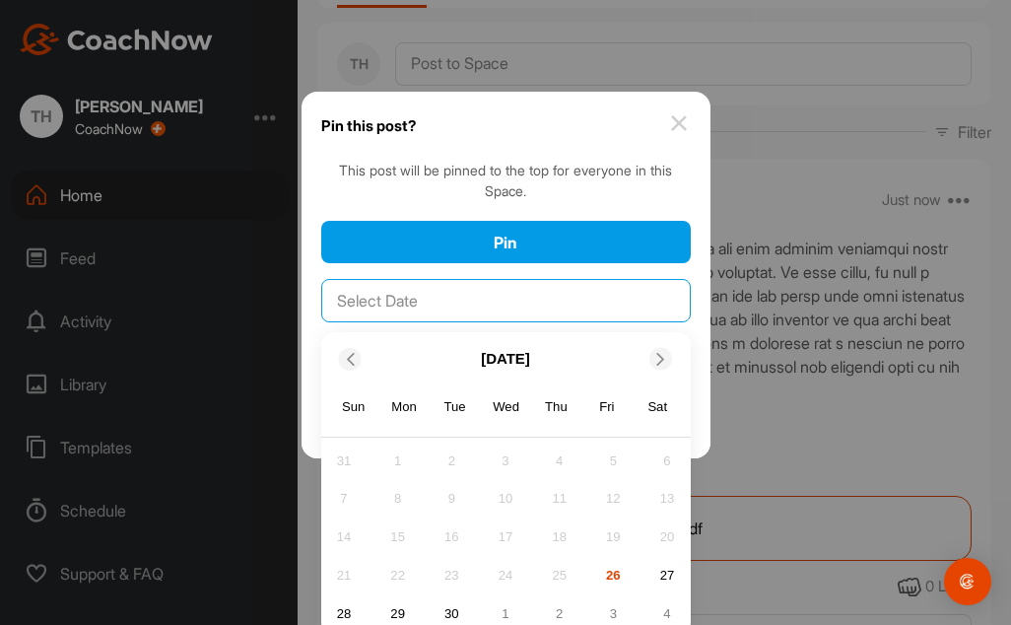
scroll to position [55, 0]
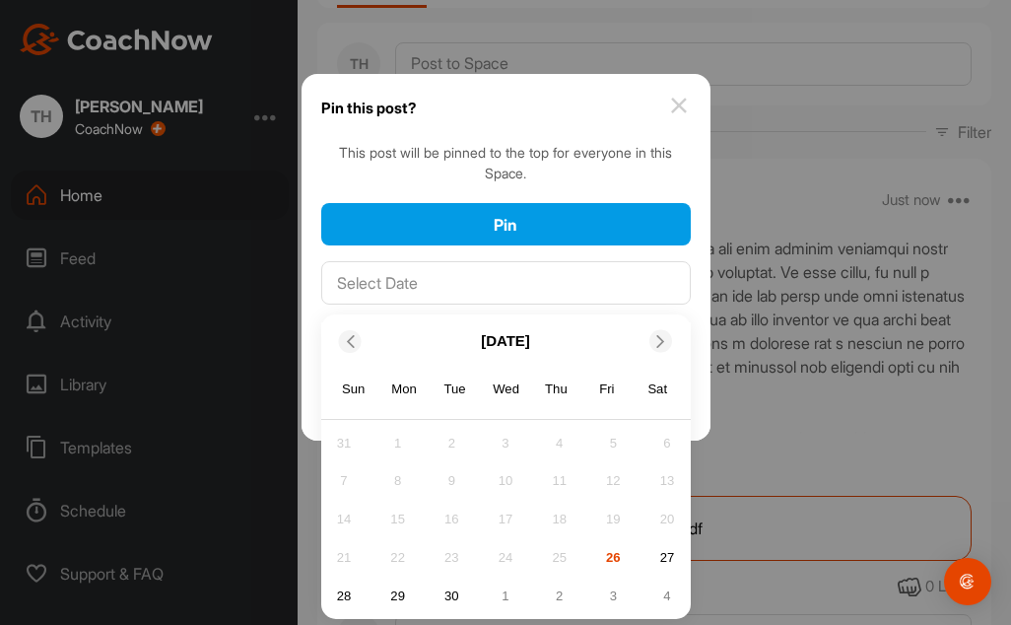
click at [548, 592] on div "2" at bounding box center [560, 595] width 30 height 30
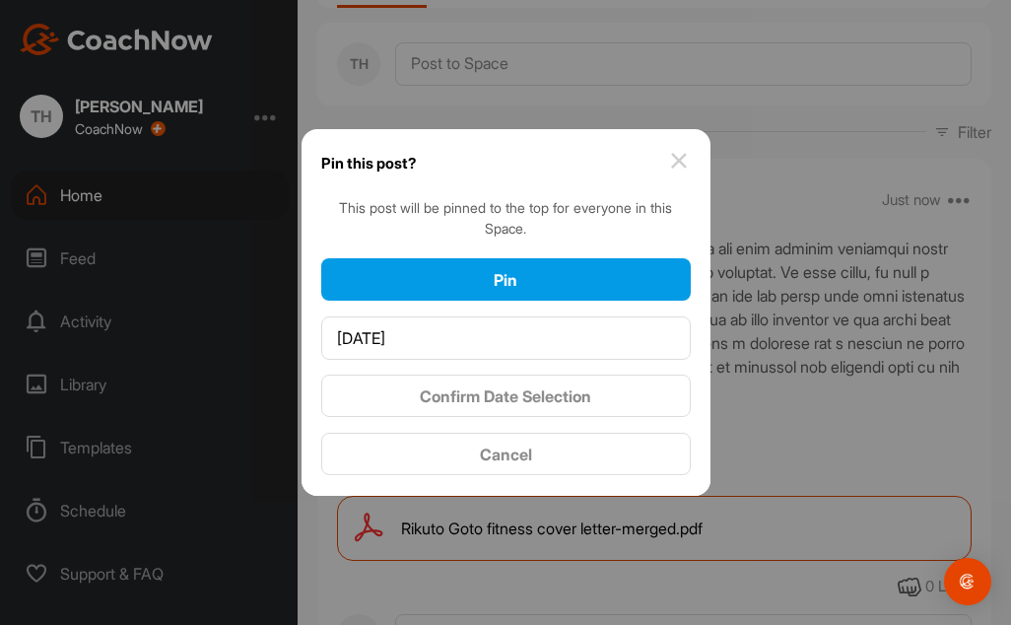
scroll to position [0, 0]
click at [575, 391] on span "Confirm Date Selection" at bounding box center [505, 396] width 171 height 20
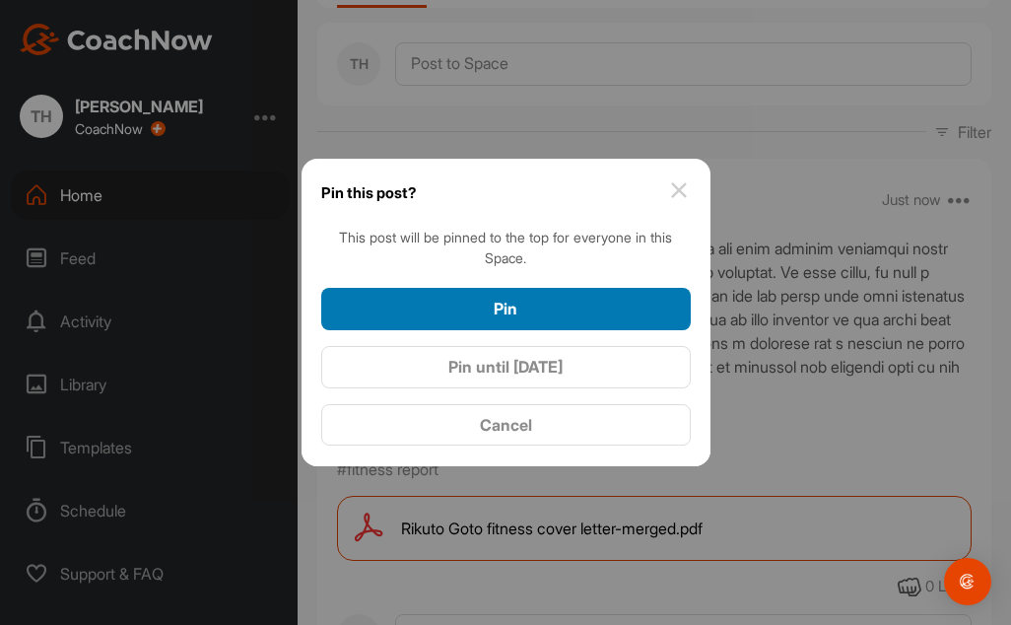
click at [568, 299] on div "Pin" at bounding box center [506, 309] width 338 height 24
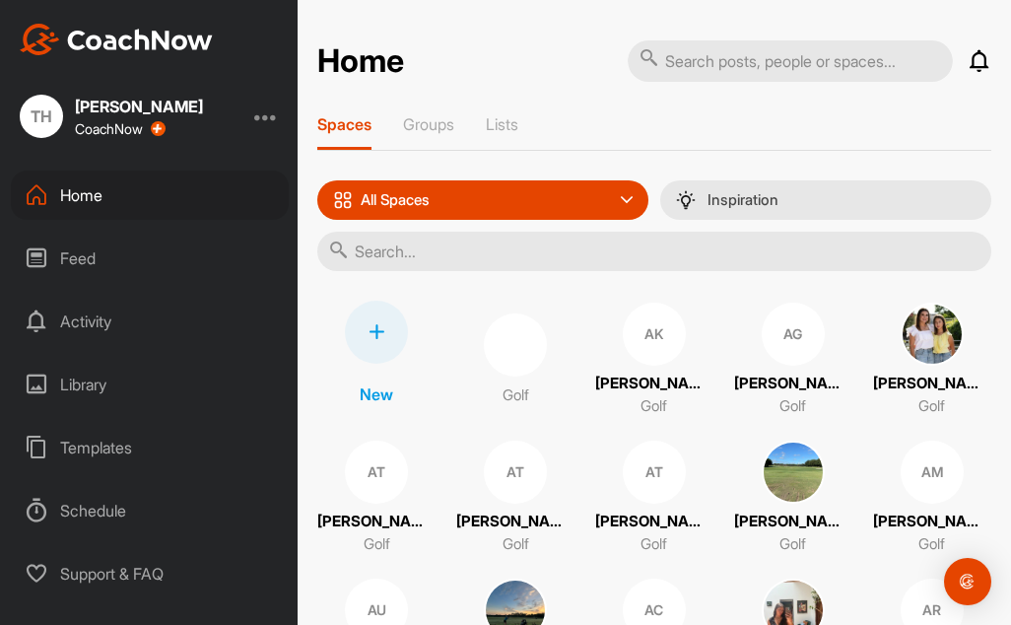
click at [390, 255] on input "text" at bounding box center [654, 251] width 674 height 39
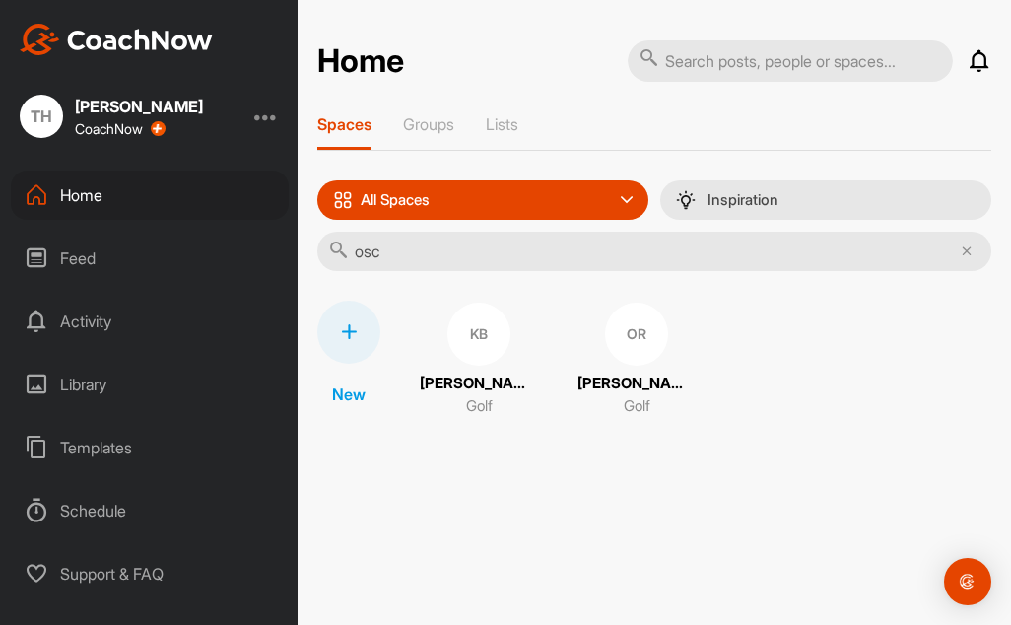
type input "osc"
click at [625, 389] on p "Oscar ricketts" at bounding box center [636, 383] width 118 height 23
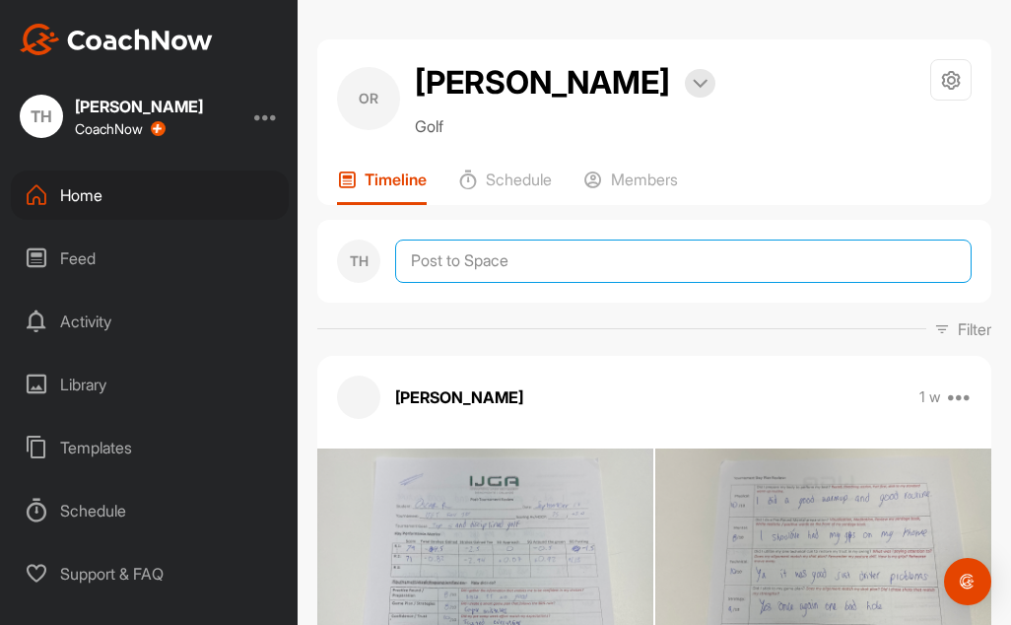
click at [553, 261] on textarea at bounding box center [683, 260] width 576 height 43
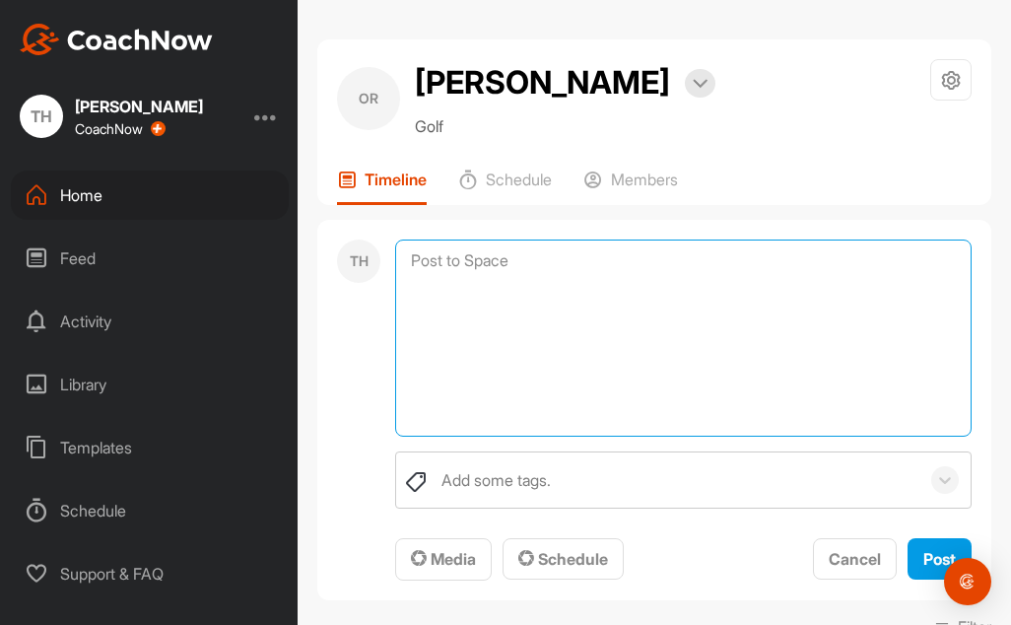
paste textarea "We are now well into the semester, and it has been great to see each student es…"
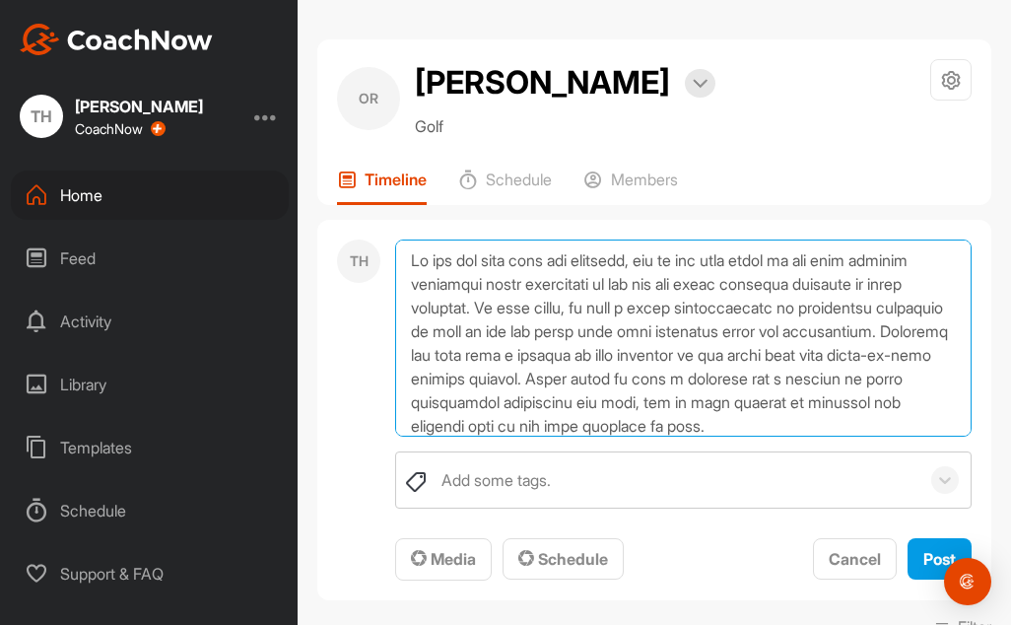
scroll to position [285, 0]
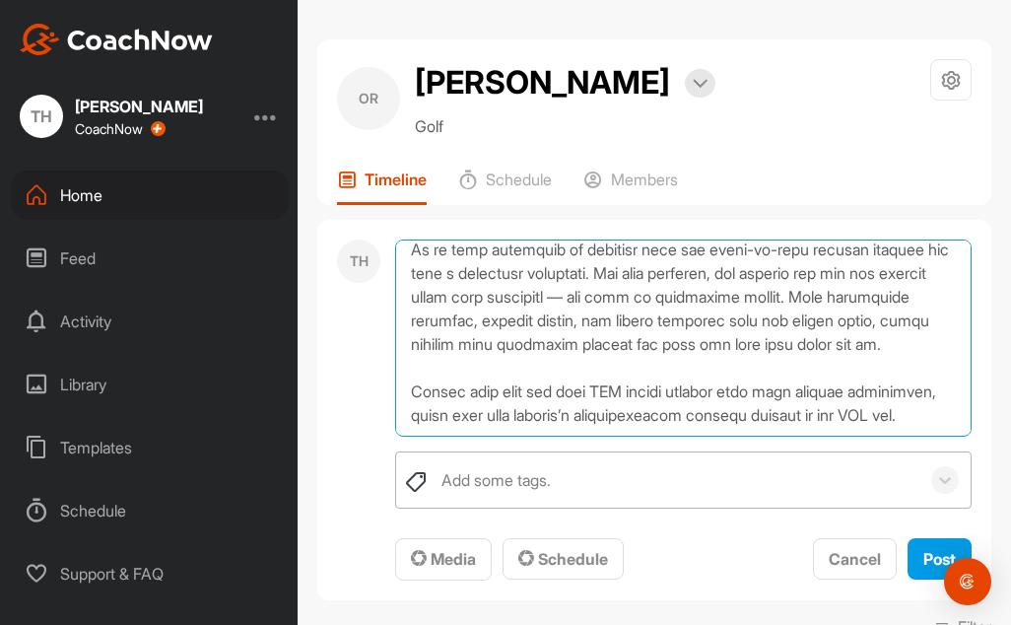
type textarea "We are now well into the semester, and it has been great to see each student es…"
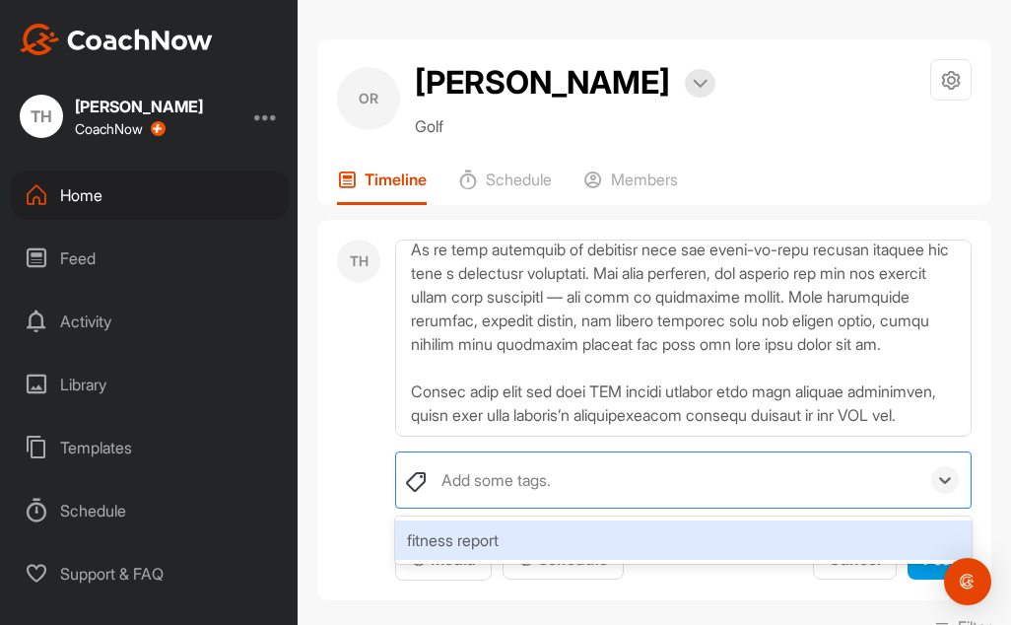
click at [615, 470] on div "Add some tags." at bounding box center [676, 479] width 488 height 55
click at [512, 546] on div "fitness report" at bounding box center [683, 539] width 576 height 39
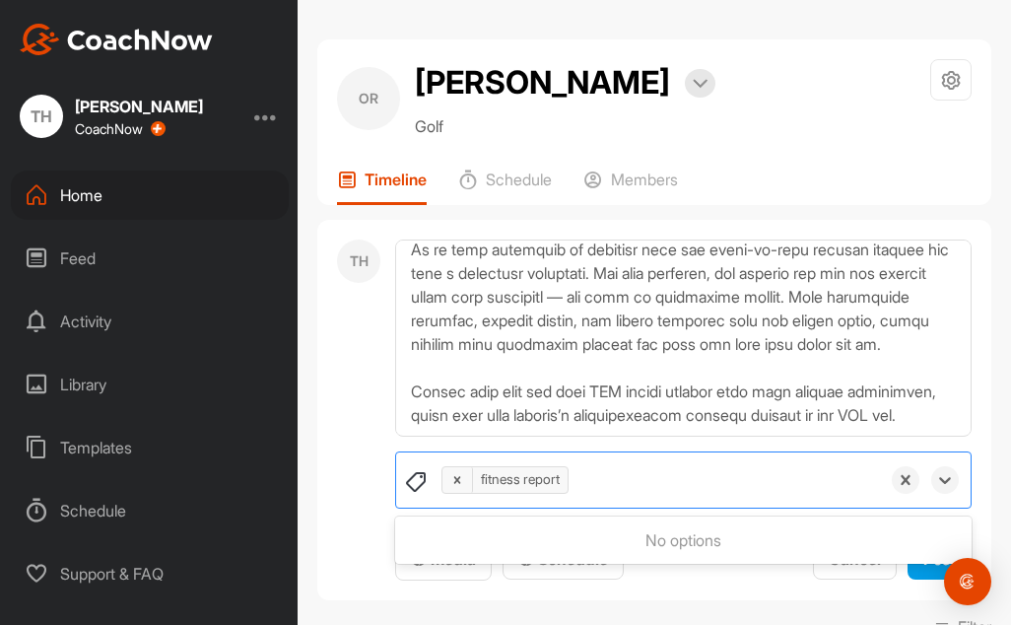
click at [361, 514] on div "TH" at bounding box center [358, 410] width 43 height 342
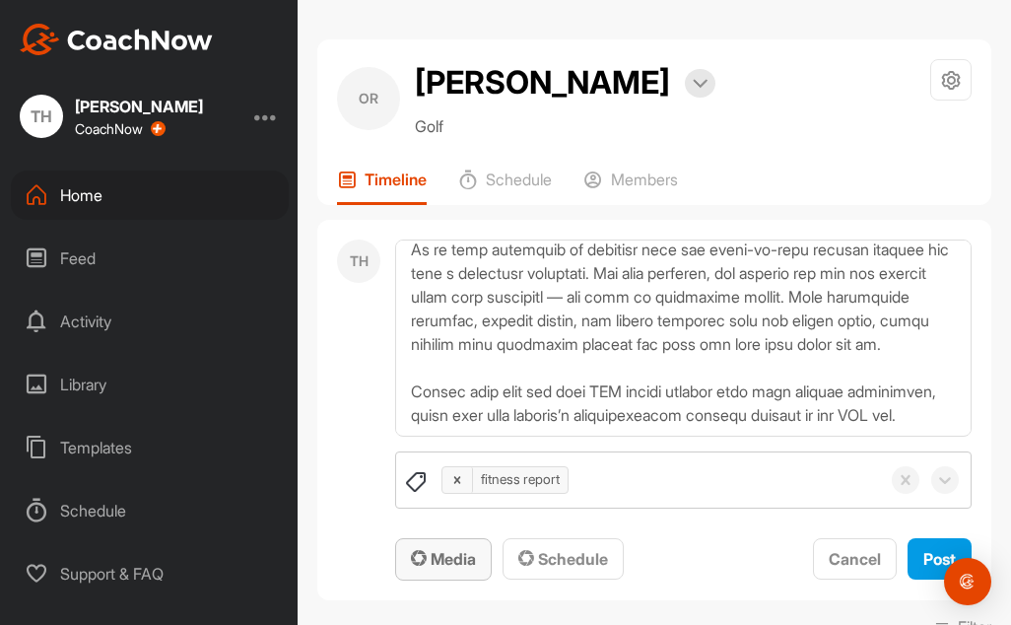
click at [419, 555] on icon "button" at bounding box center [419, 558] width 16 height 16
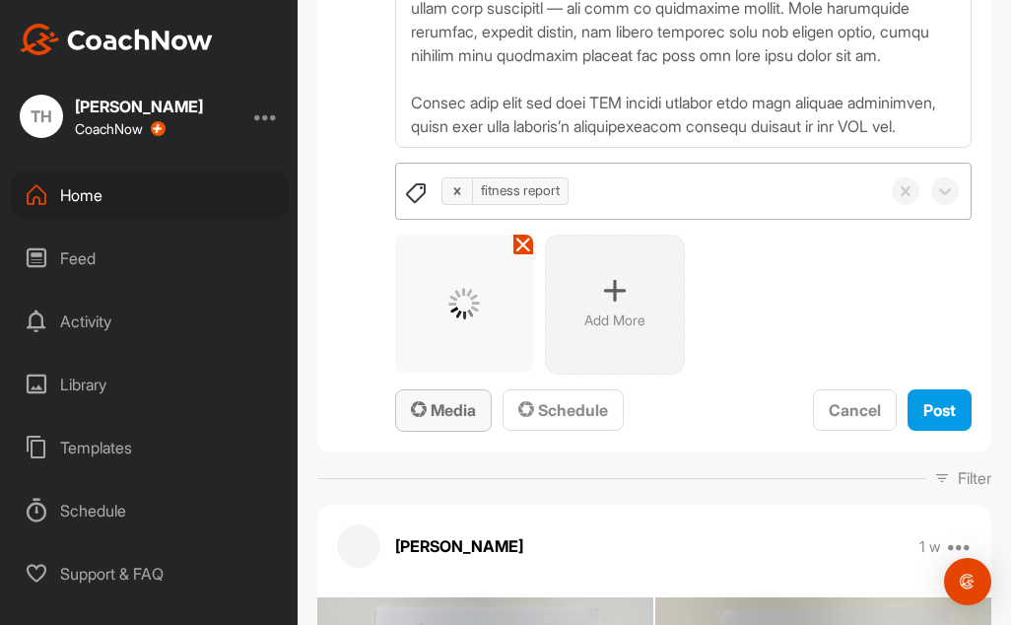
scroll to position [296, 0]
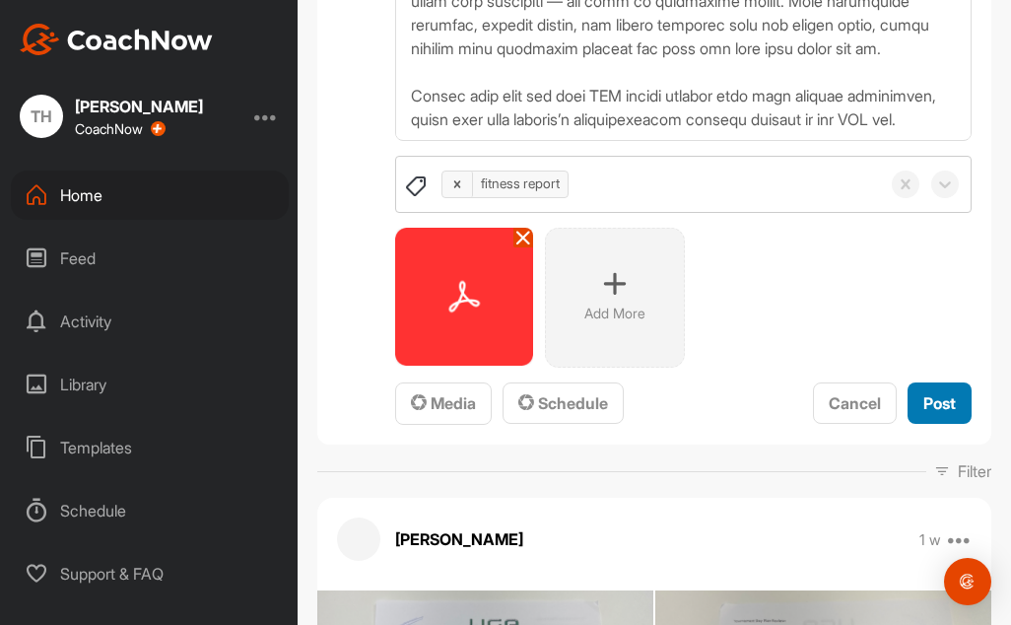
click at [948, 416] on button "Post" at bounding box center [939, 403] width 64 height 42
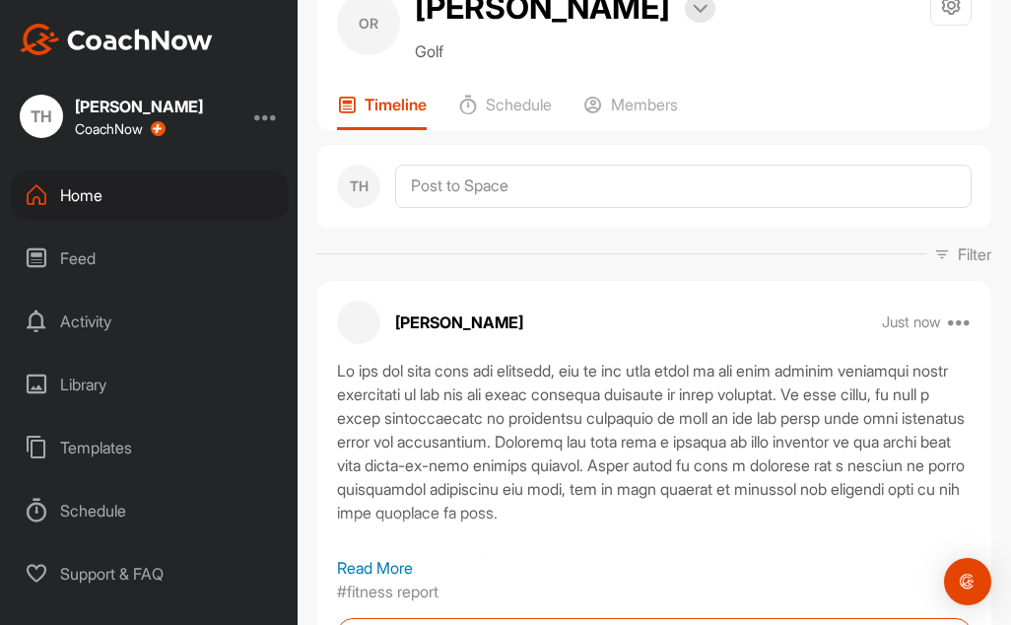
scroll to position [0, 0]
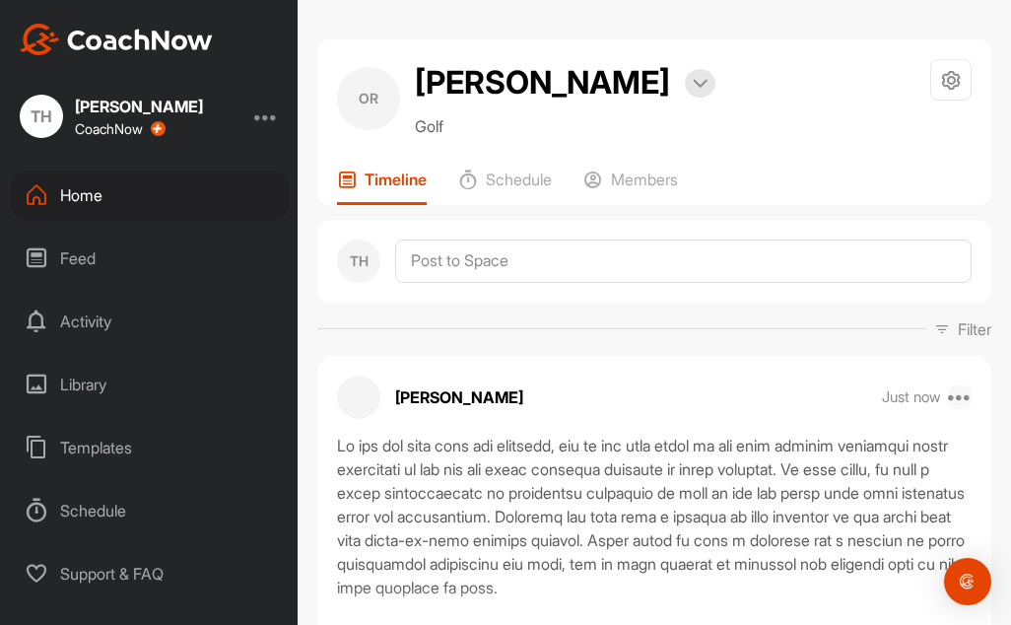
click at [948, 399] on icon at bounding box center [960, 397] width 24 height 24
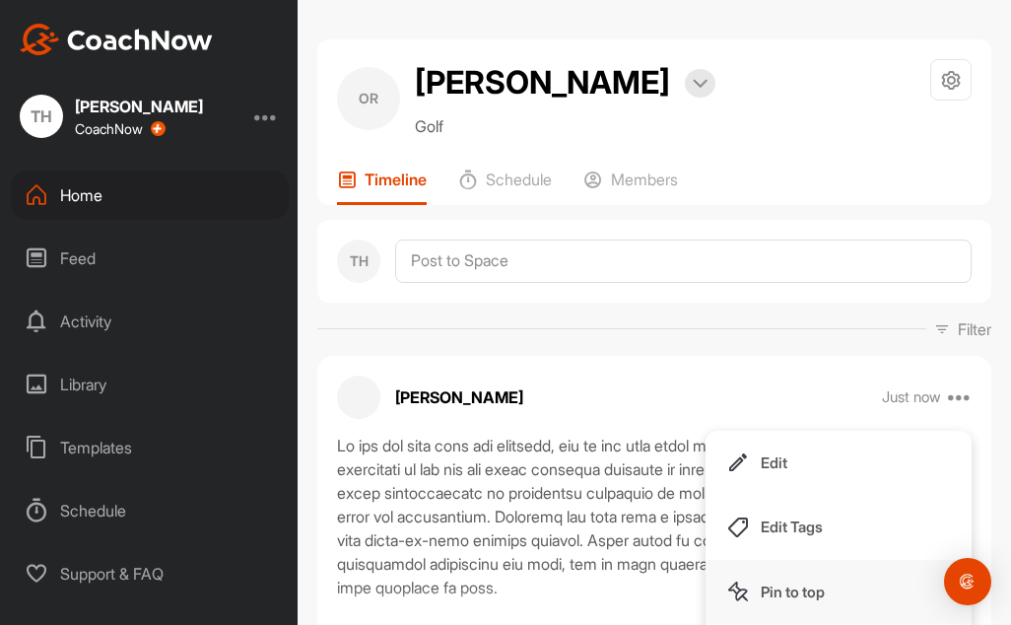
click at [799, 599] on p "Pin to top" at bounding box center [793, 591] width 64 height 21
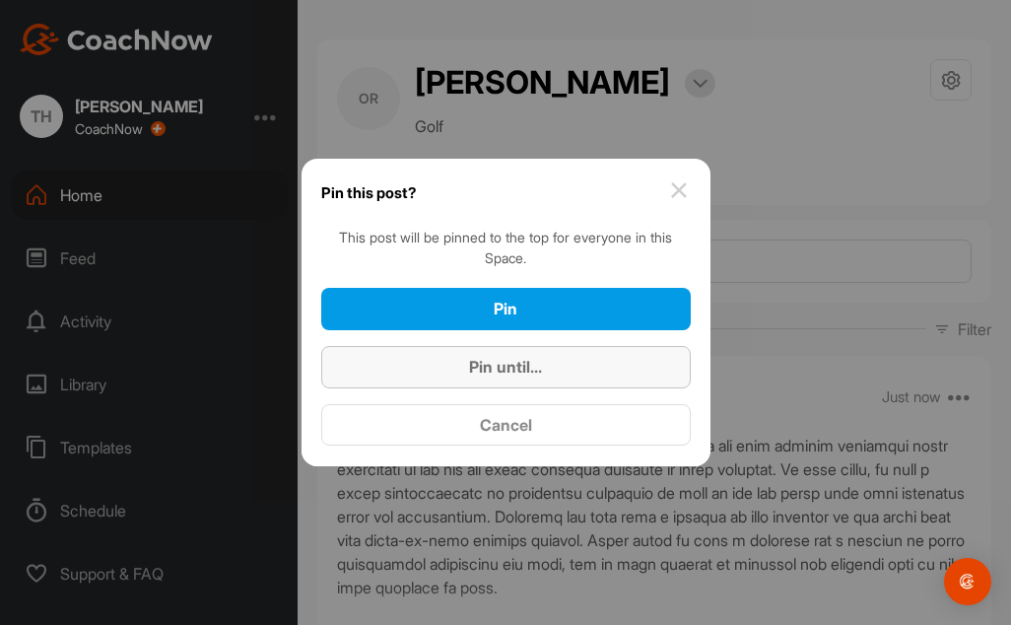
click at [580, 367] on div "Pin until..." at bounding box center [506, 367] width 338 height 24
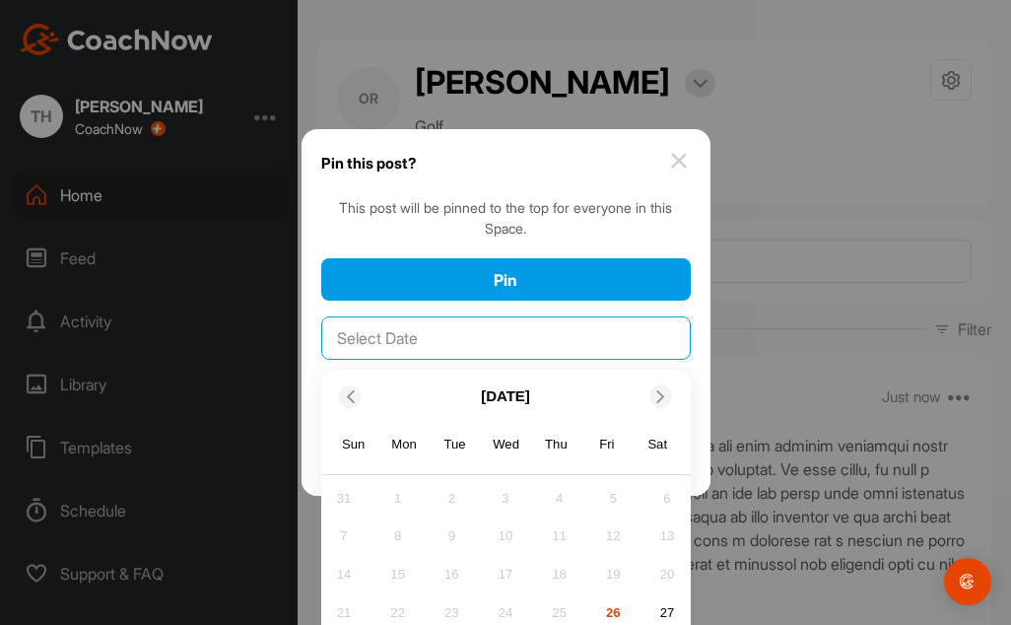
click at [463, 348] on input "text" at bounding box center [505, 337] width 369 height 43
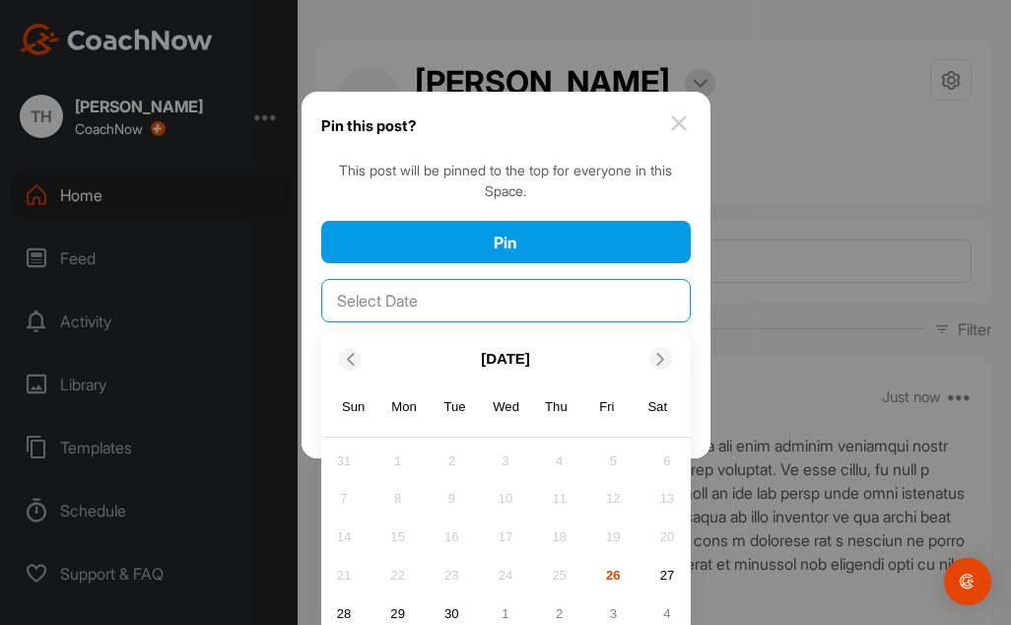
scroll to position [55, 0]
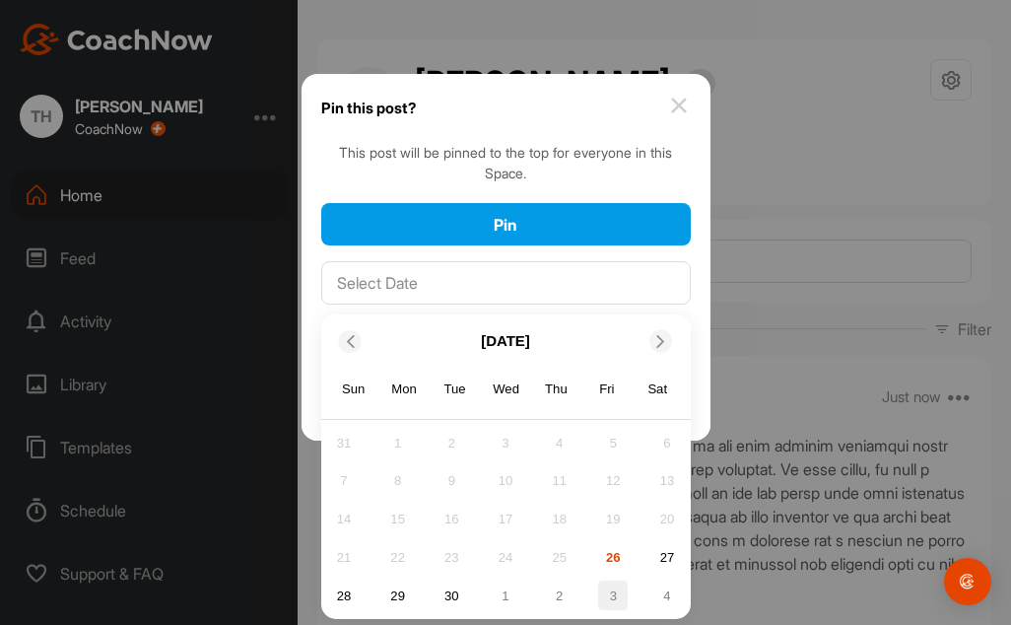
click at [598, 587] on div "3" at bounding box center [613, 595] width 30 height 30
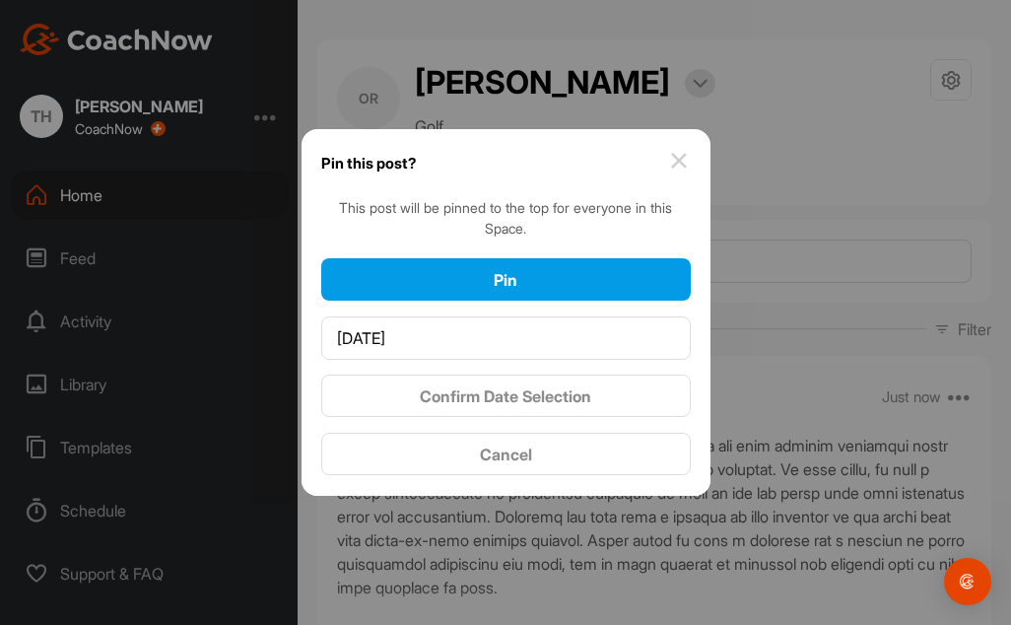
scroll to position [0, 0]
click at [629, 388] on div "Confirm Date Selection" at bounding box center [506, 396] width 338 height 24
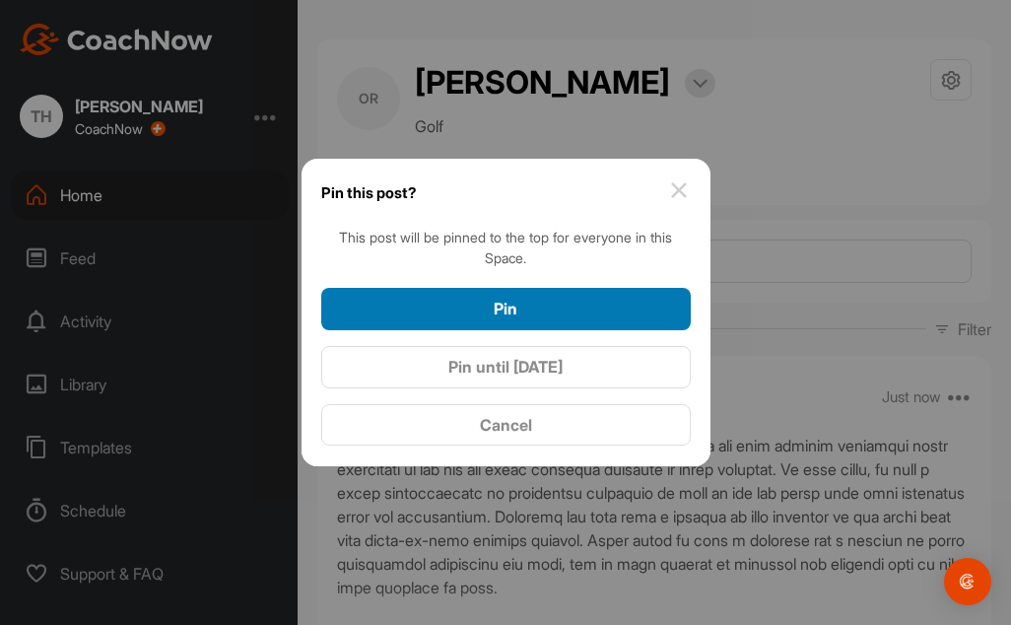
click at [570, 300] on div "Pin" at bounding box center [506, 309] width 338 height 24
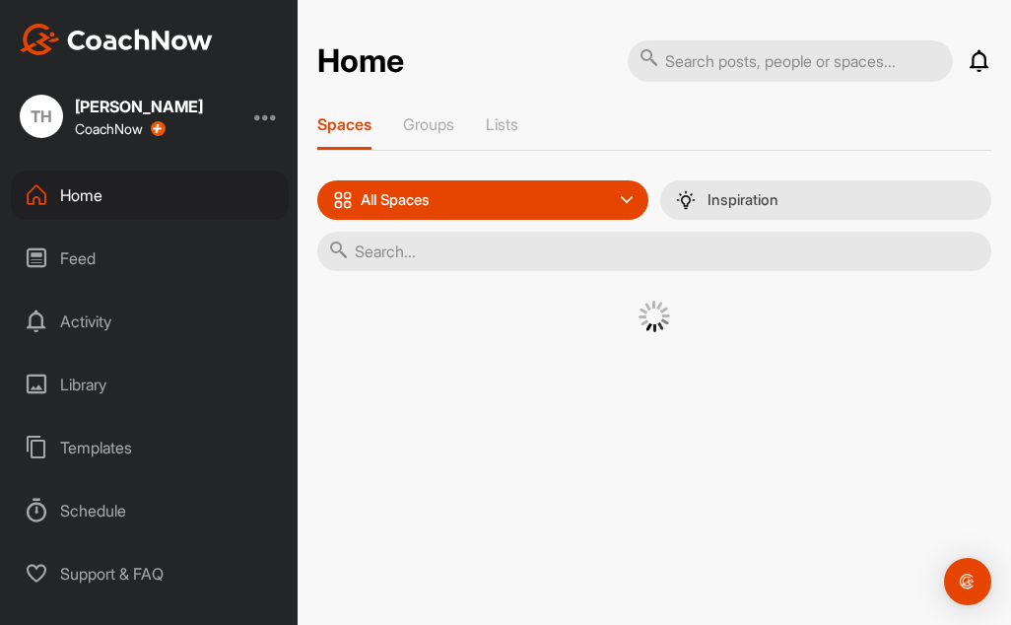
click at [367, 242] on input "text" at bounding box center [654, 251] width 674 height 39
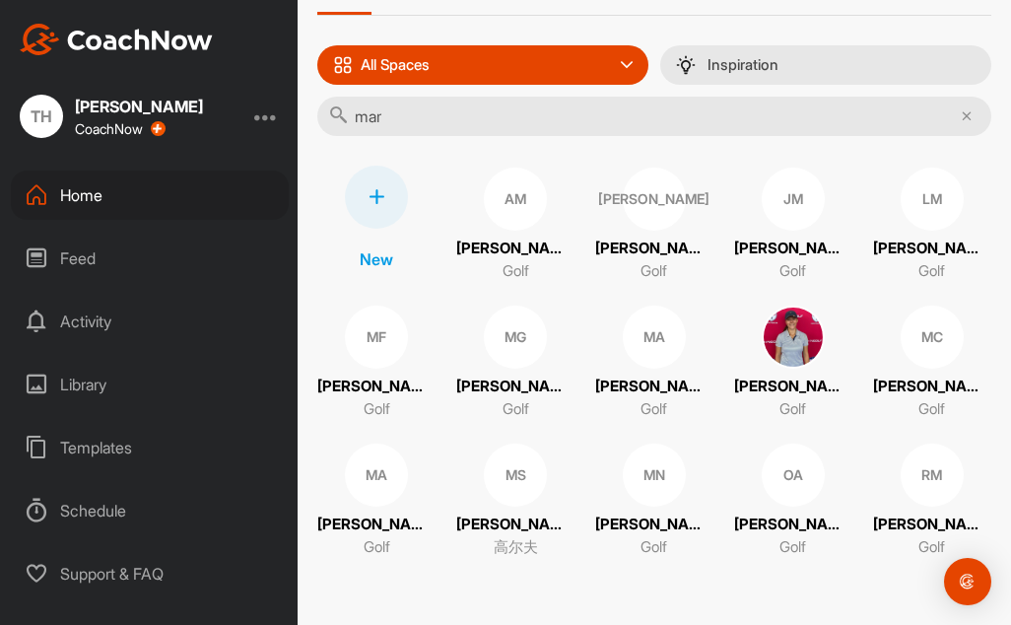
scroll to position [273, 0]
type input "mar"
click at [595, 527] on p "María Paula Navarrete" at bounding box center [654, 524] width 118 height 23
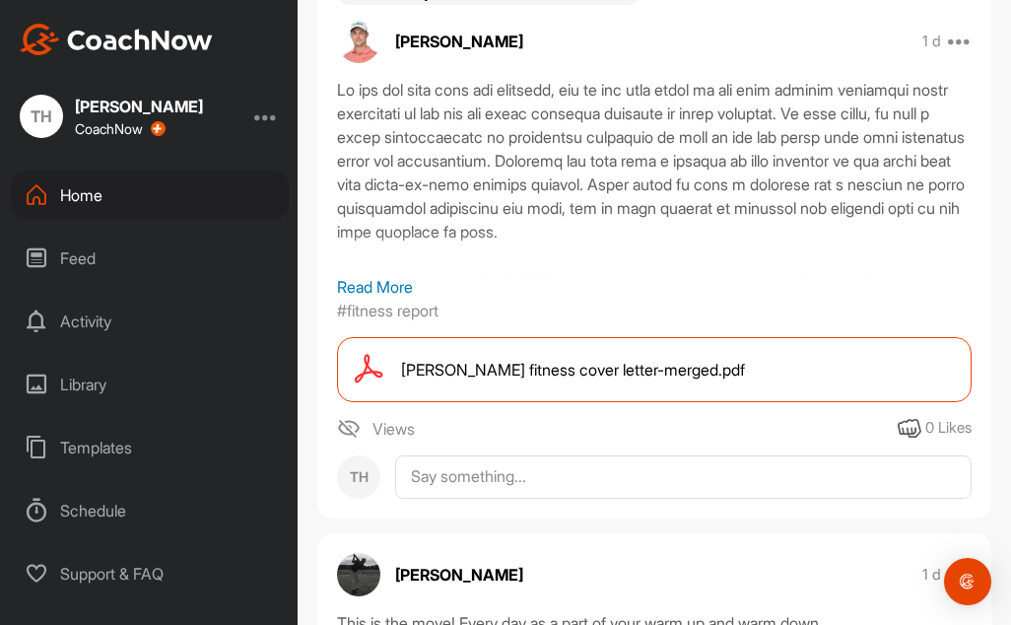
scroll to position [394, 0]
click at [400, 300] on p "Read More" at bounding box center [654, 288] width 634 height 24
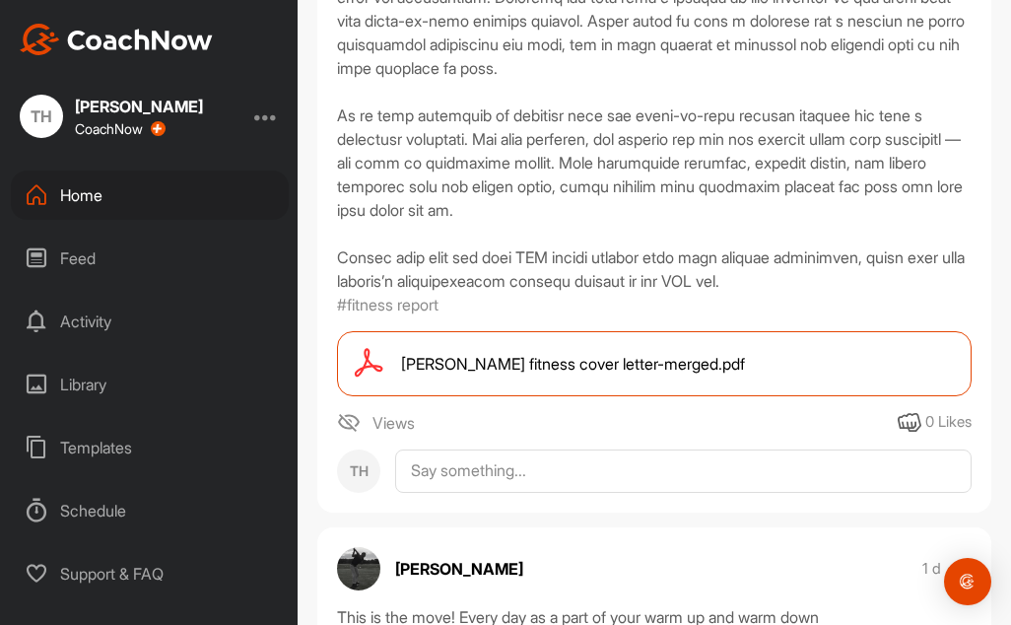
scroll to position [591, 0]
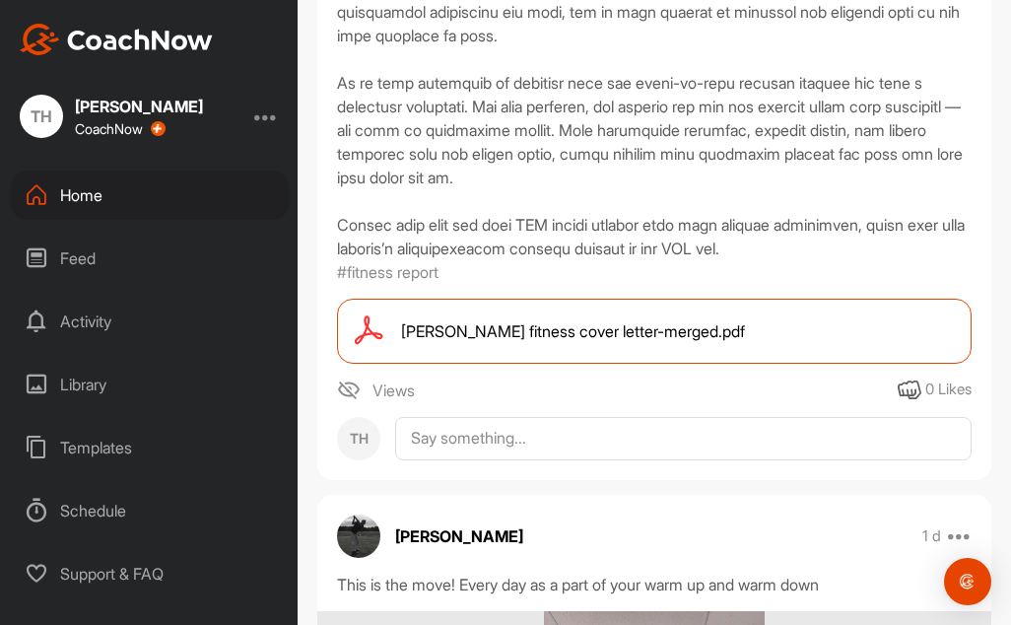
click at [577, 343] on span "Maria Paula Navarrete fitness cover letter-merged.pdf" at bounding box center [573, 331] width 344 height 24
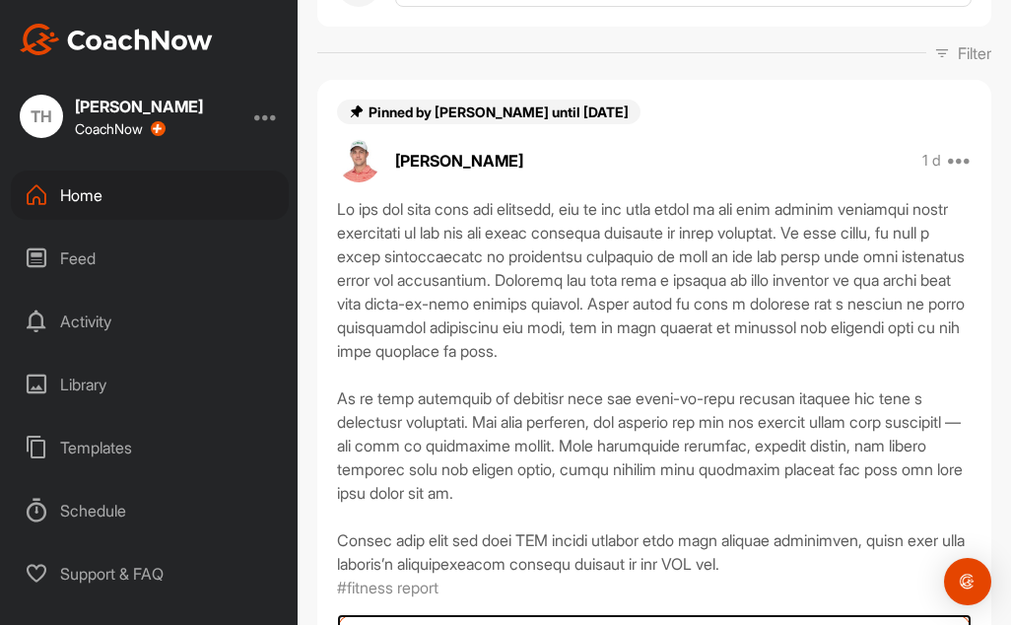
scroll to position [0, 0]
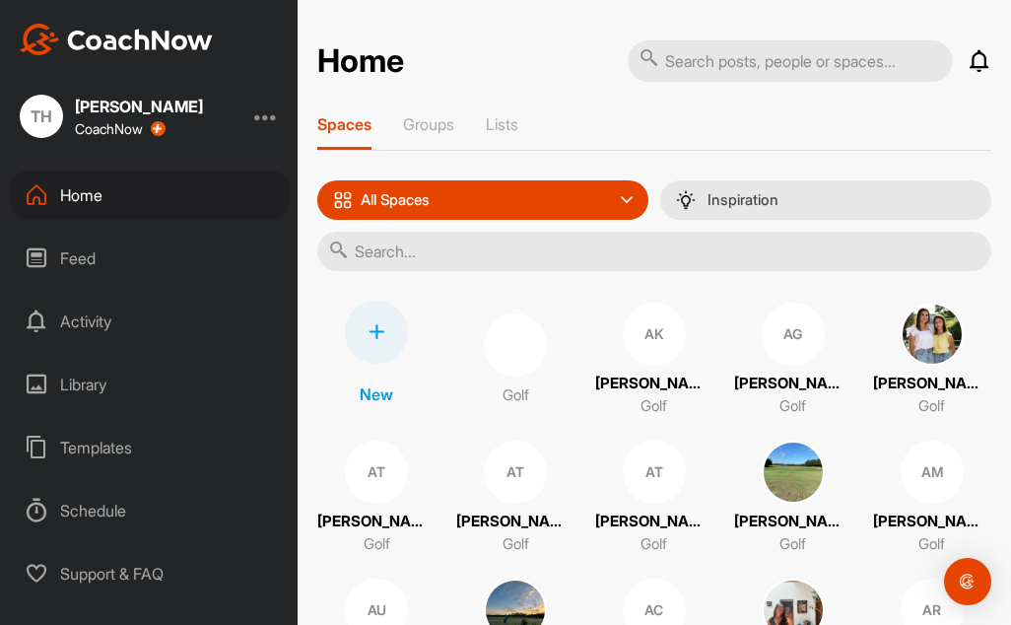
click at [420, 255] on input "text" at bounding box center [654, 251] width 674 height 39
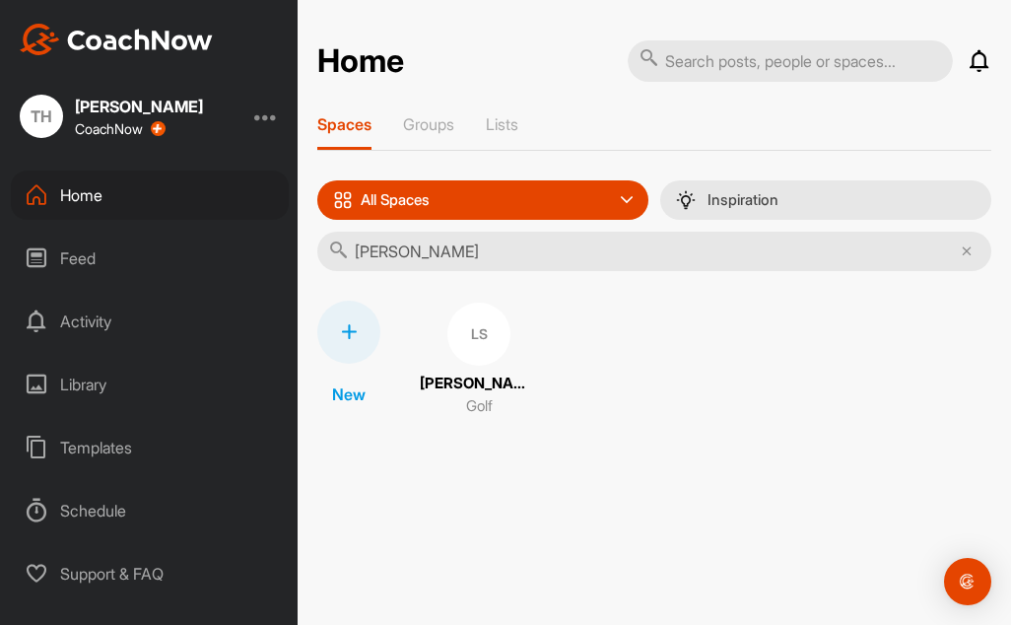
type input "larry"
click at [463, 376] on p "Larry Shen" at bounding box center [479, 383] width 118 height 23
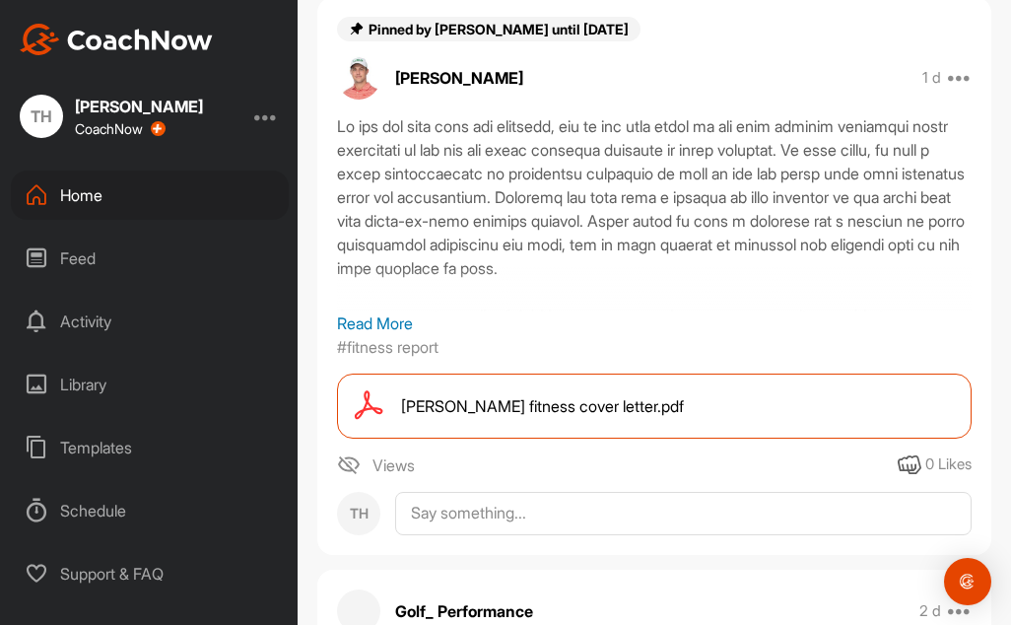
scroll to position [394, 0]
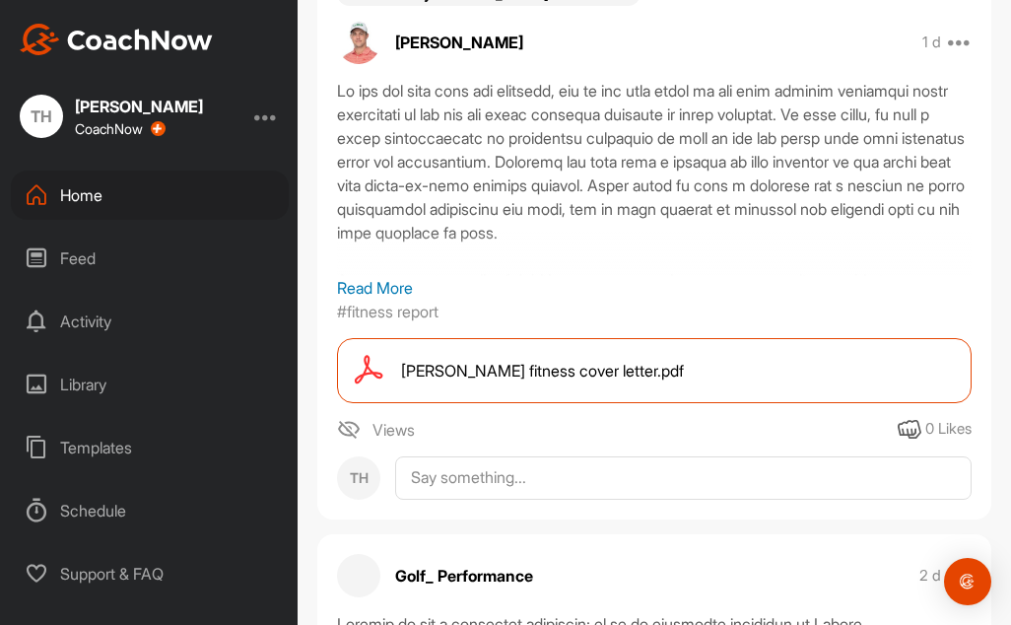
click at [517, 366] on span "Larry Shen fitness cover letter.pdf" at bounding box center [542, 371] width 283 height 24
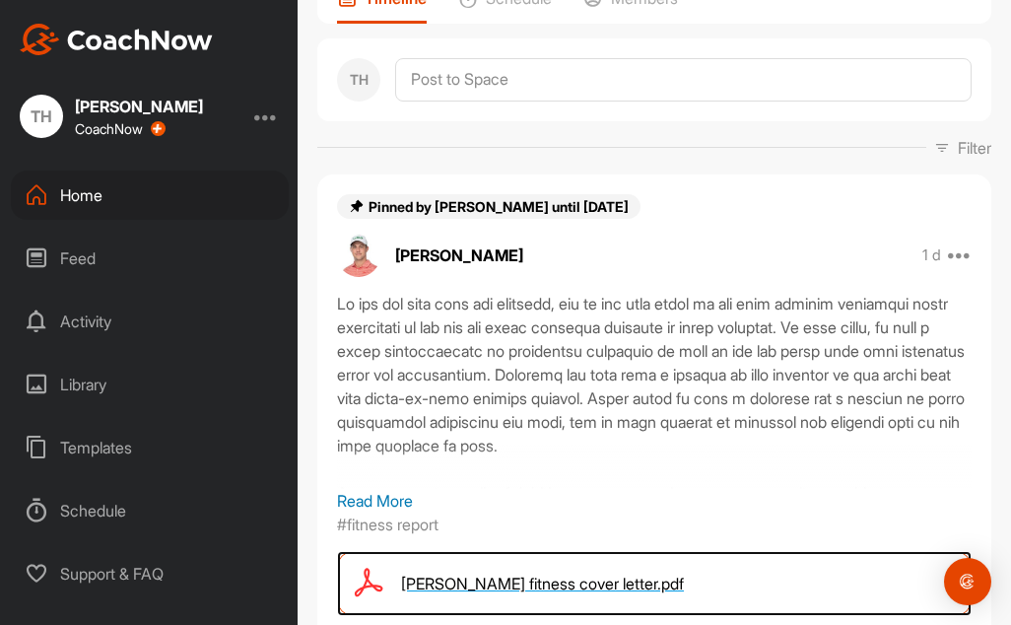
scroll to position [0, 0]
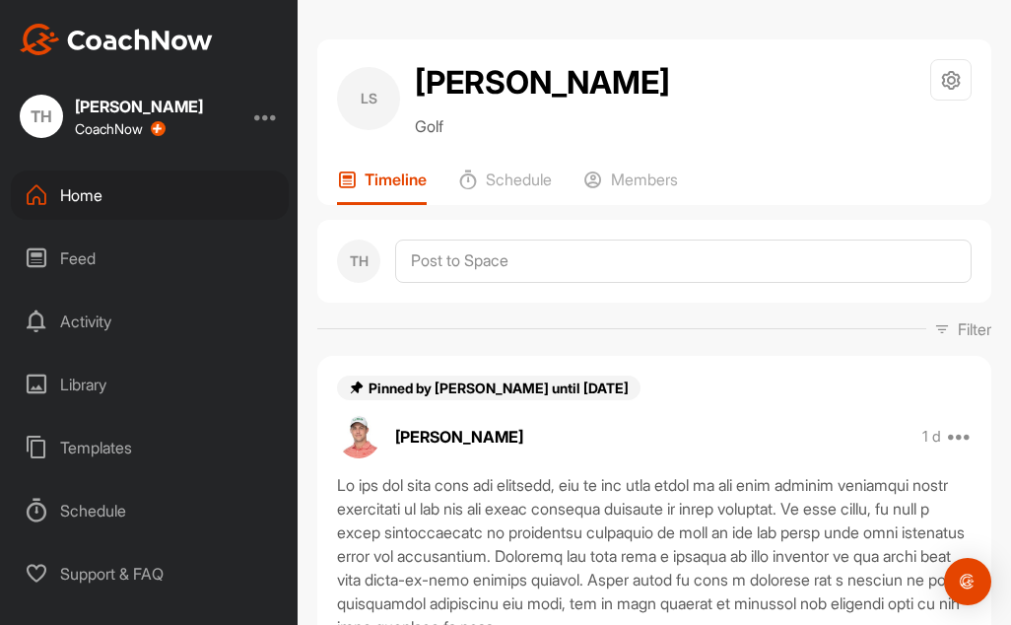
click at [549, 123] on p "Golf" at bounding box center [542, 126] width 255 height 24
